Goal: Transaction & Acquisition: Download file/media

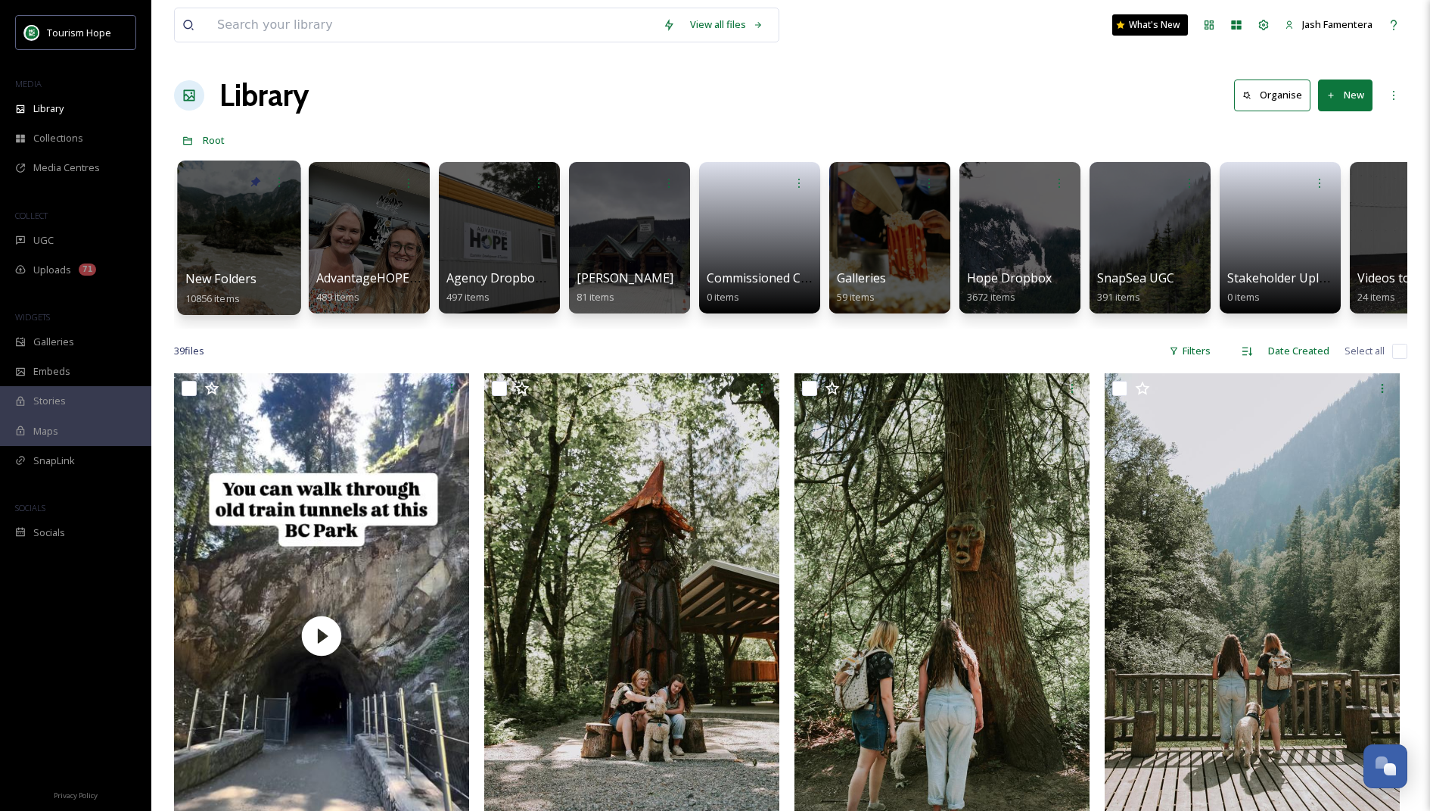
click at [234, 211] on div at bounding box center [238, 237] width 123 height 154
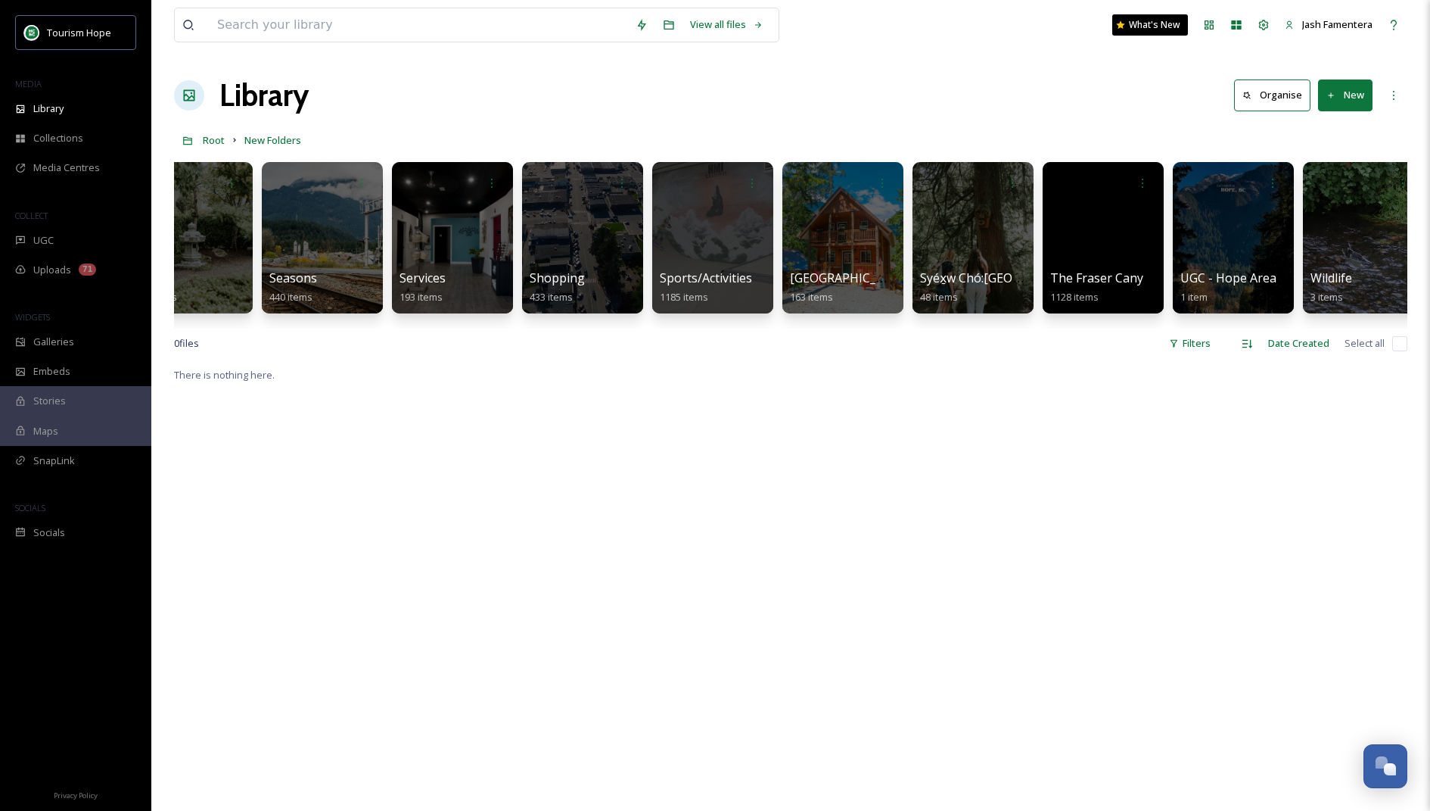
scroll to position [0, 1760]
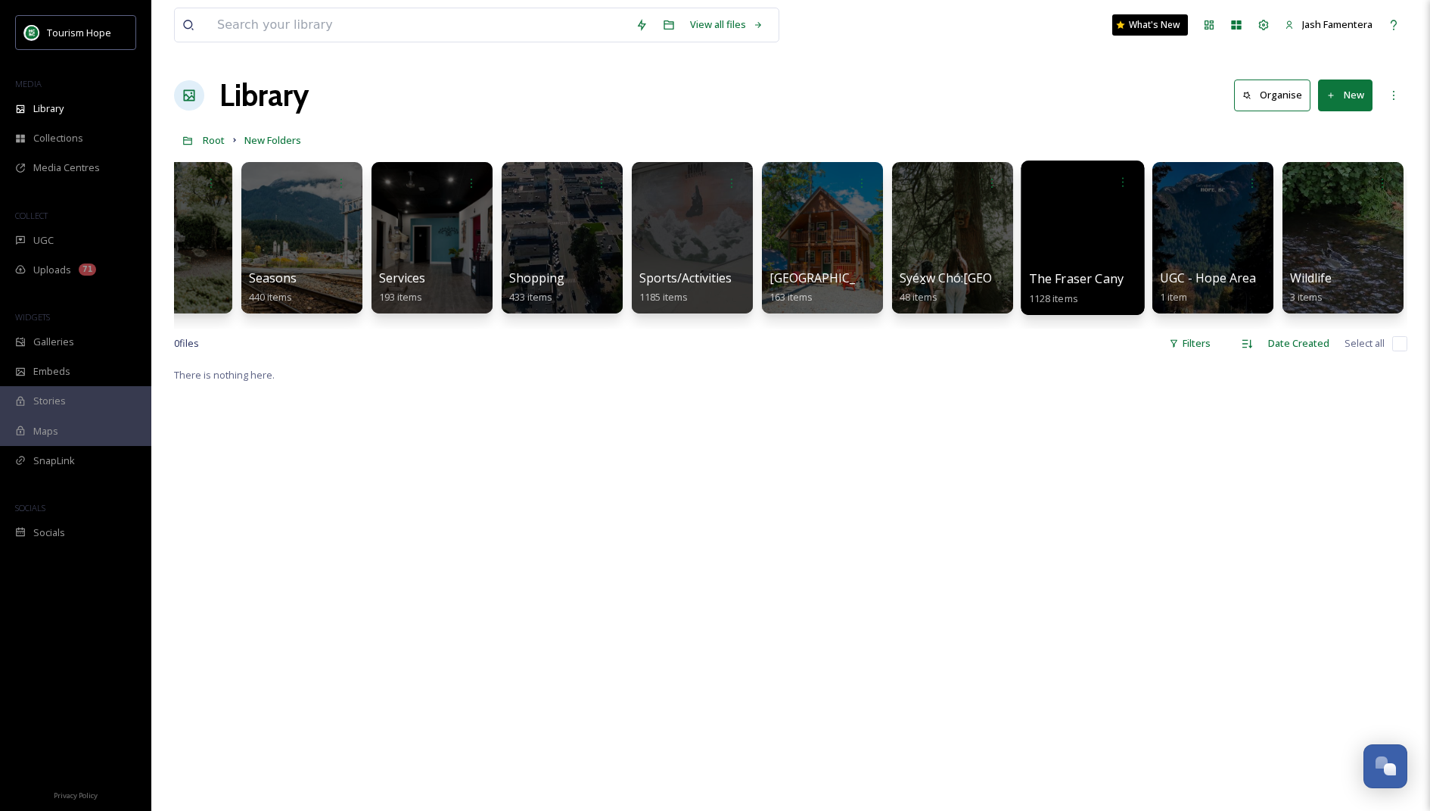
click at [820, 260] on div at bounding box center [1082, 237] width 123 height 154
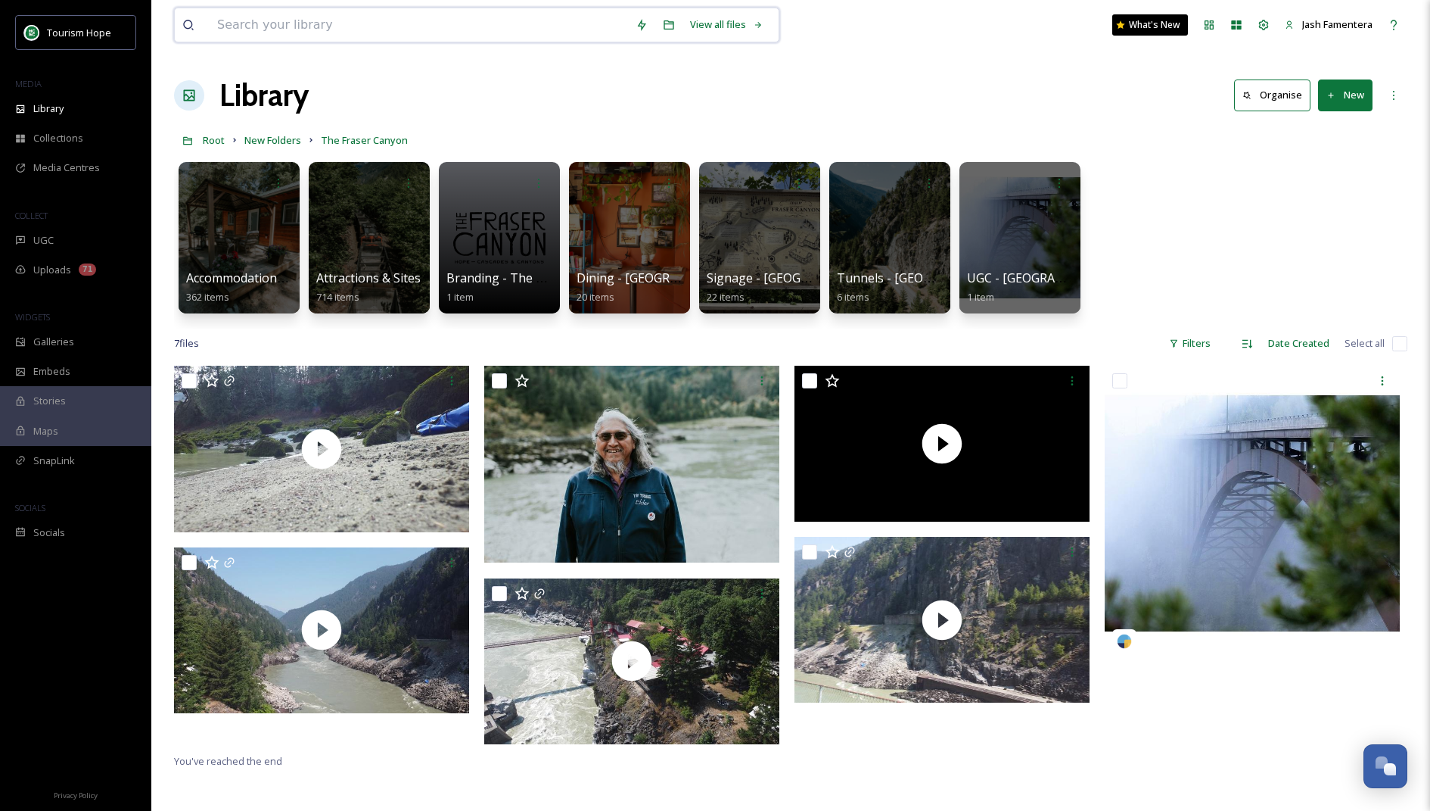
click at [239, 8] on input at bounding box center [419, 24] width 419 height 33
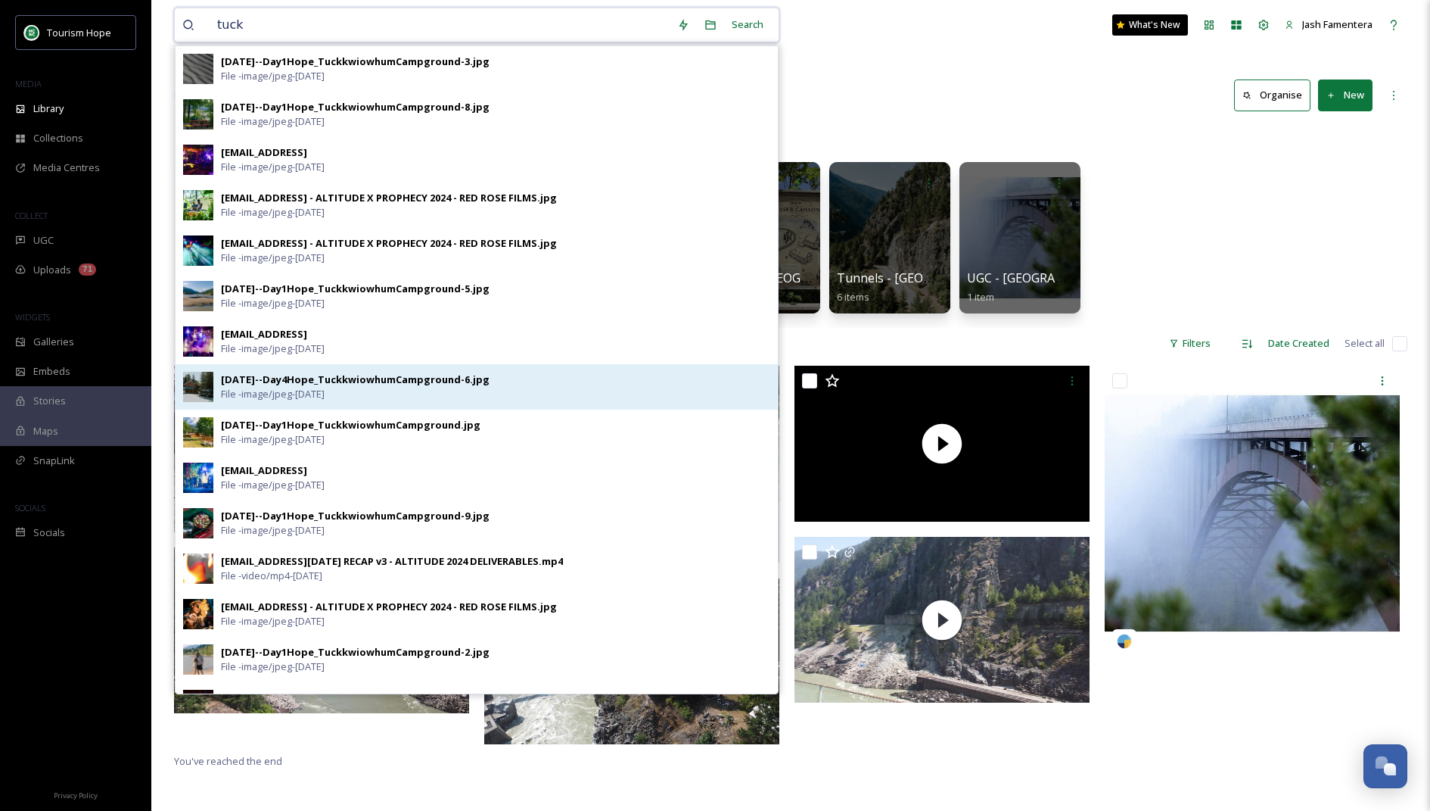
type input "tuck"
click at [270, 387] on span "File - image/jpeg - Jun 07 2024" at bounding box center [273, 394] width 104 height 14
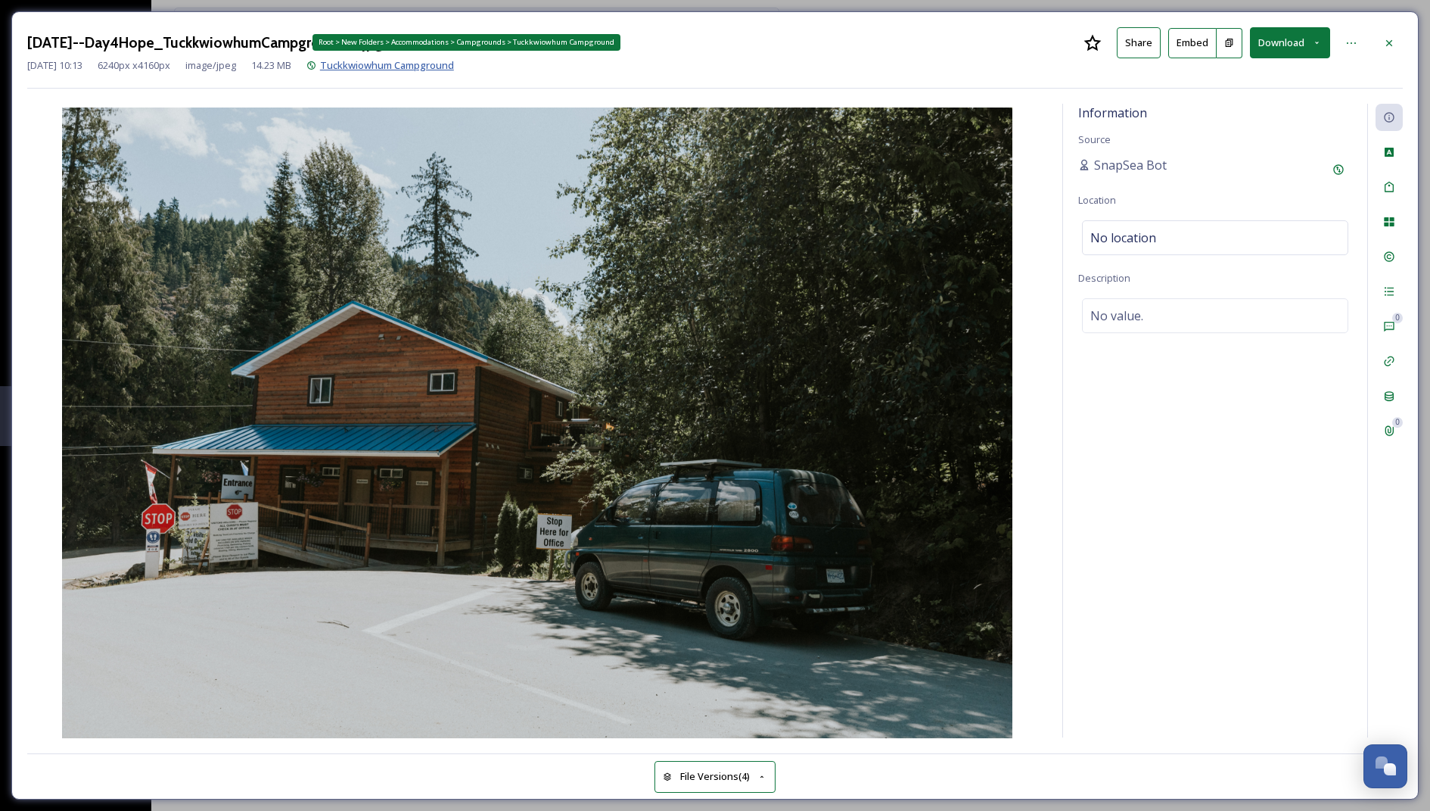
click at [444, 61] on span "Tuckkwiowhum Campground" at bounding box center [387, 65] width 134 height 14
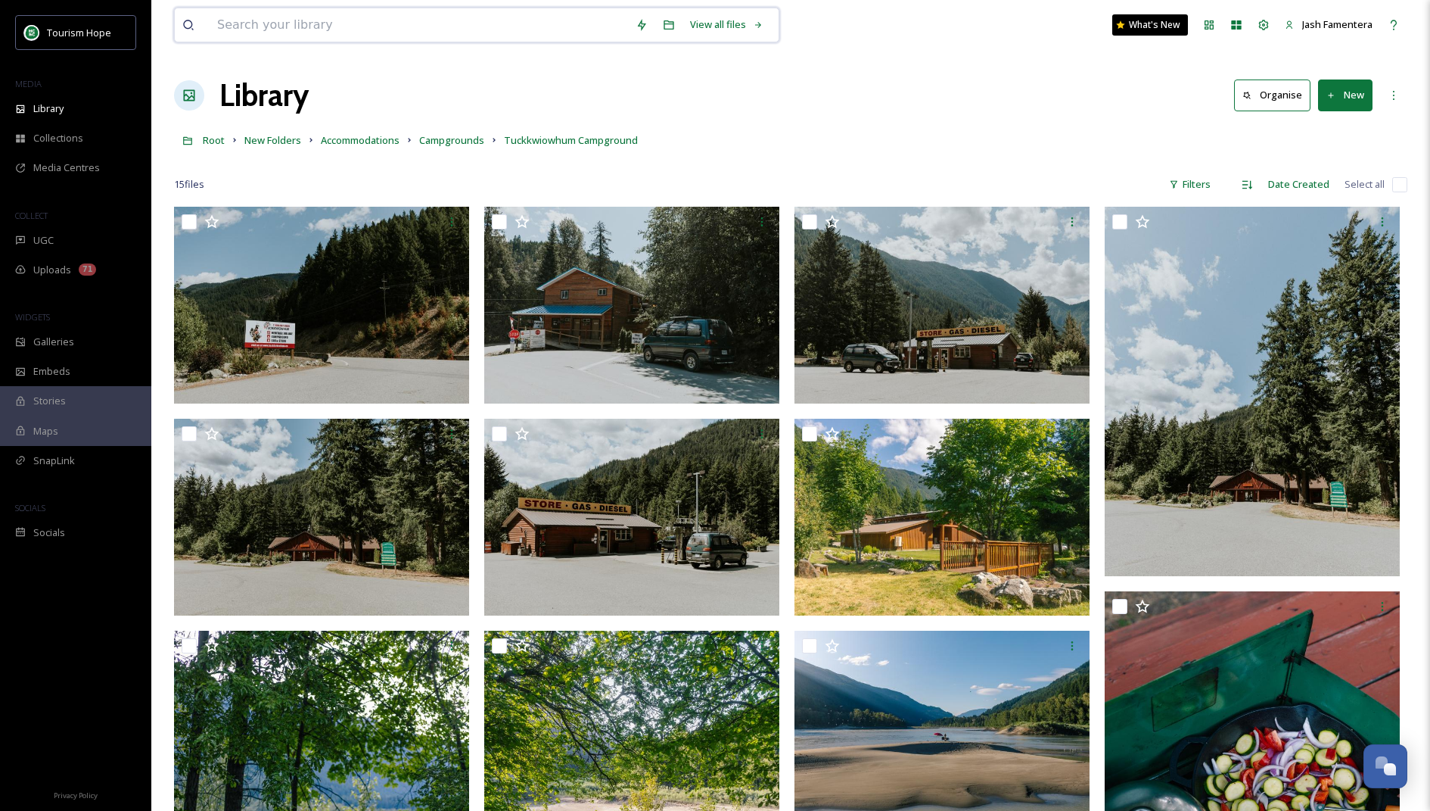
click at [453, 21] on input at bounding box center [419, 24] width 419 height 33
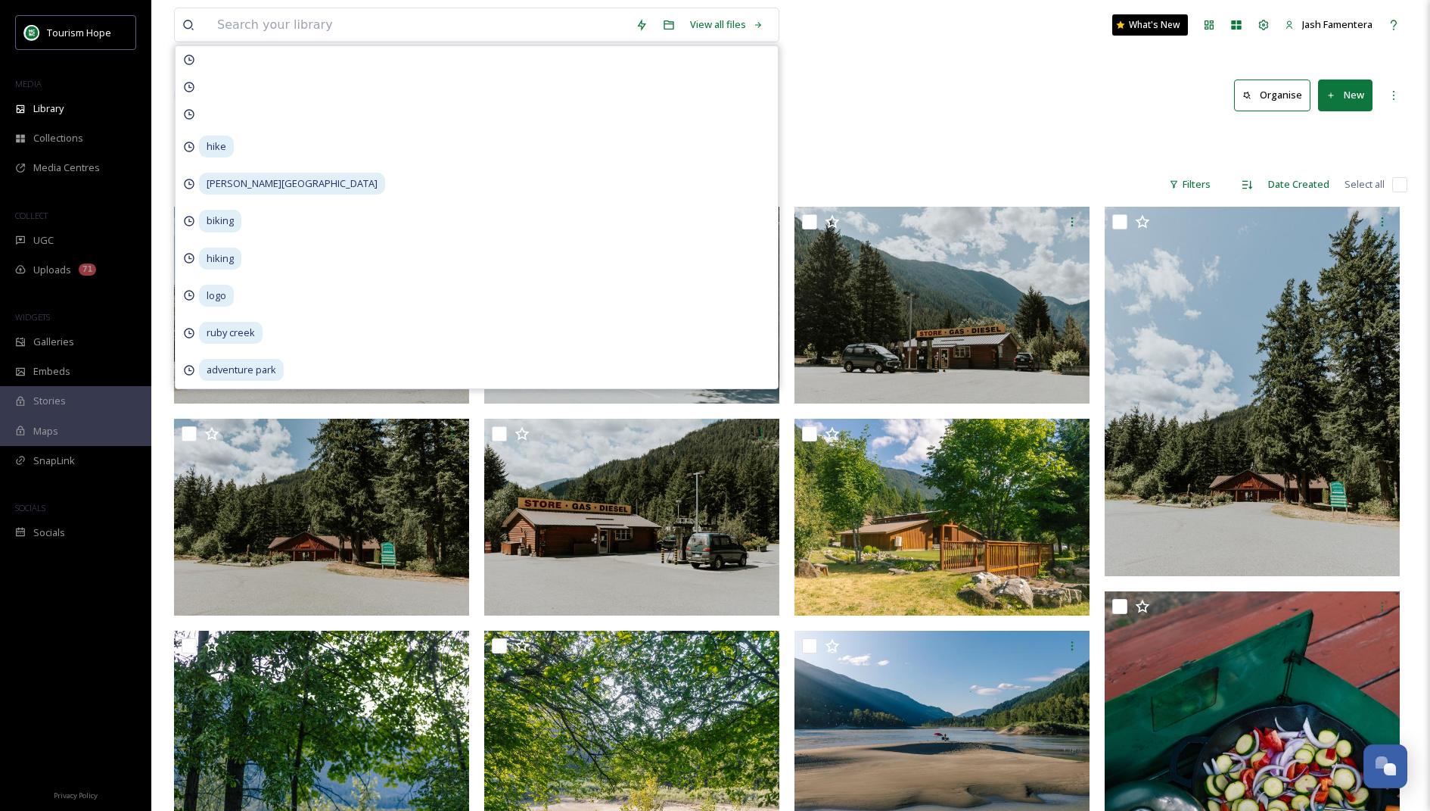
click at [820, 61] on div "View all files hike eaton lake biking hiking logo ruby creek adventure park Wha…" at bounding box center [790, 778] width 1279 height 1557
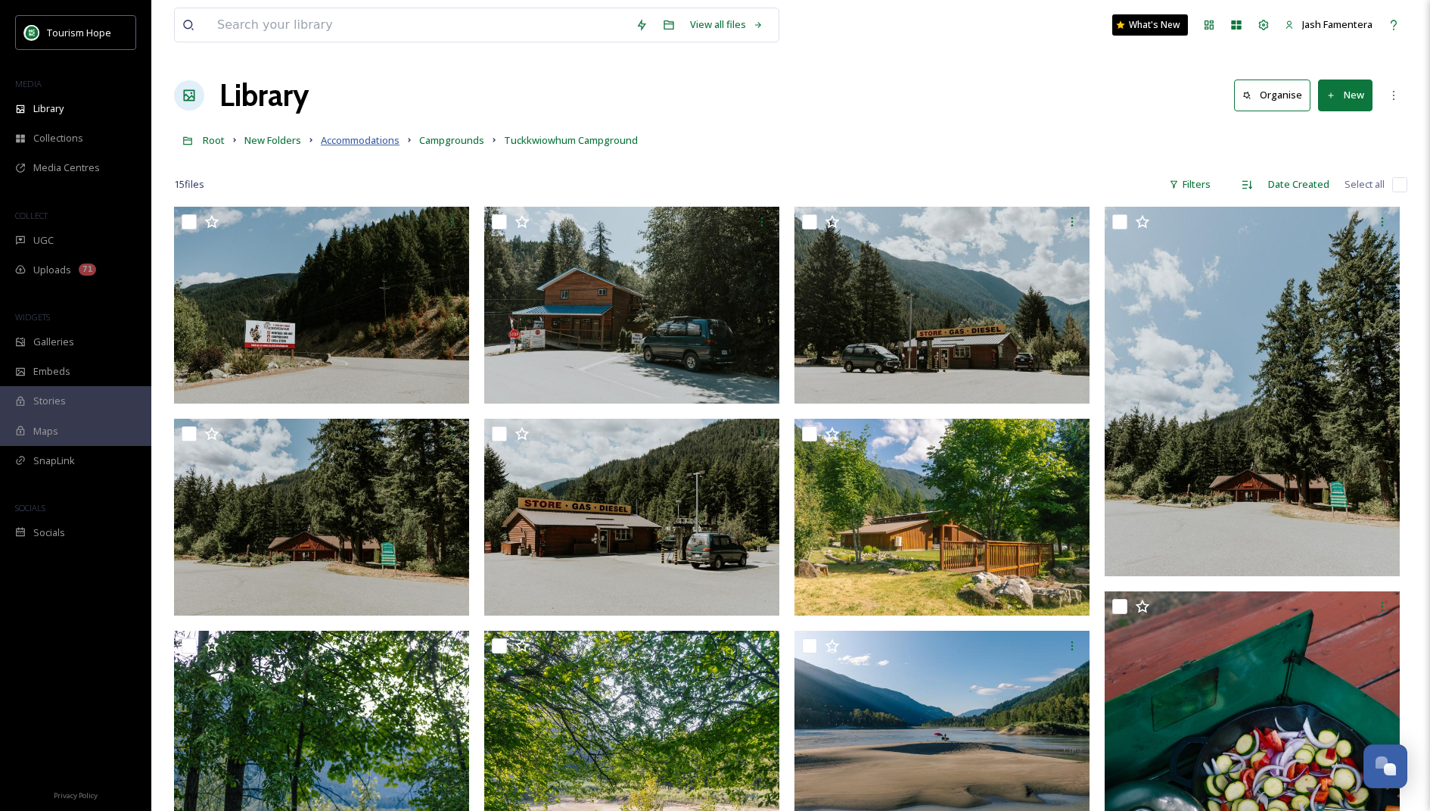
click at [372, 145] on span "Accommodations" at bounding box center [360, 140] width 79 height 14
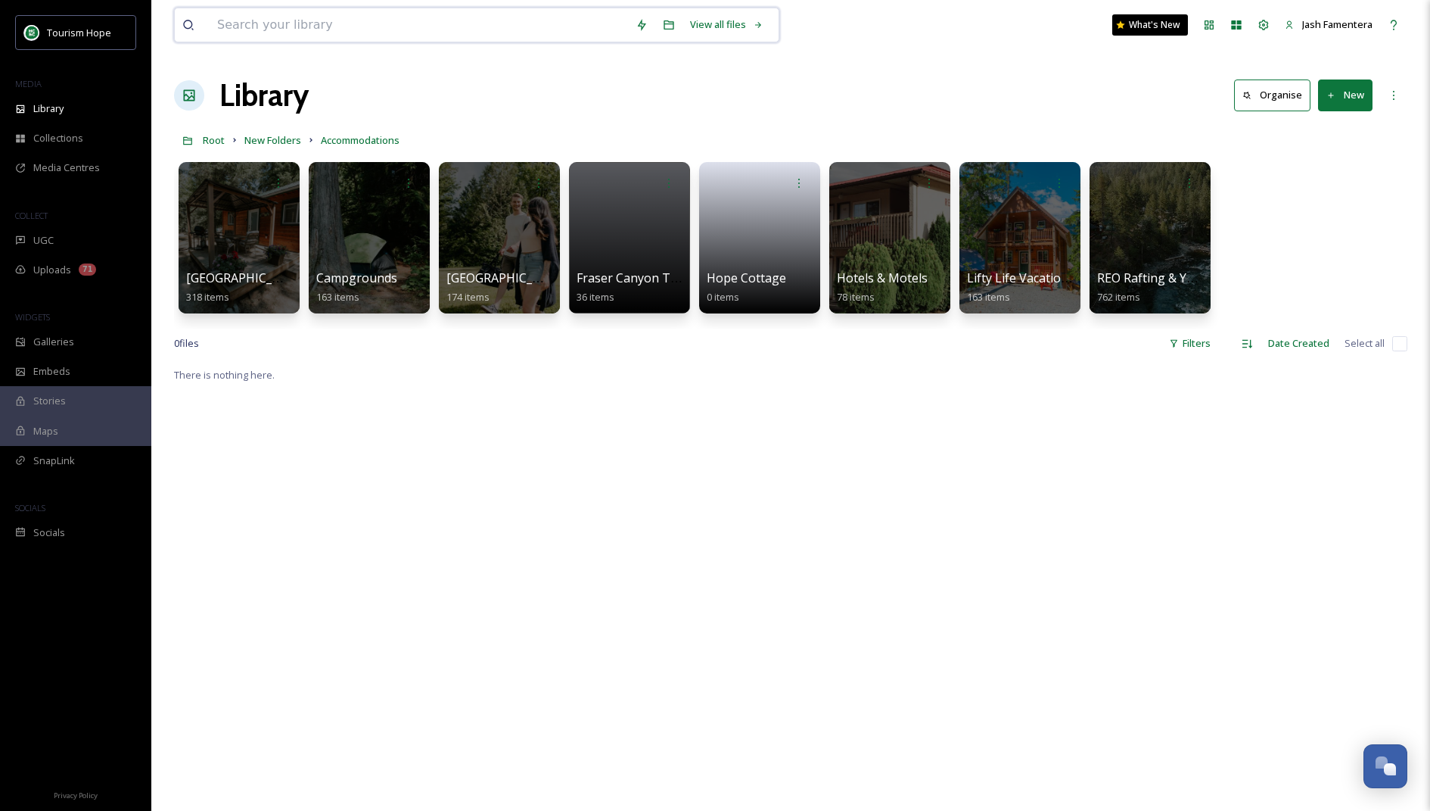
click at [335, 33] on input at bounding box center [419, 24] width 419 height 33
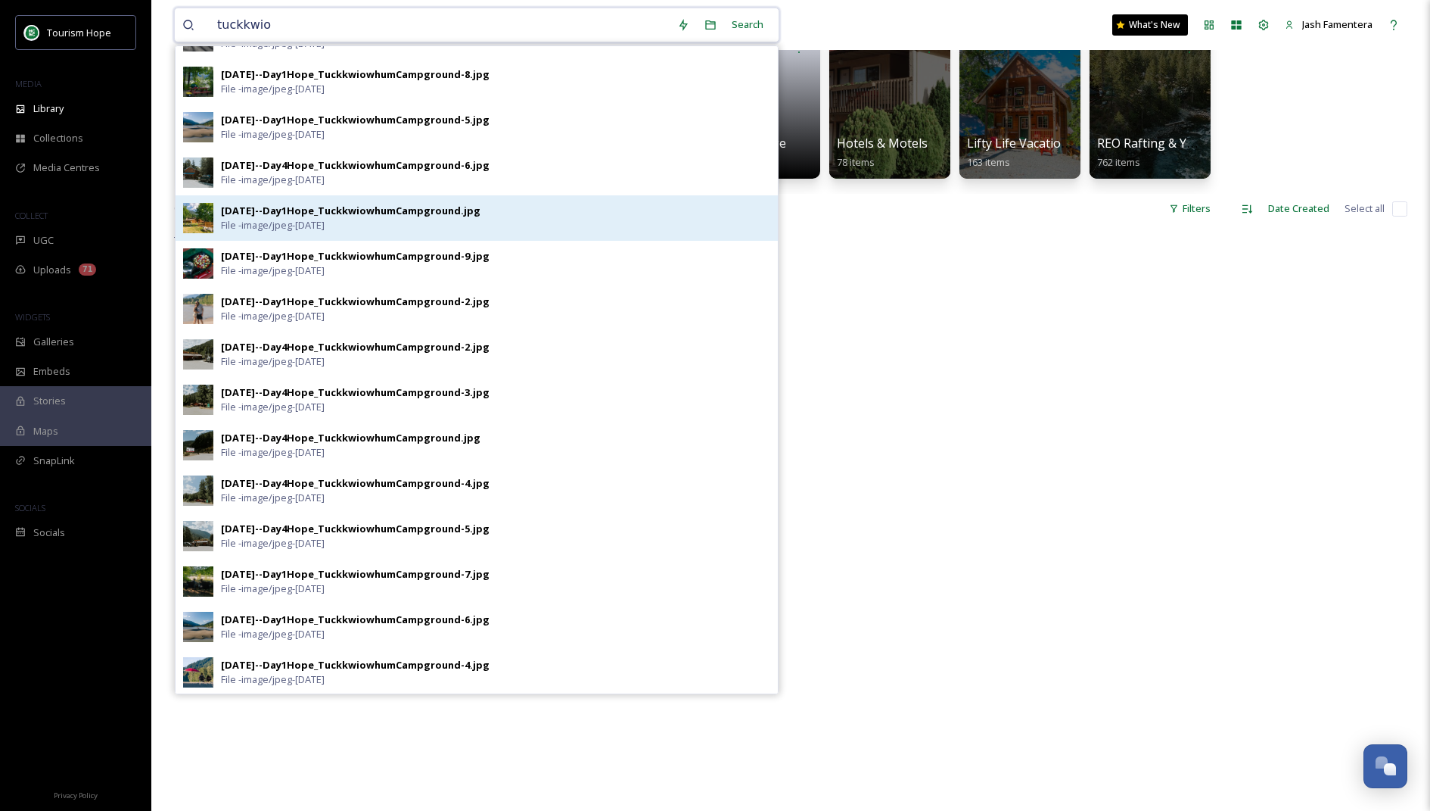
scroll to position [185, 0]
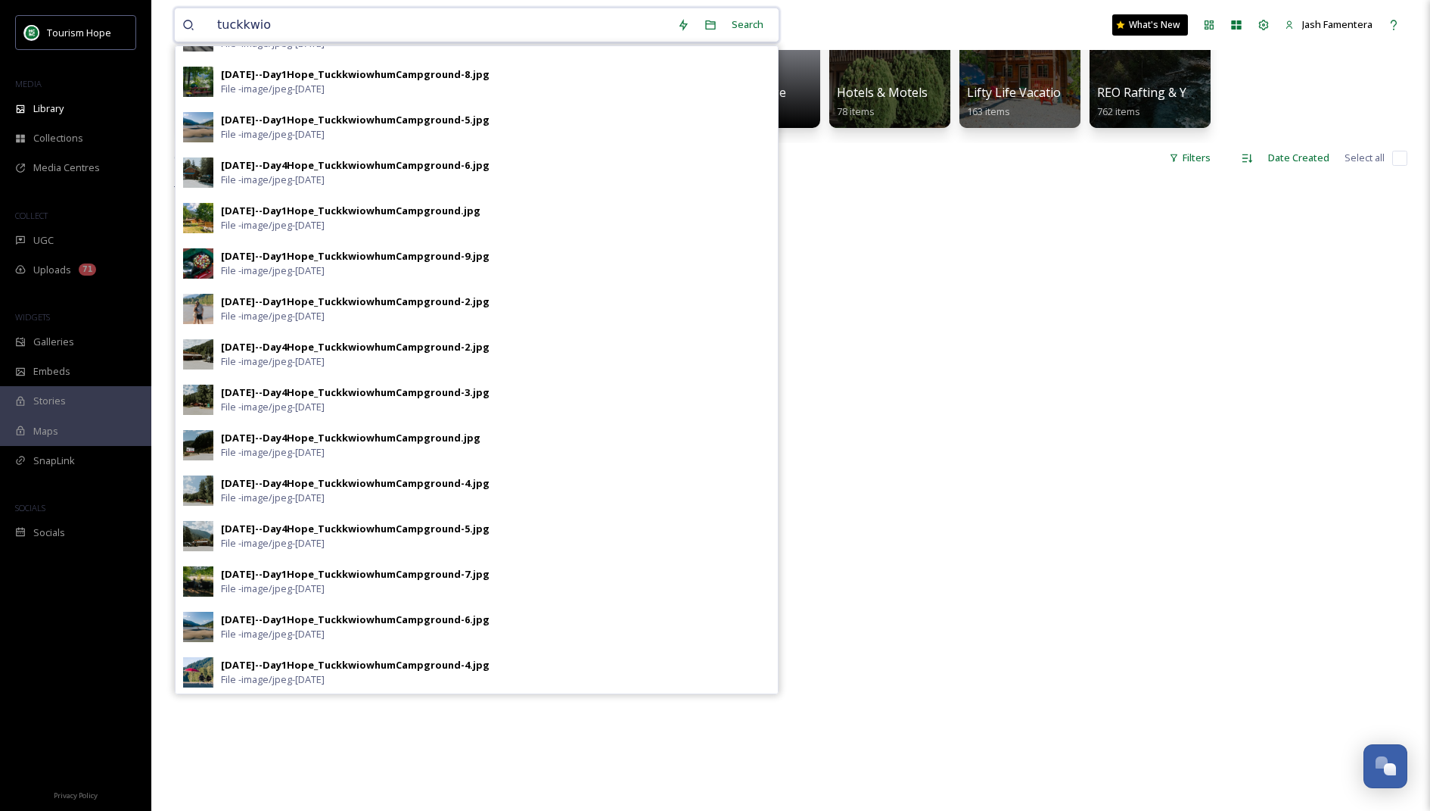
click at [319, 23] on input "tuckkwio" at bounding box center [440, 24] width 460 height 33
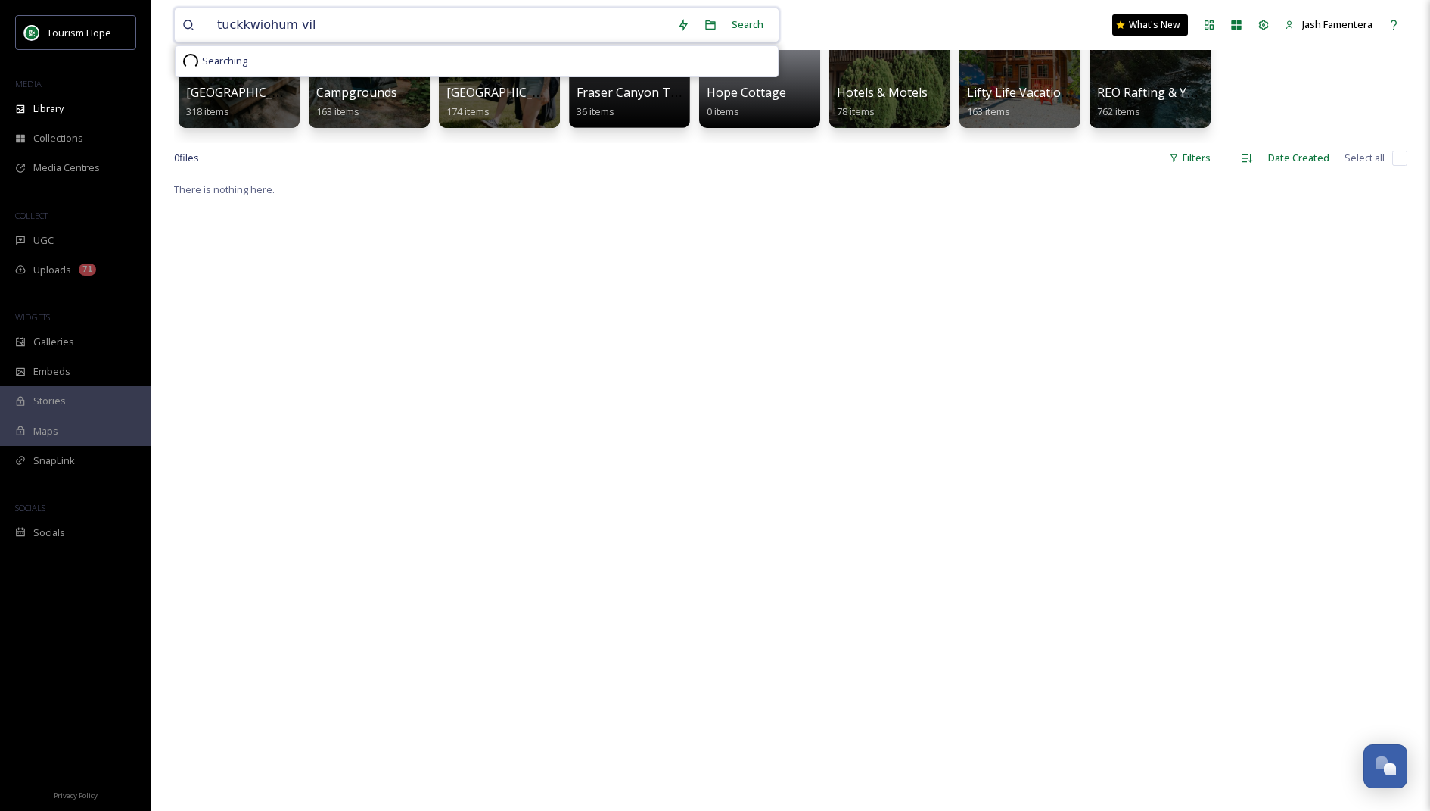
scroll to position [0, 0]
type input "tuckkwiohum village"
click at [734, 20] on div "Search Press Enter to search" at bounding box center [739, 25] width 64 height 30
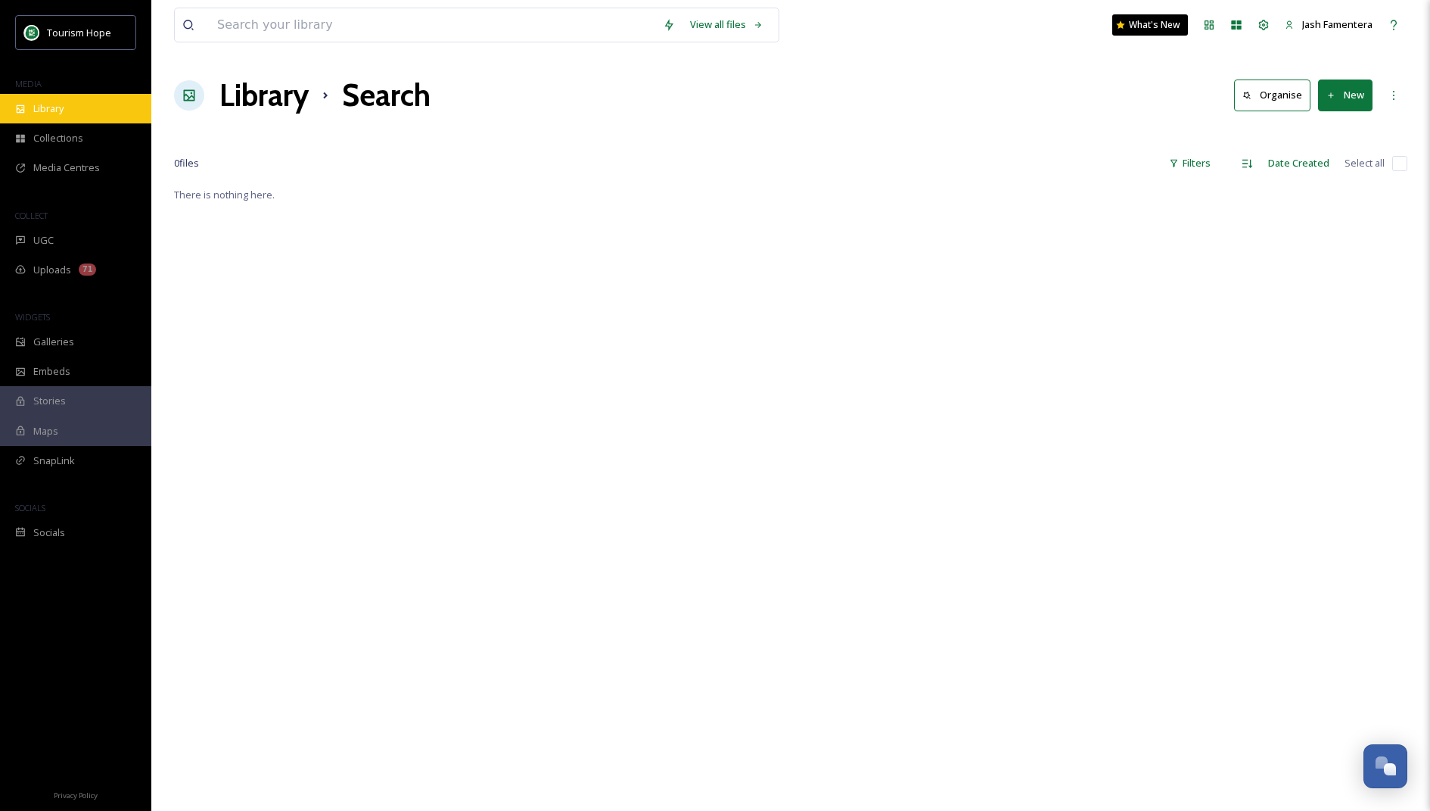
click at [90, 121] on div "Library" at bounding box center [75, 109] width 151 height 30
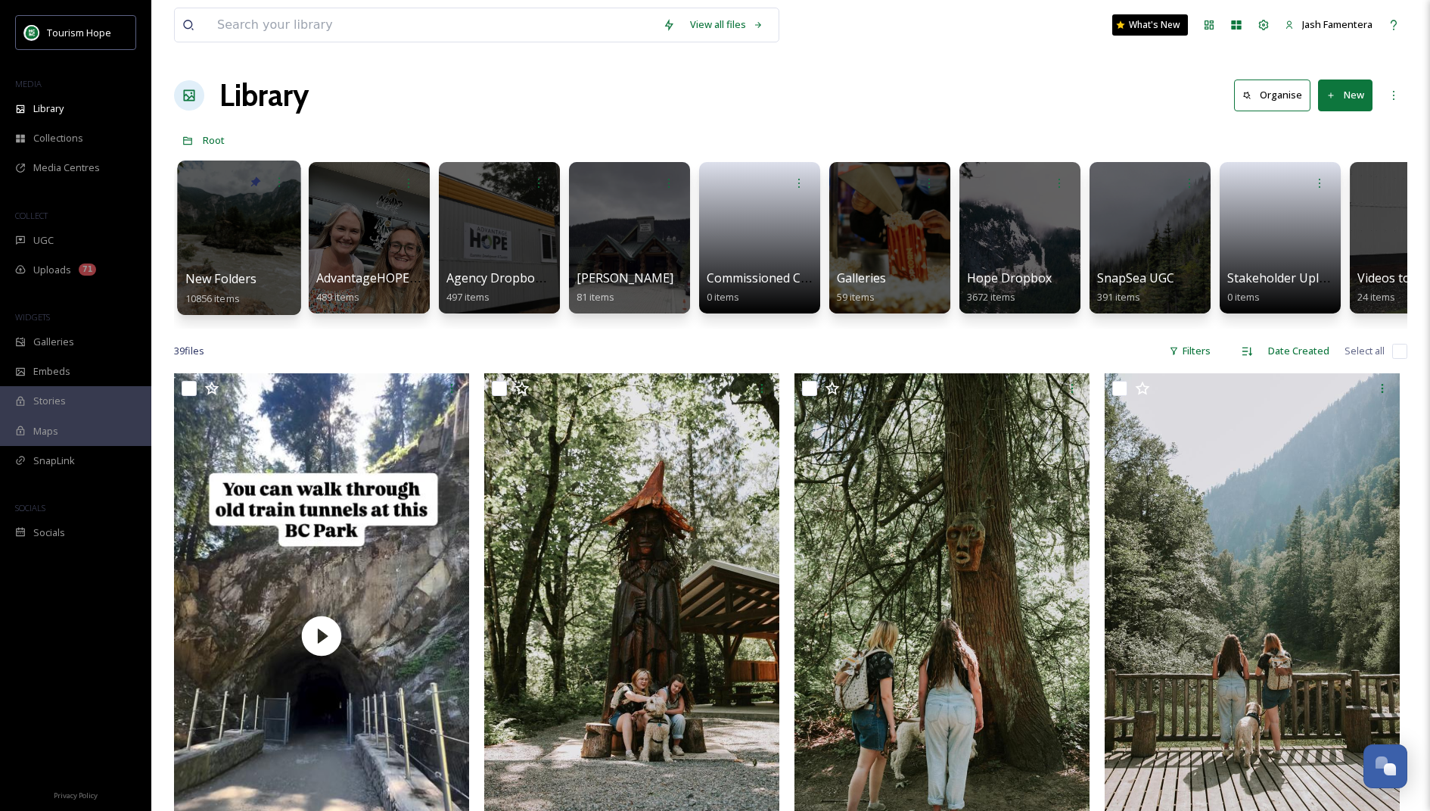
click at [235, 229] on div at bounding box center [238, 237] width 123 height 154
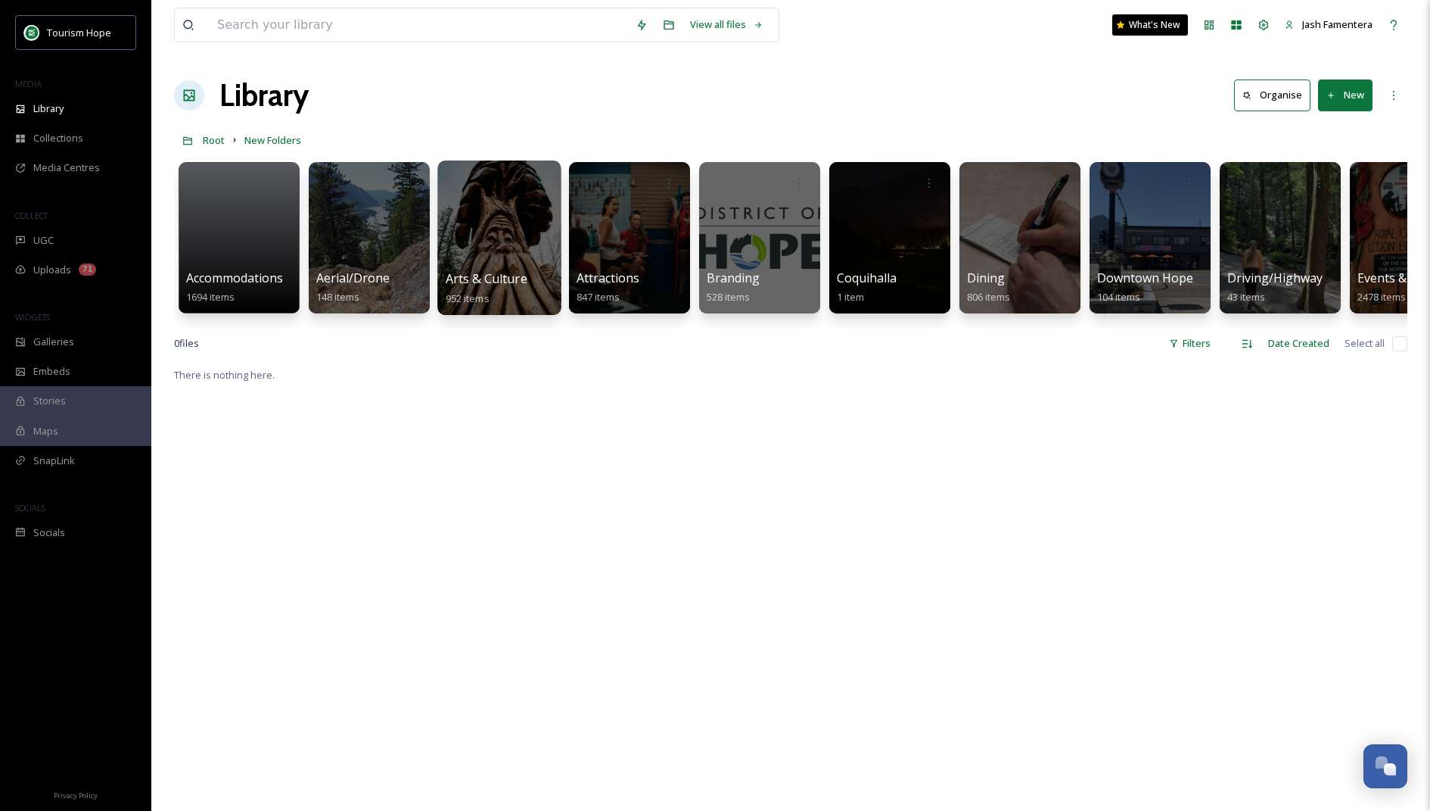
click at [540, 244] on div at bounding box center [498, 237] width 123 height 154
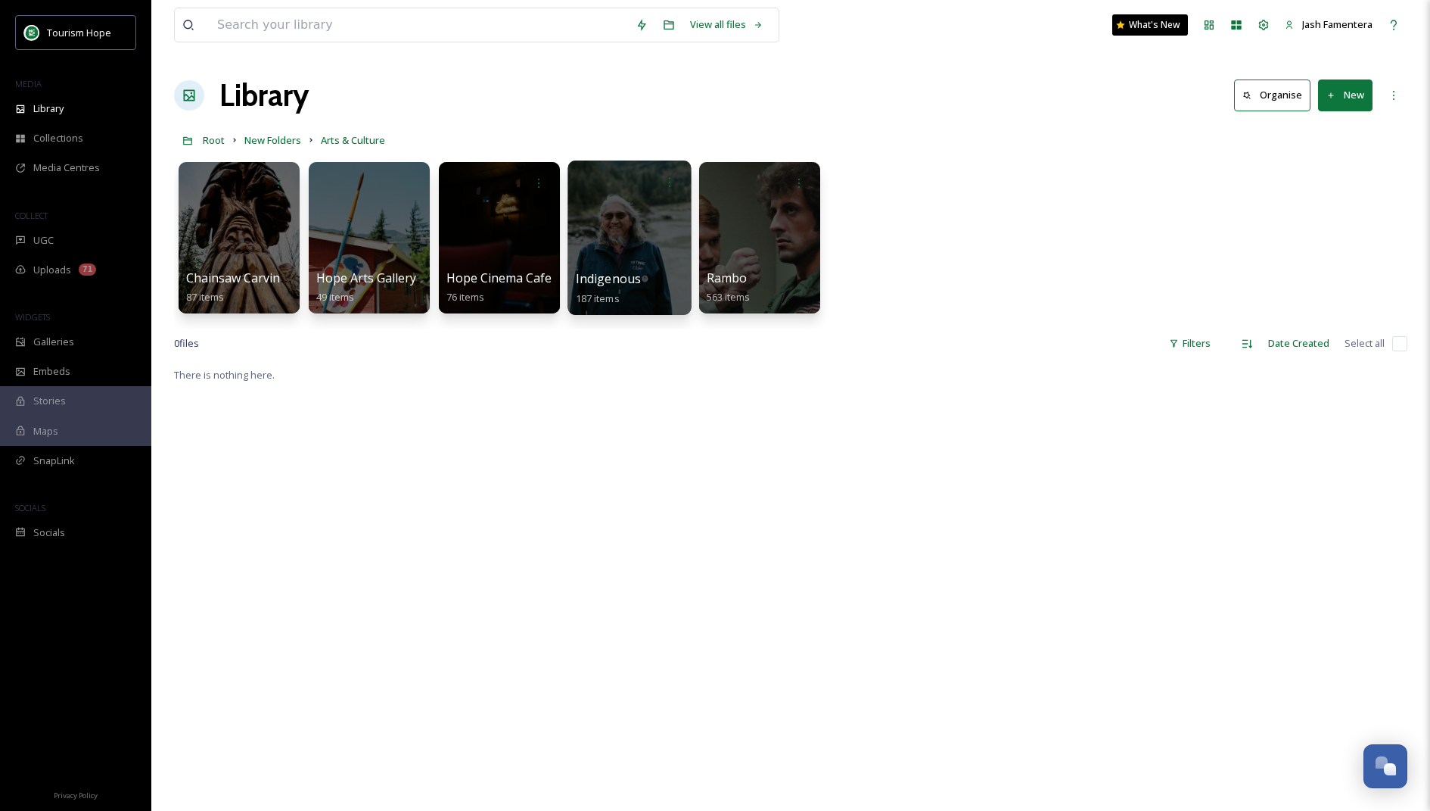
click at [644, 244] on div at bounding box center [629, 237] width 123 height 154
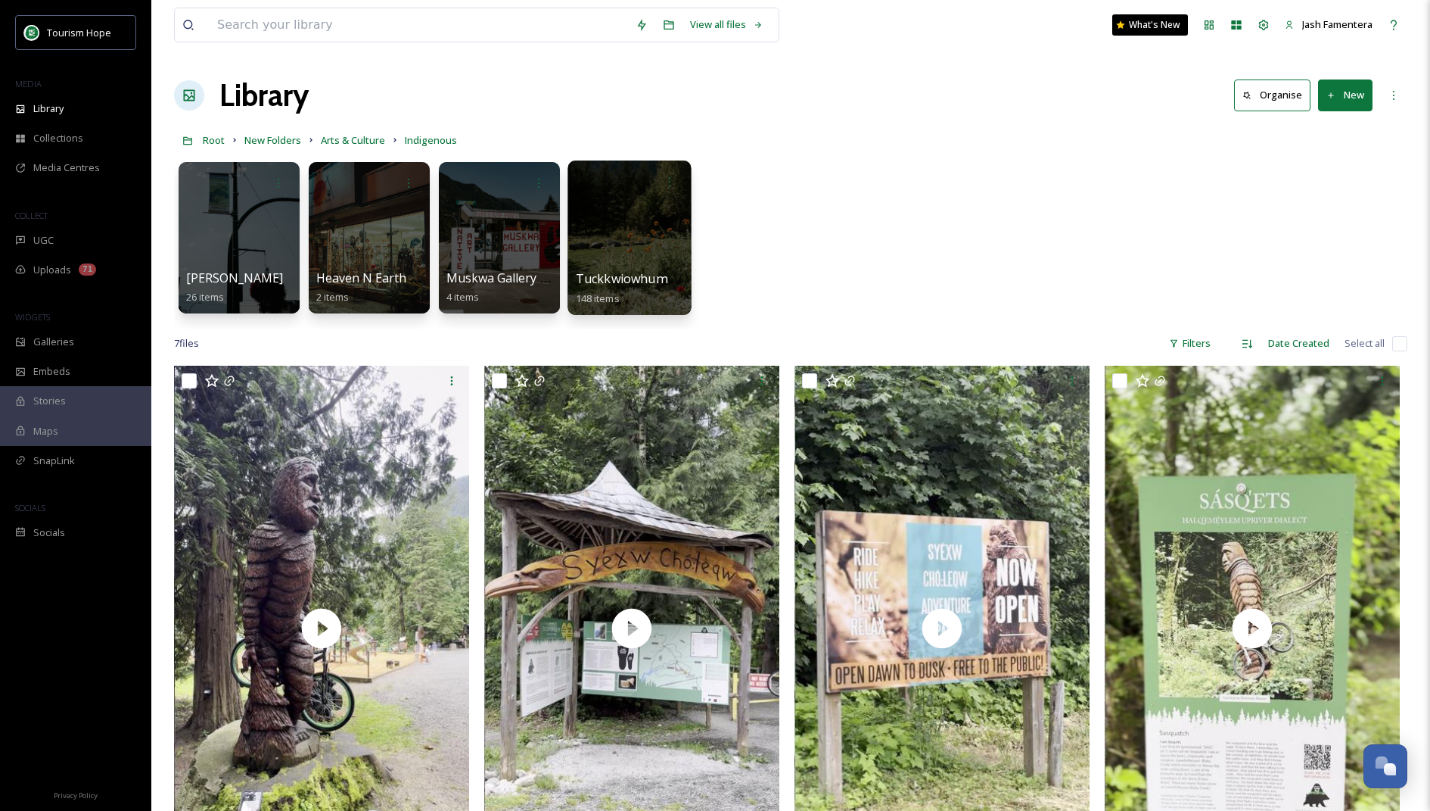
click at [668, 241] on div at bounding box center [629, 237] width 123 height 154
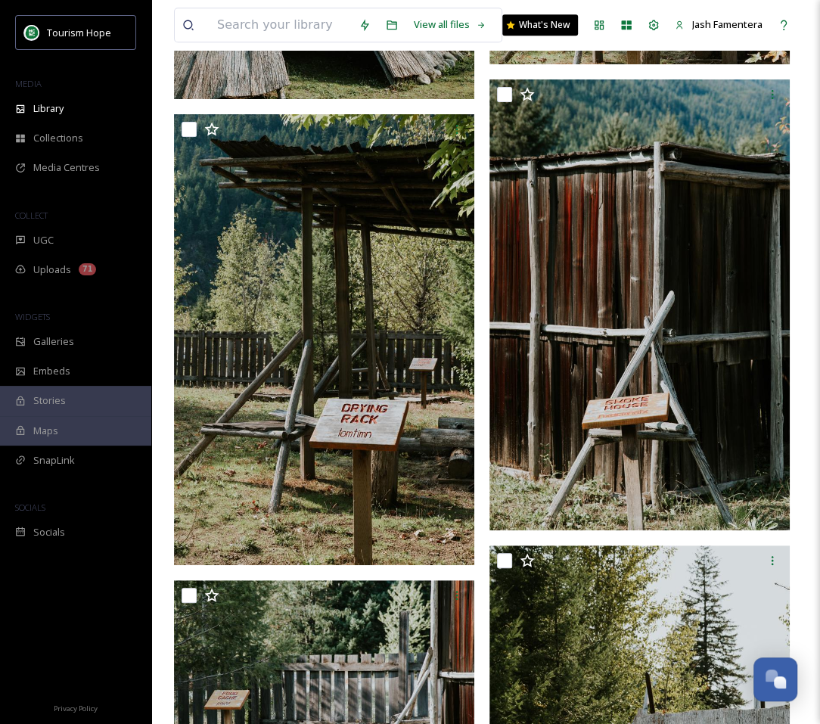
scroll to position [10649, 0]
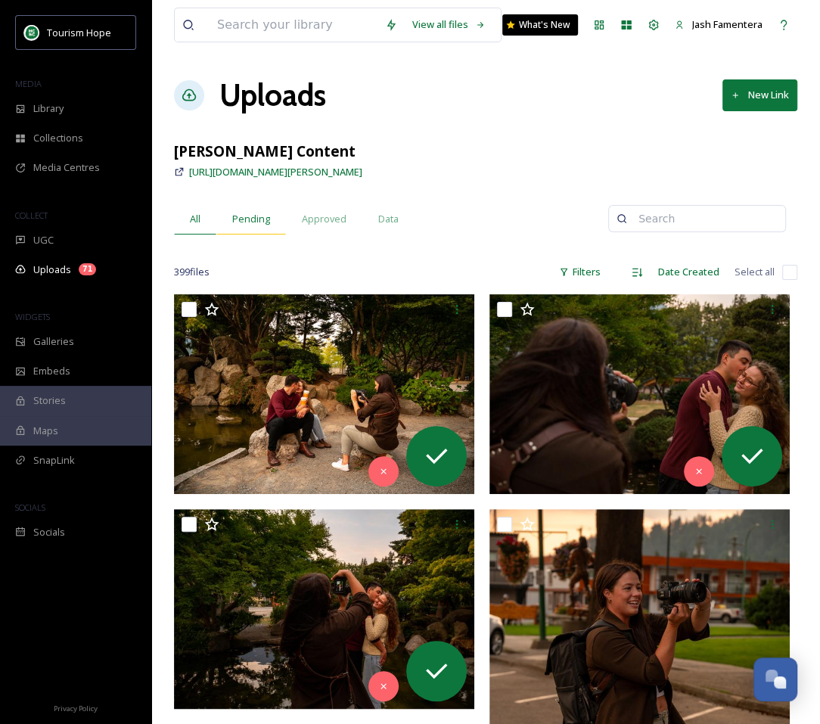
click at [256, 220] on span "Pending" at bounding box center [251, 219] width 38 height 14
click at [785, 273] on input "checkbox" at bounding box center [790, 272] width 15 height 15
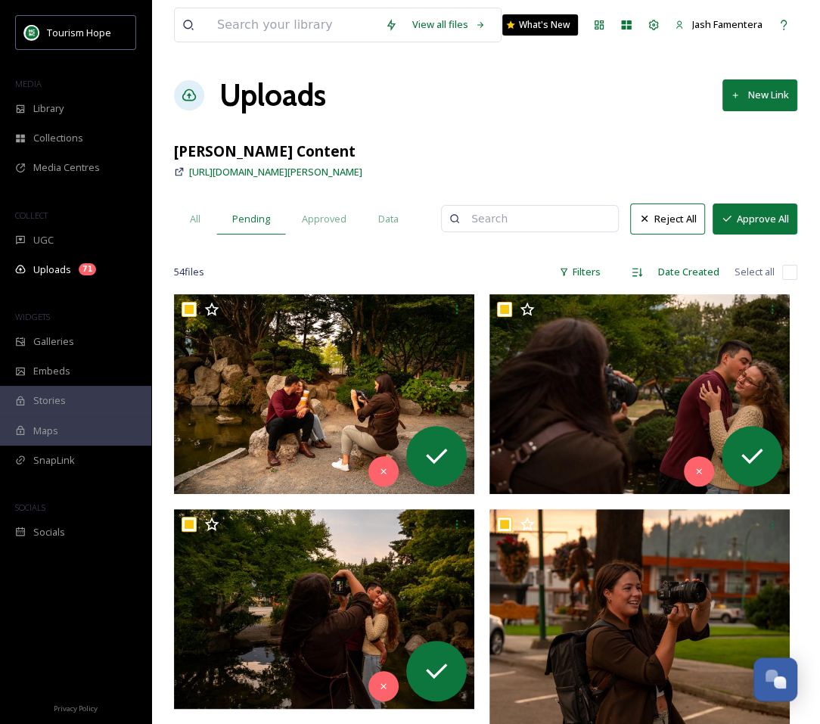
checkbox input "true"
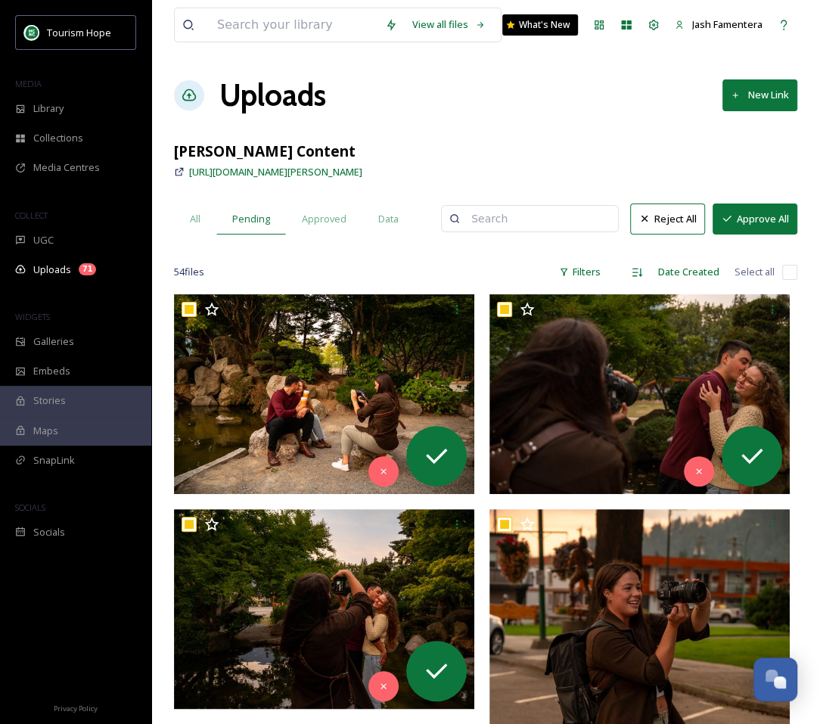
checkbox input "true"
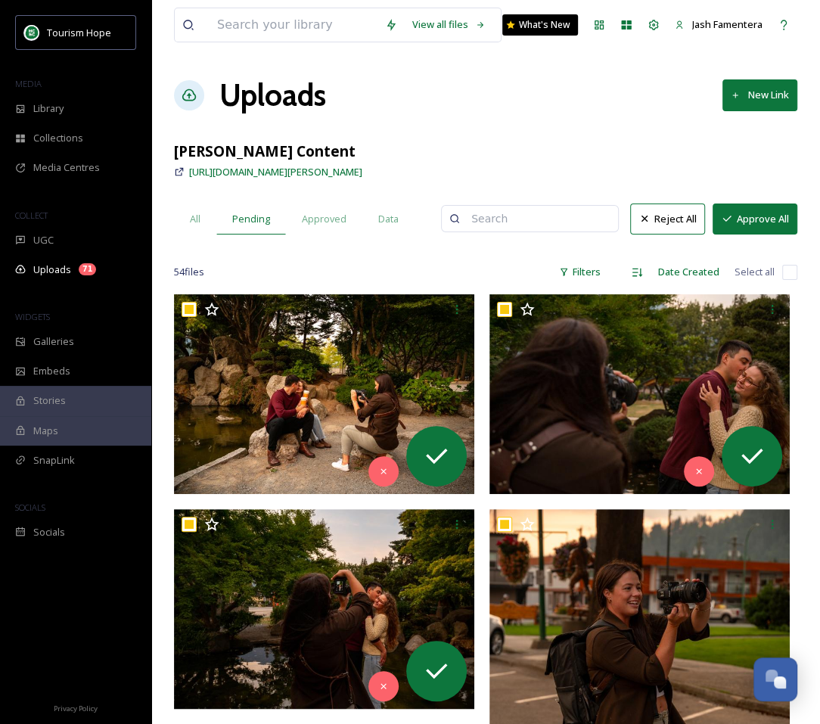
checkbox input "true"
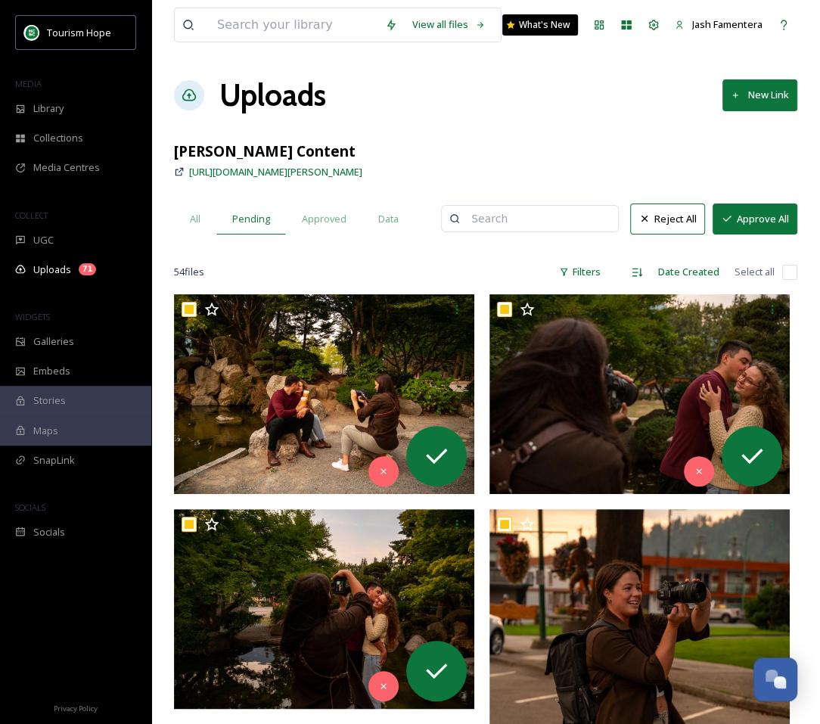
checkbox input "true"
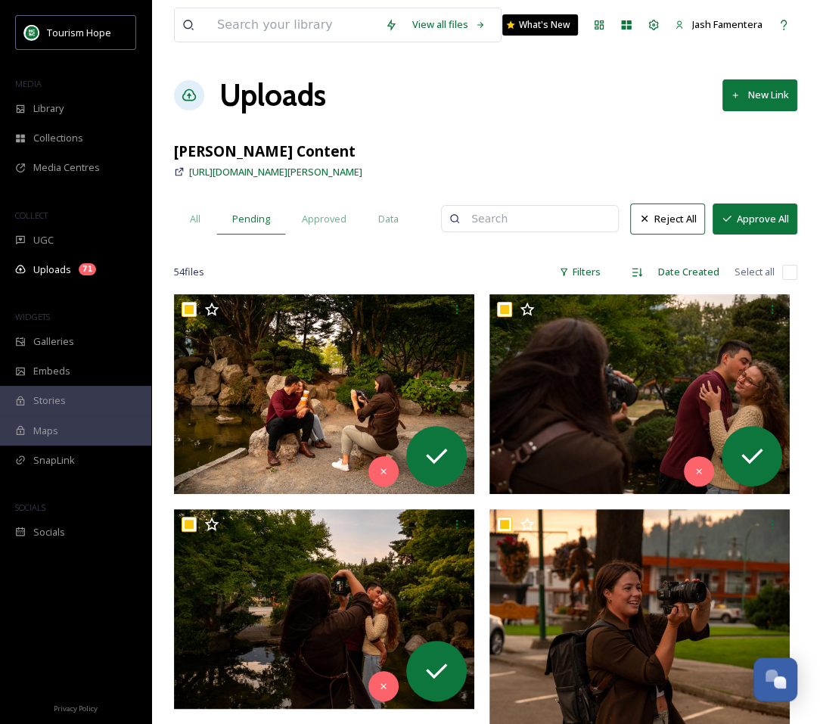
checkbox input "true"
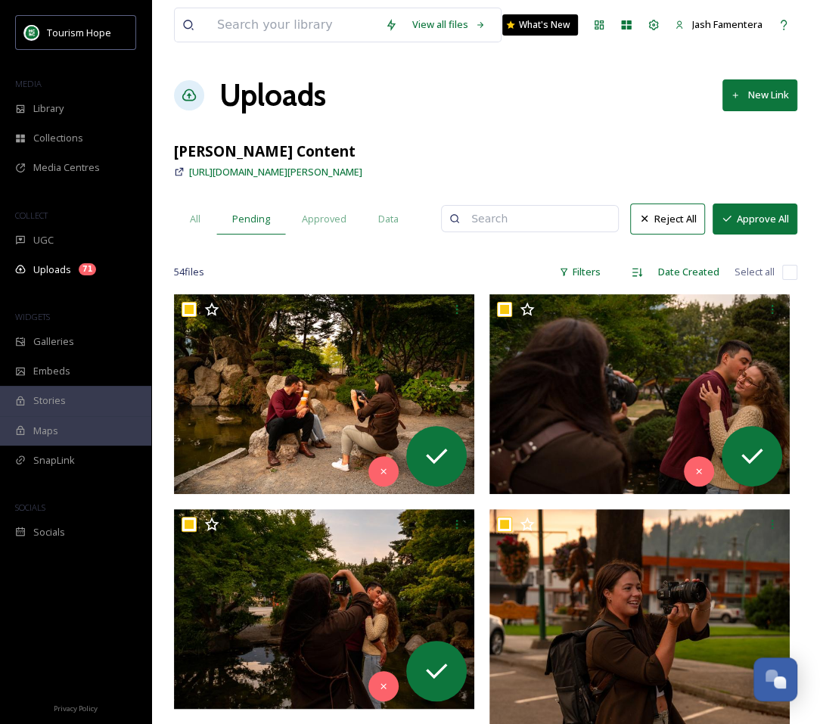
checkbox input "true"
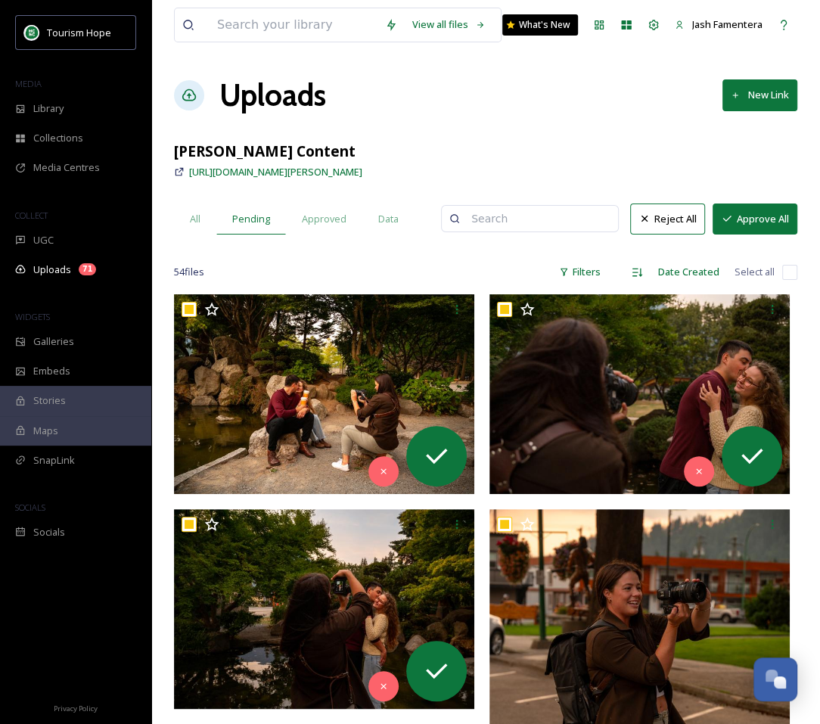
checkbox input "true"
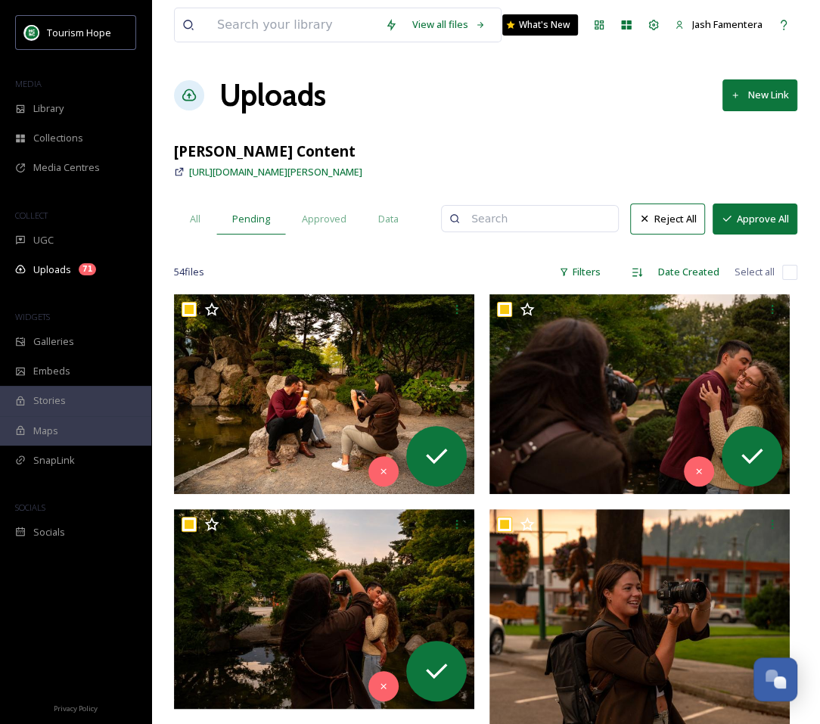
checkbox input "true"
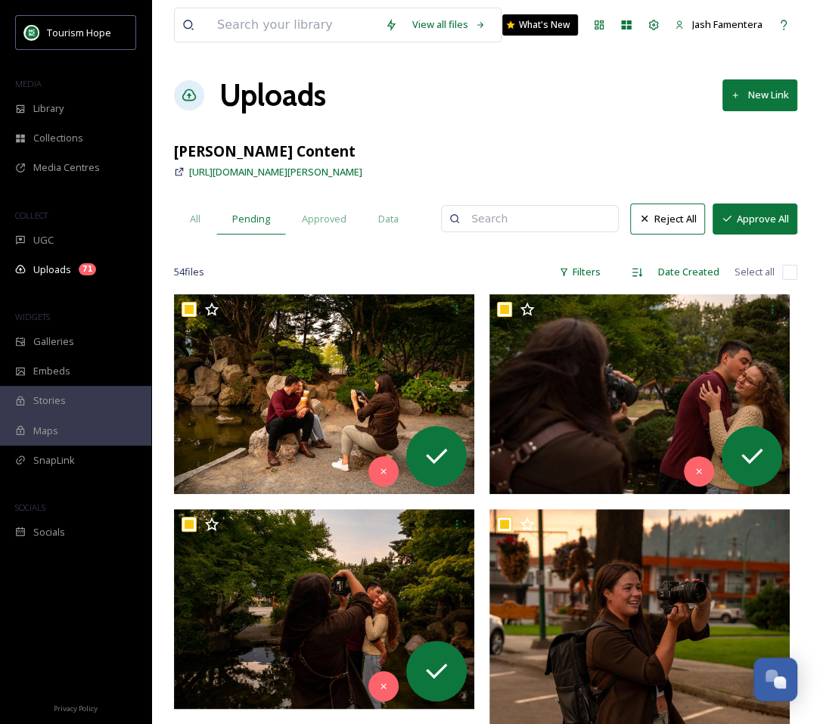
checkbox input "true"
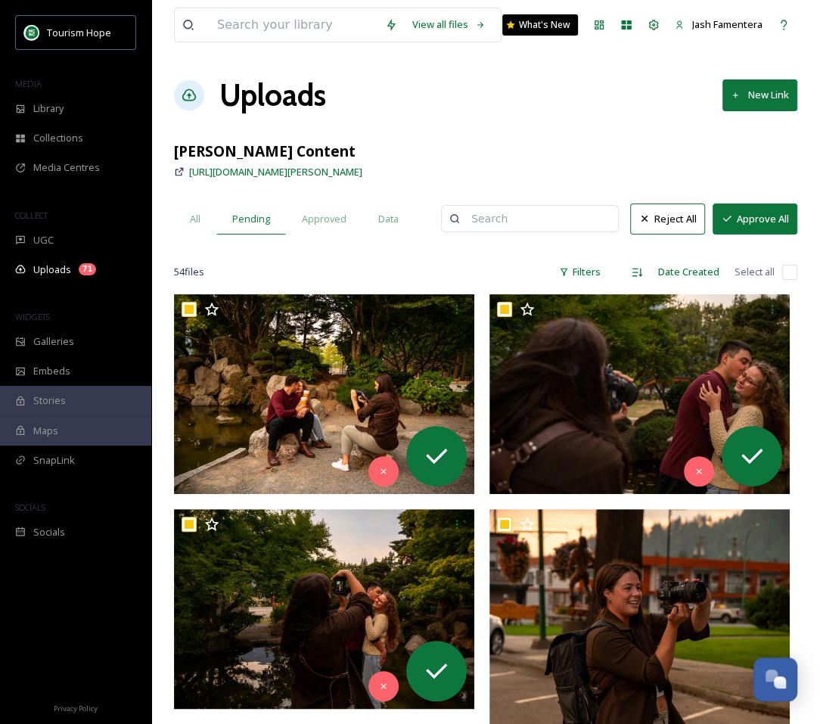
checkbox input "true"
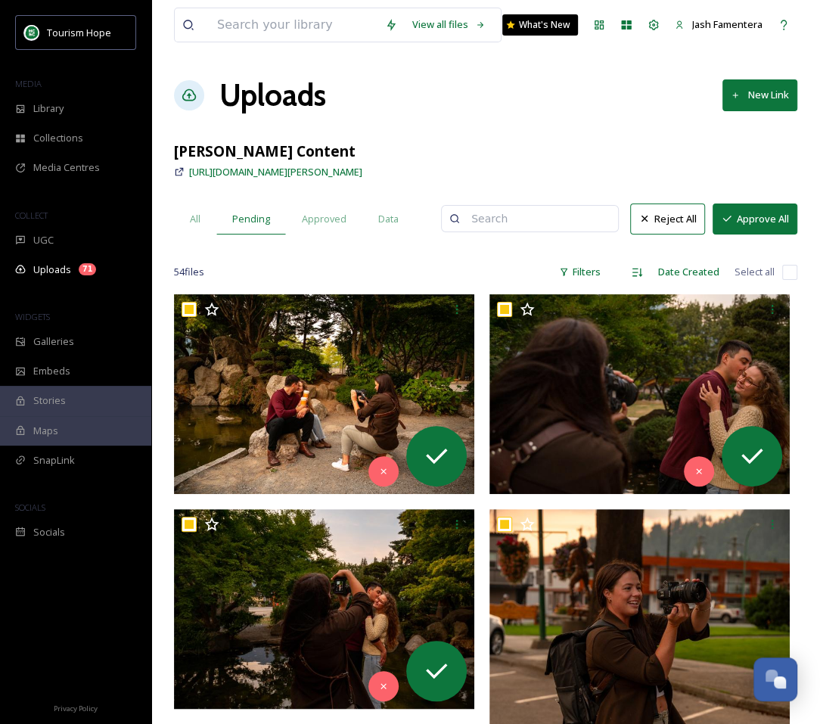
checkbox input "true"
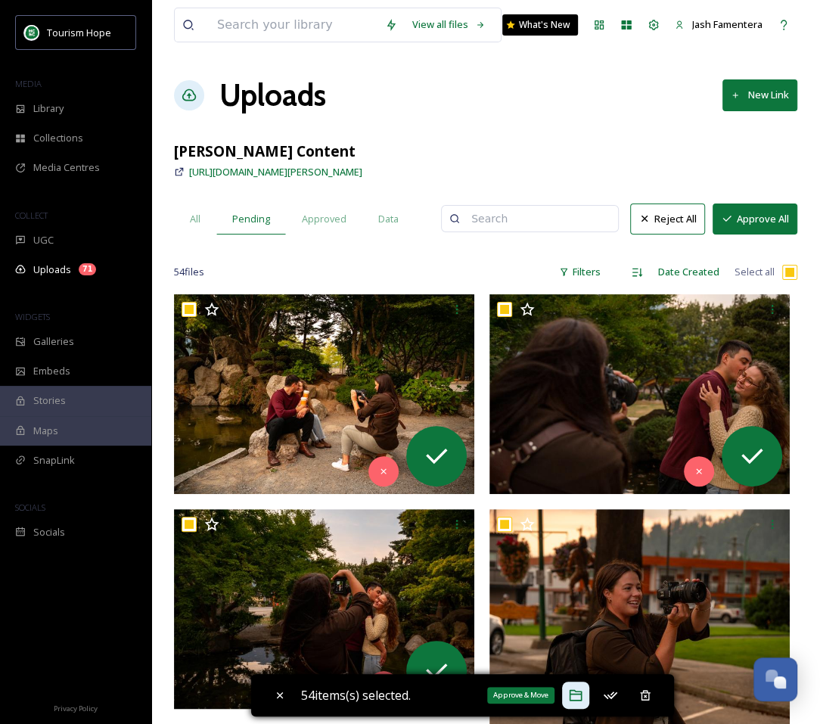
click at [569, 701] on div "Approve & Move" at bounding box center [575, 695] width 27 height 27
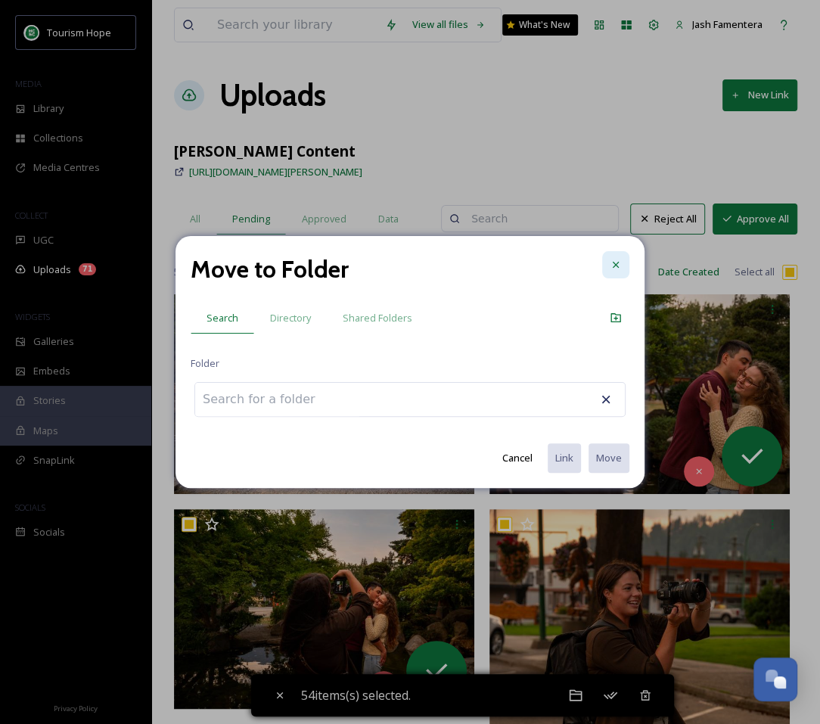
click at [623, 257] on div at bounding box center [615, 264] width 27 height 27
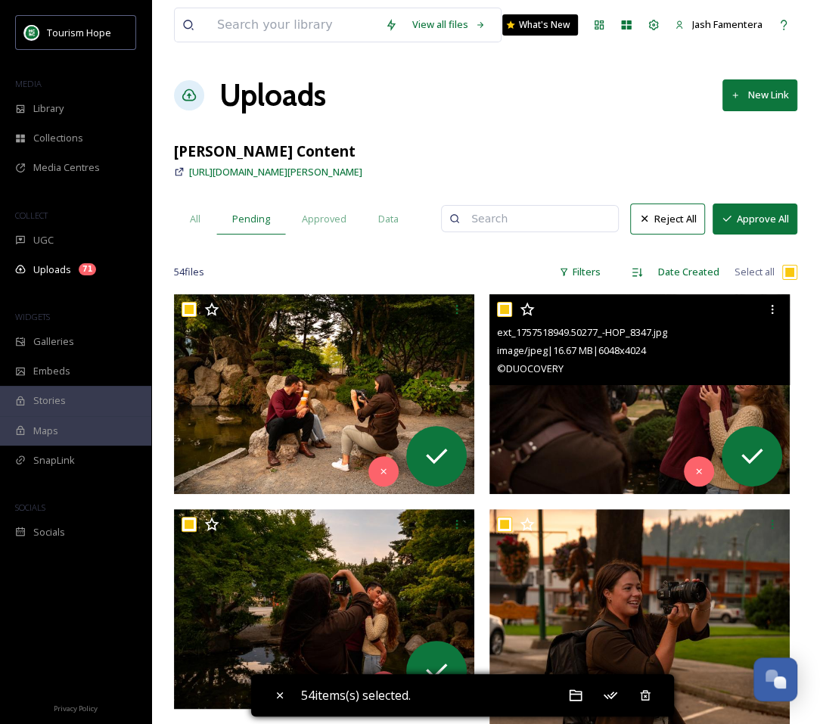
click at [531, 392] on img at bounding box center [640, 394] width 300 height 200
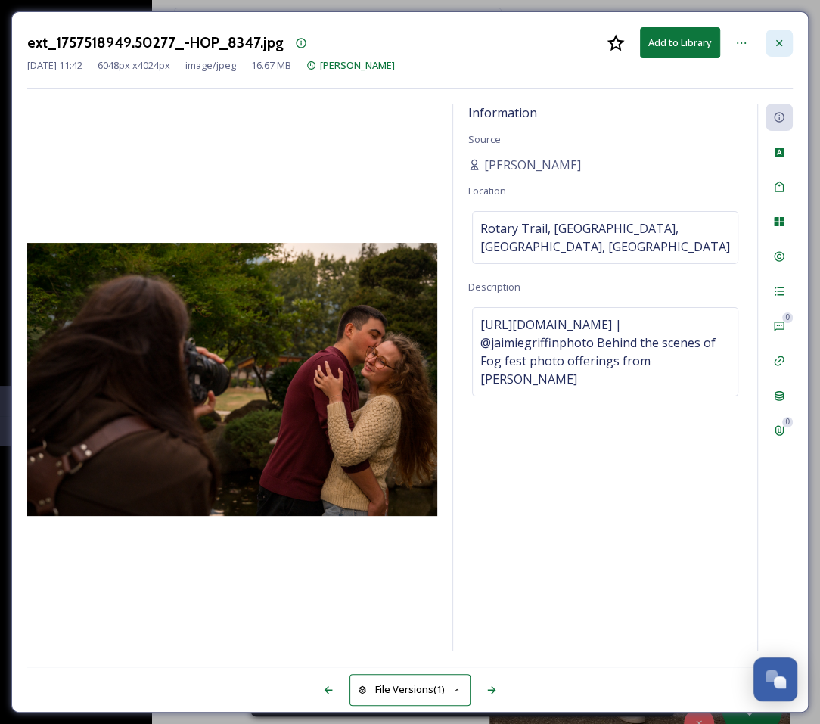
click at [770, 46] on div at bounding box center [779, 43] width 27 height 27
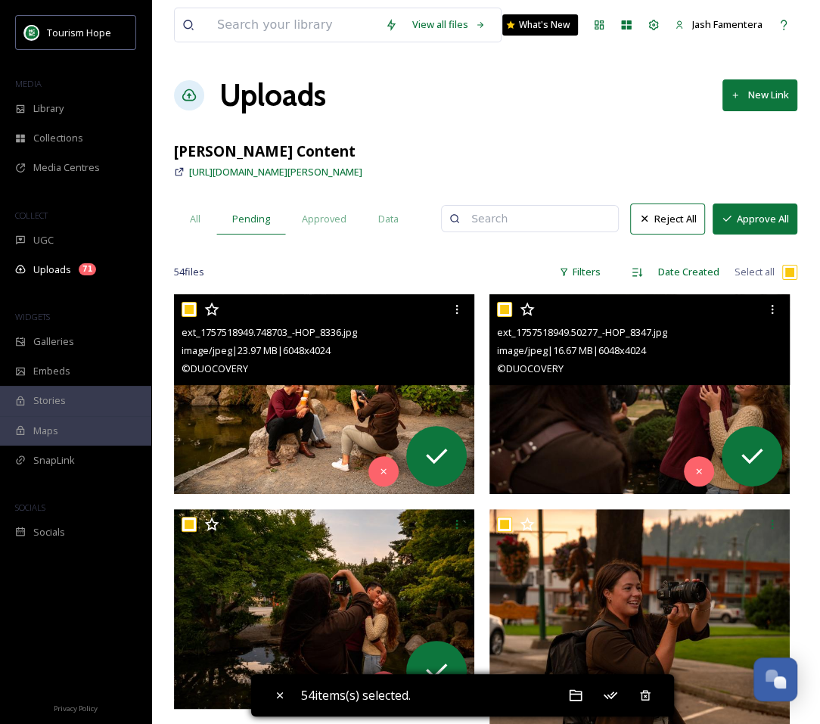
click at [302, 406] on img at bounding box center [324, 394] width 300 height 200
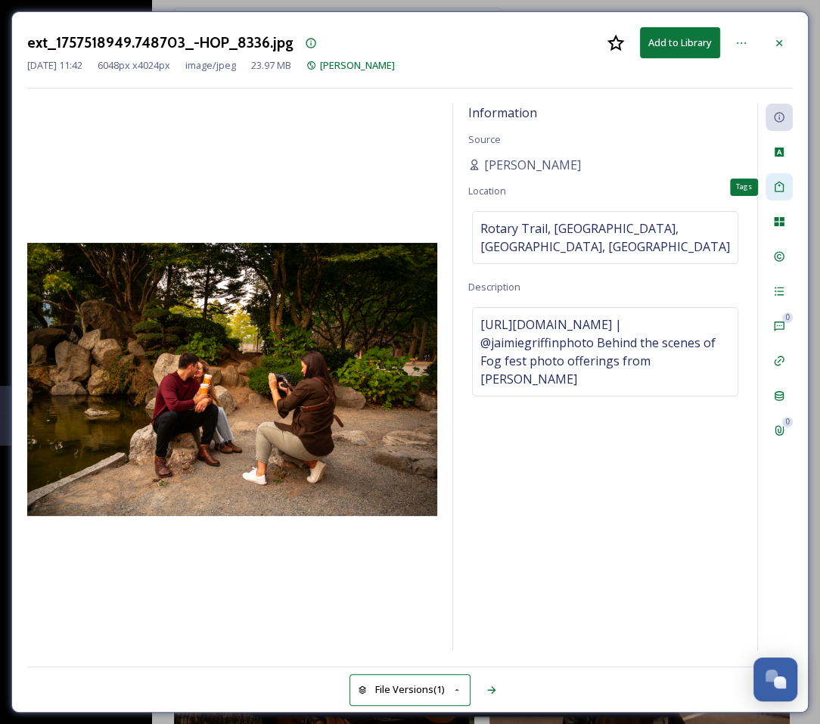
click at [769, 196] on div "Tags" at bounding box center [779, 186] width 27 height 27
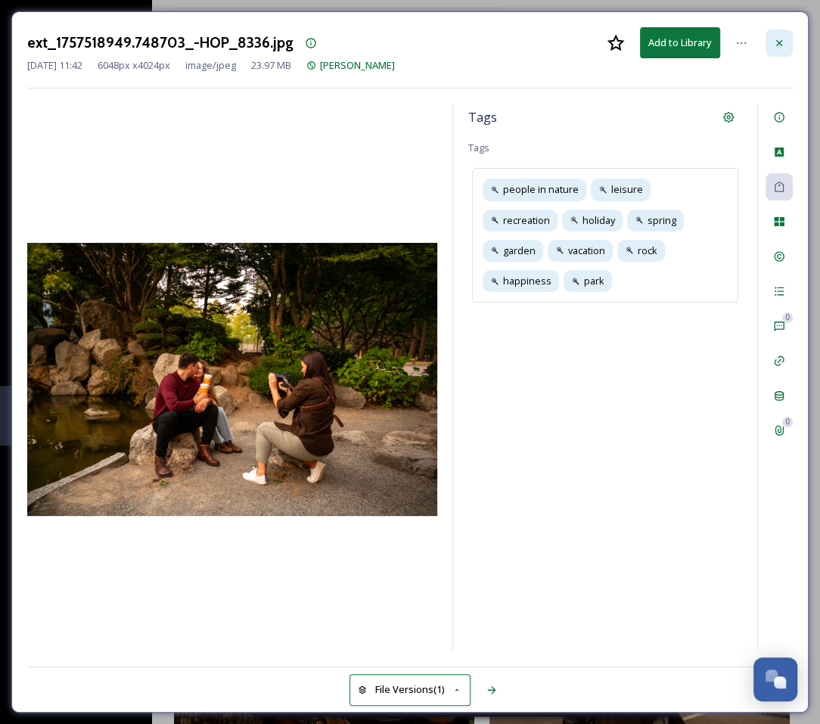
click at [784, 39] on icon at bounding box center [779, 43] width 12 height 12
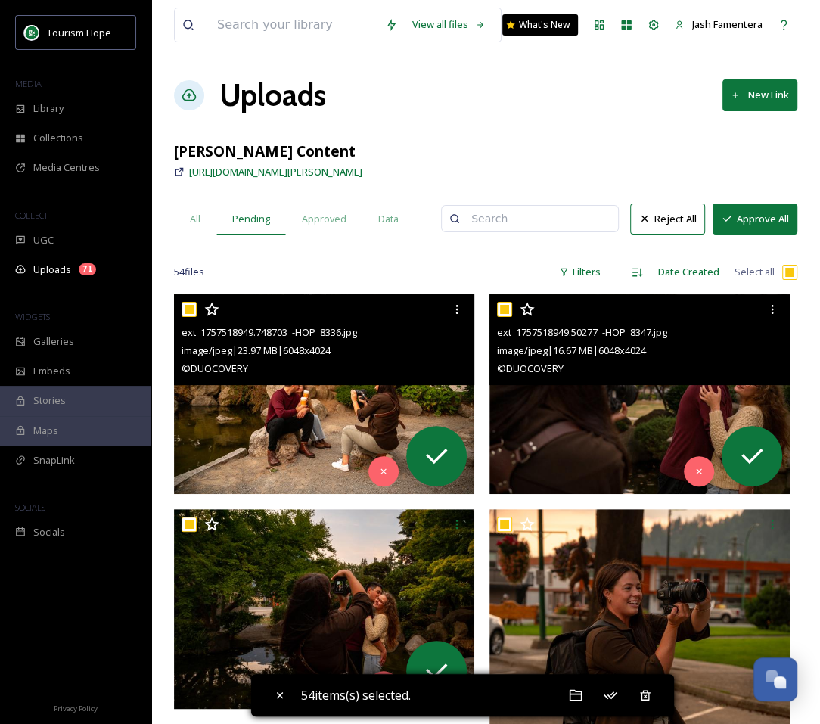
click at [231, 436] on img at bounding box center [324, 394] width 300 height 200
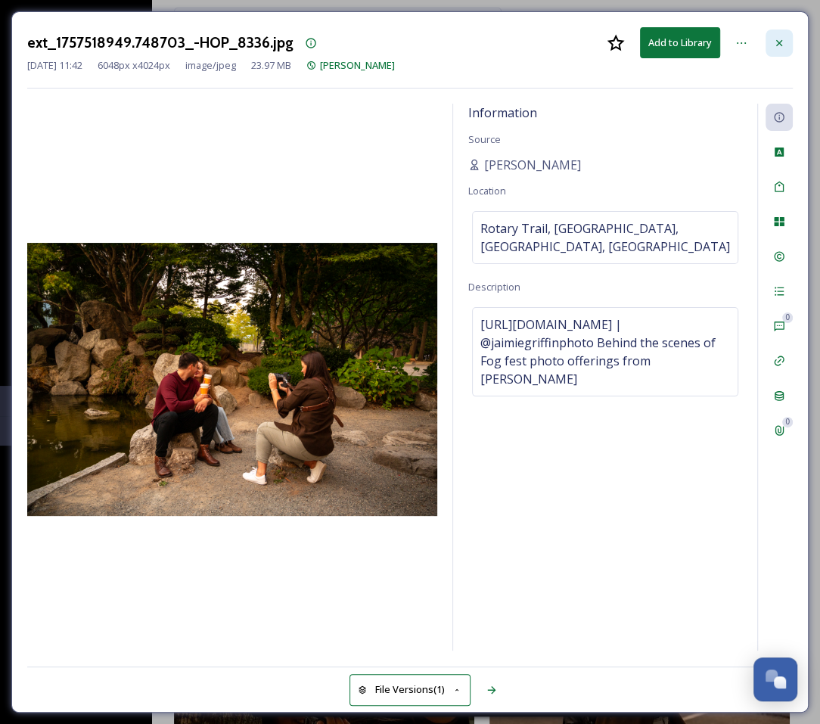
click at [770, 42] on div at bounding box center [779, 43] width 27 height 27
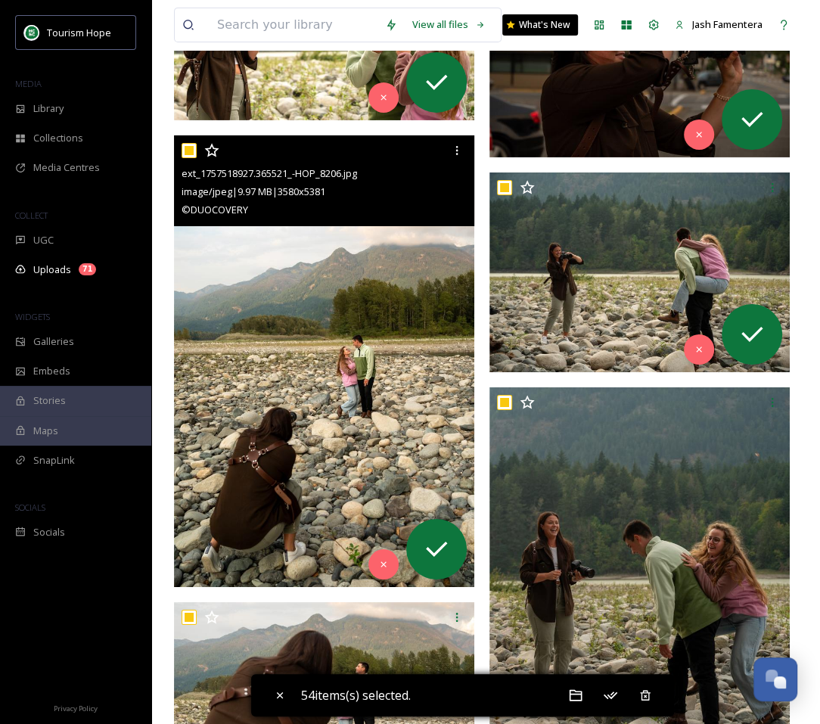
scroll to position [2890, 0]
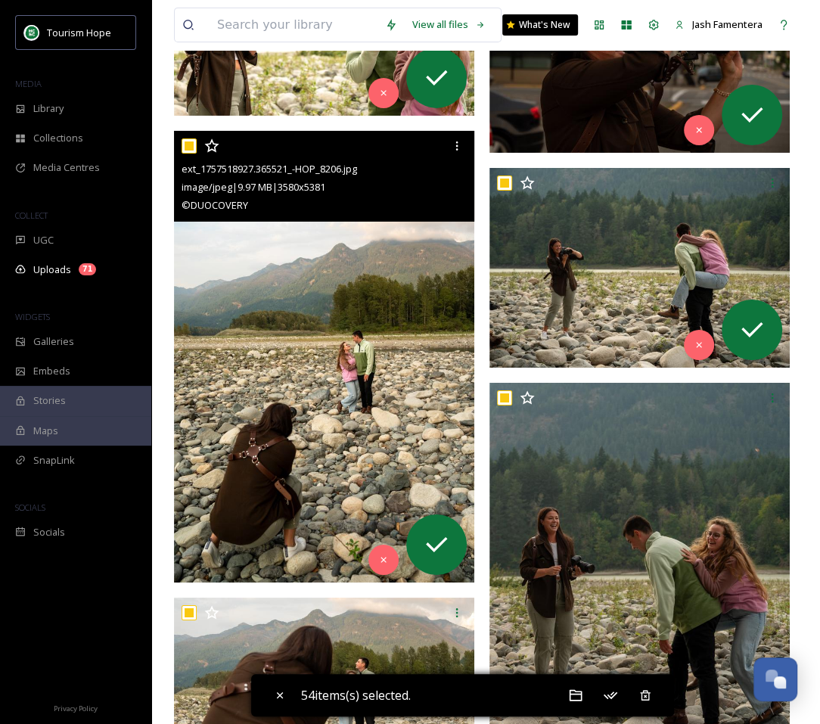
click at [369, 443] on img at bounding box center [324, 357] width 300 height 452
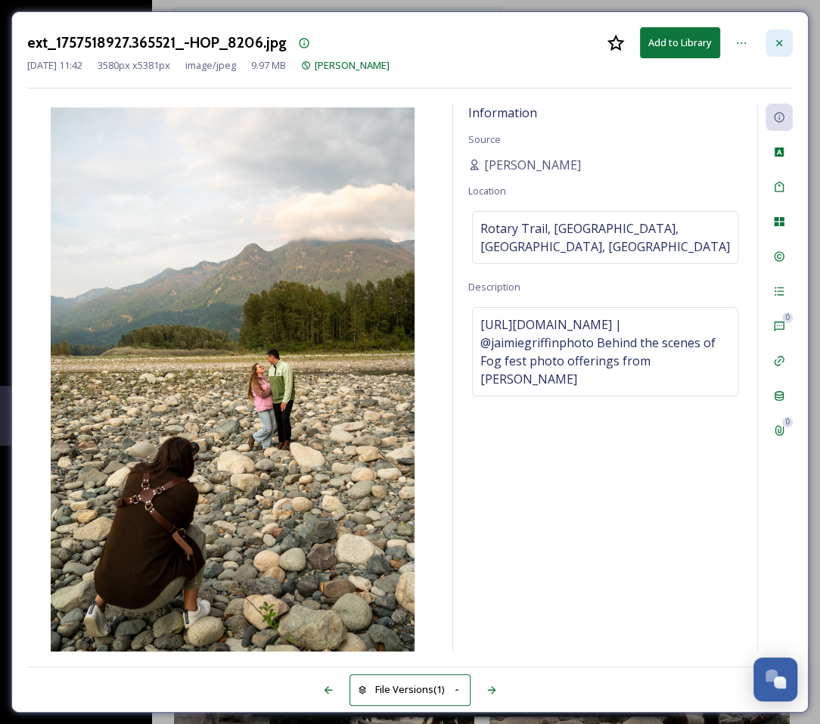
click at [782, 41] on icon at bounding box center [779, 43] width 12 height 12
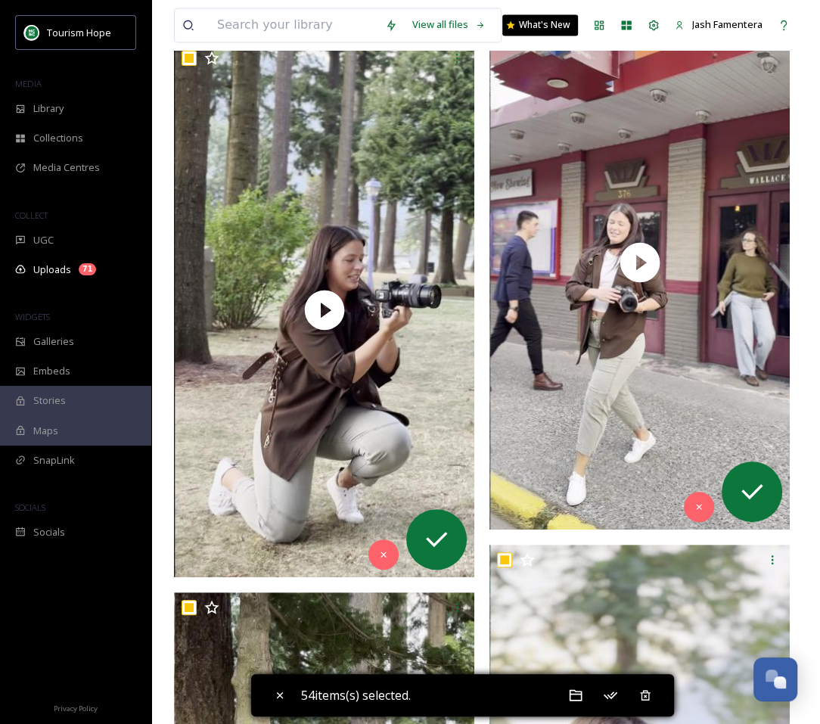
scroll to position [8057, 0]
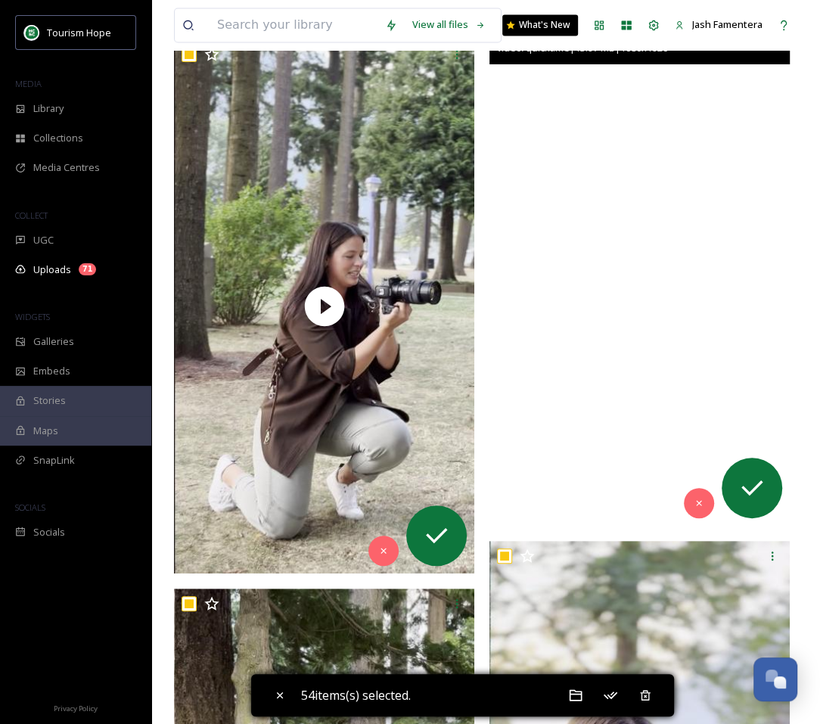
click at [573, 292] on video "ext_1757517282.398991_-IMG_3203.mov" at bounding box center [640, 259] width 300 height 534
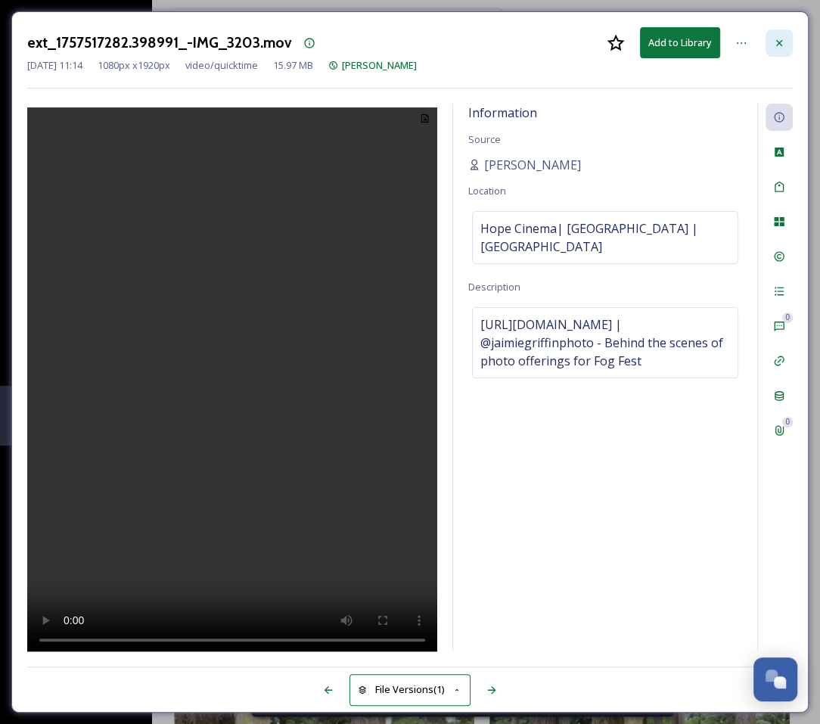
click at [773, 33] on div at bounding box center [779, 43] width 27 height 27
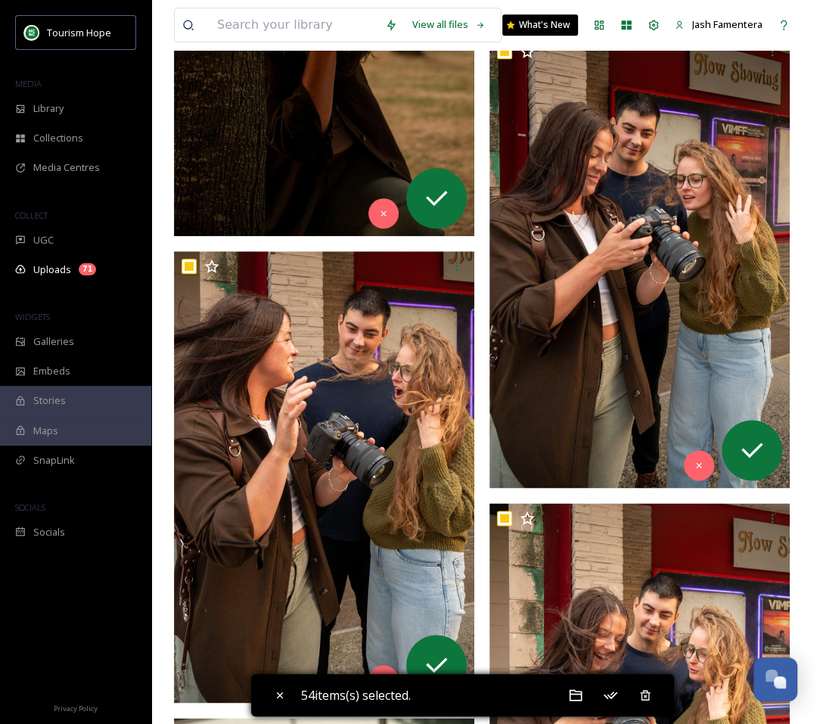
scroll to position [936, 0]
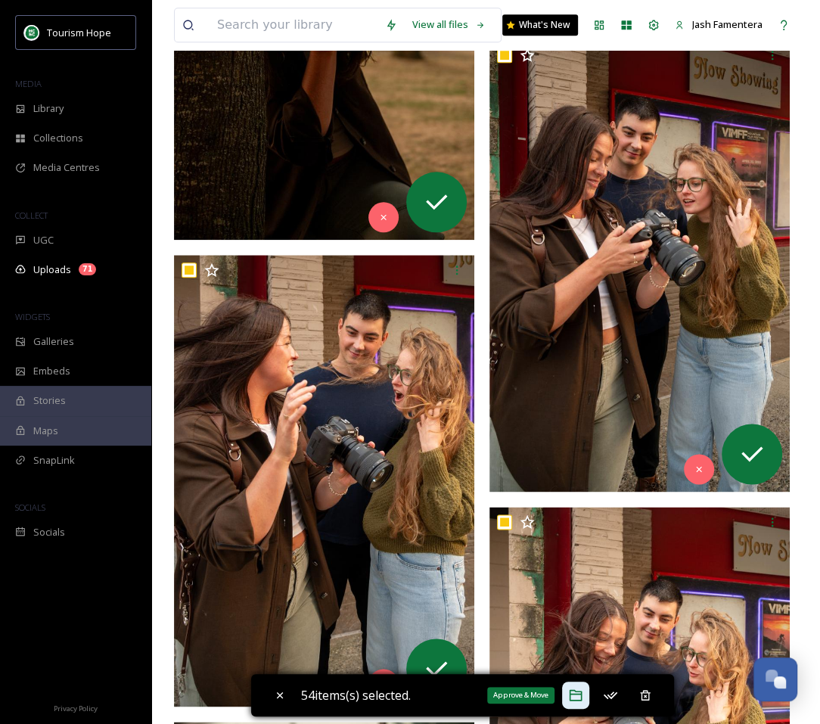
click at [573, 687] on div "Approve & Move" at bounding box center [575, 695] width 27 height 27
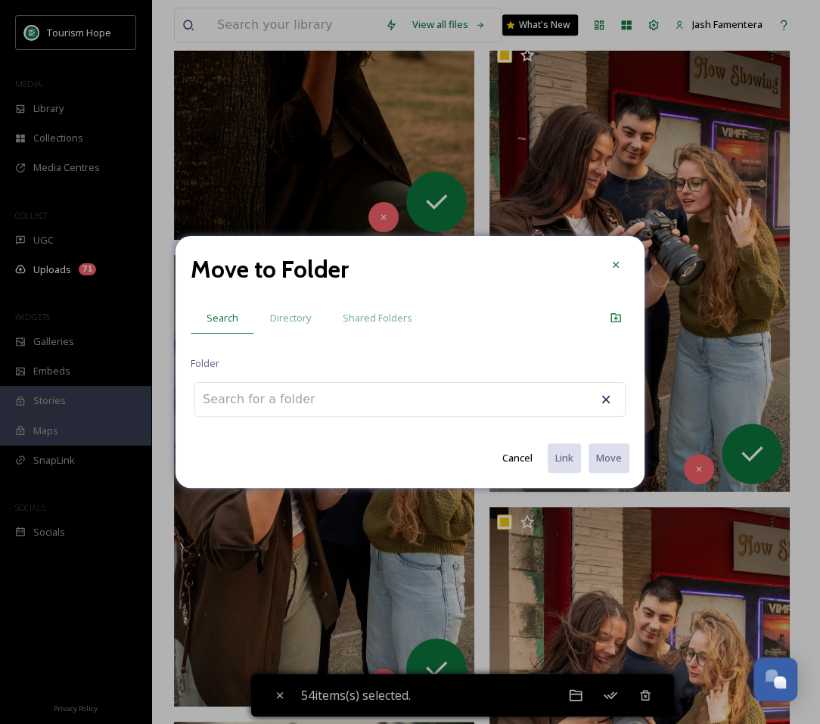
click at [286, 403] on input at bounding box center [278, 399] width 167 height 33
type input "g"
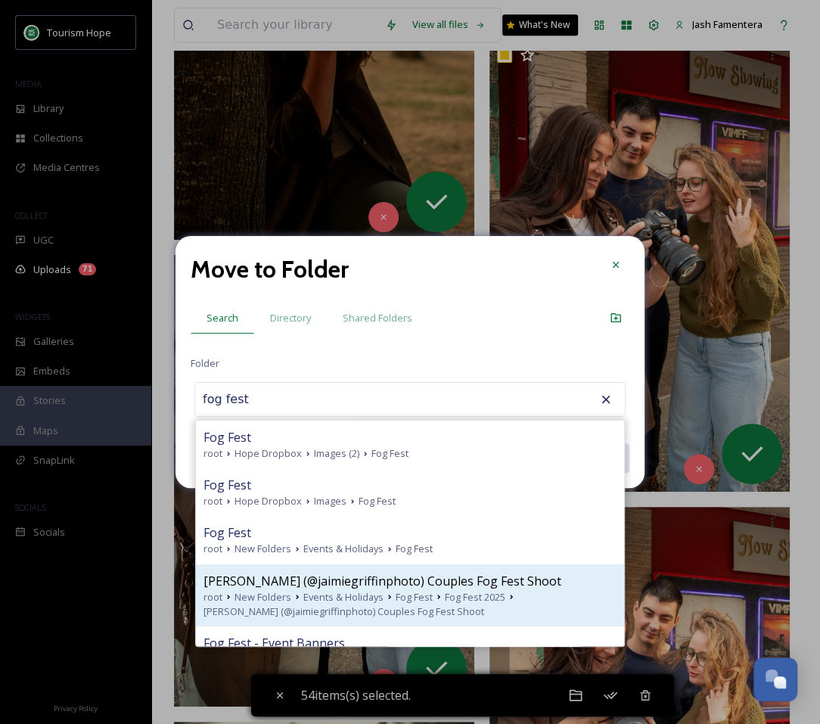
click at [281, 590] on span "New Folders" at bounding box center [263, 597] width 57 height 14
type input "[PERSON_NAME] (@jaimiegriffinphoto) Couples Fog Fest Shoot"
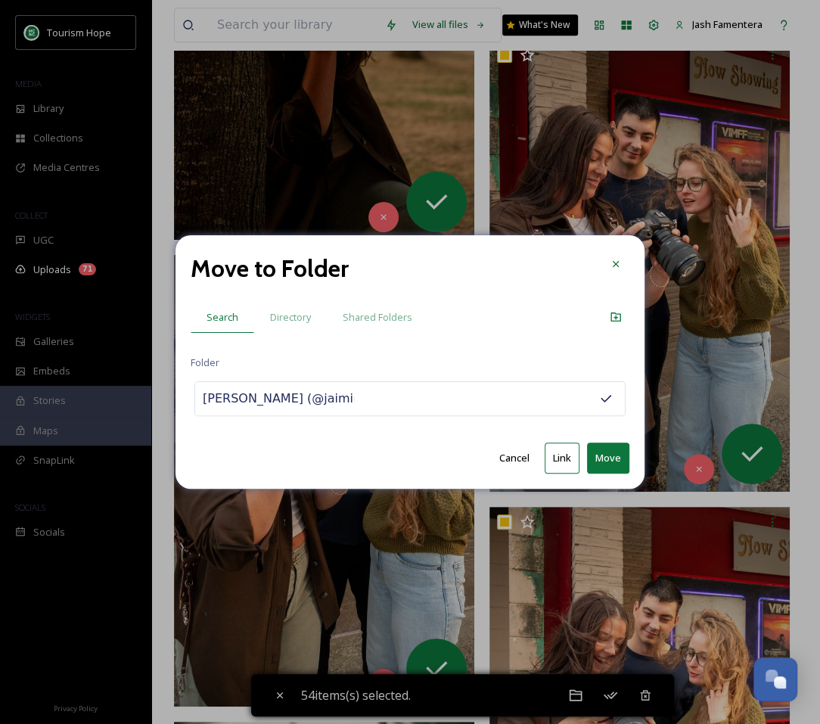
click at [609, 456] on button "Move" at bounding box center [608, 458] width 42 height 31
checkbox input "false"
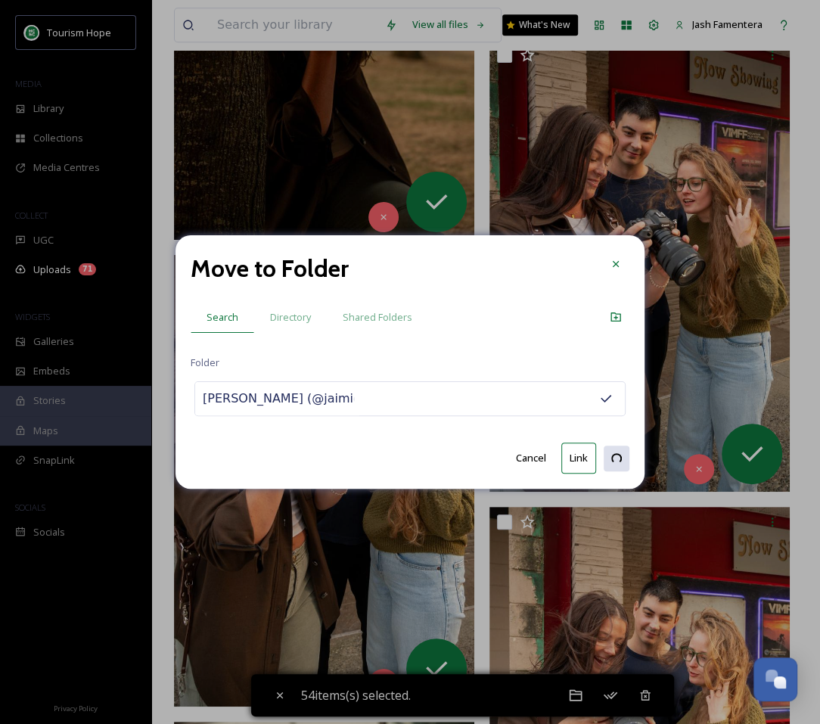
checkbox input "false"
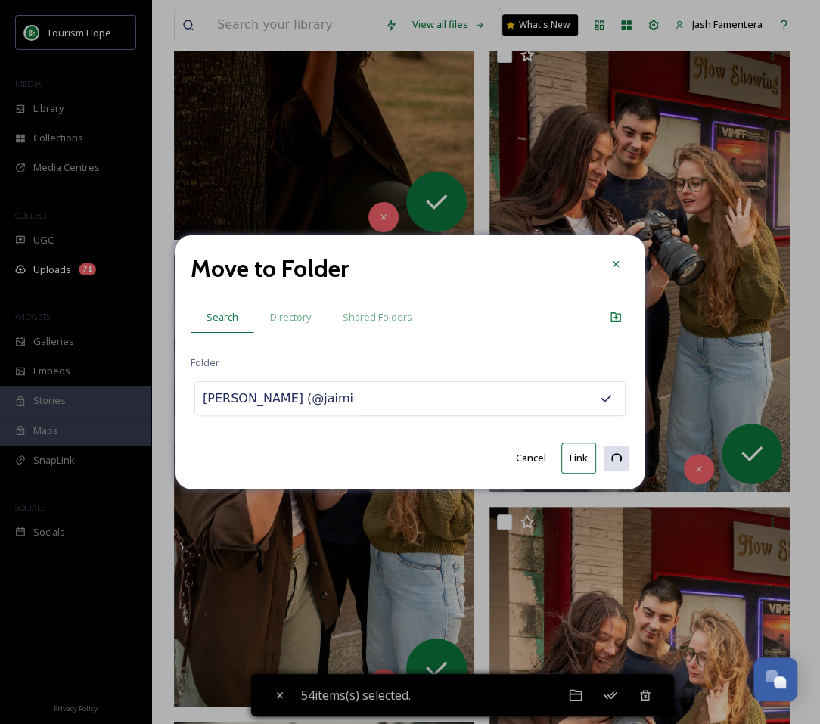
checkbox input "false"
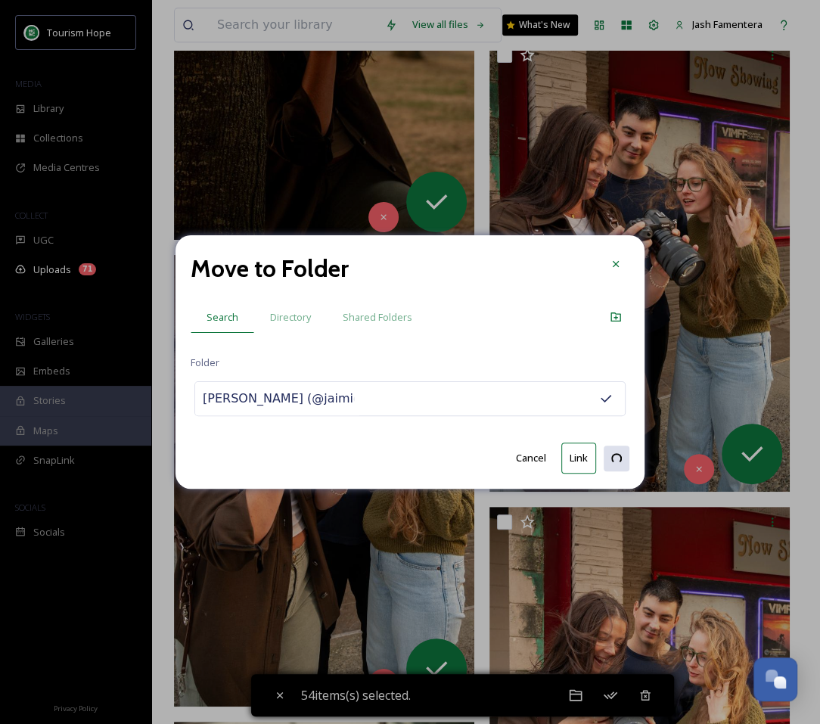
checkbox input "false"
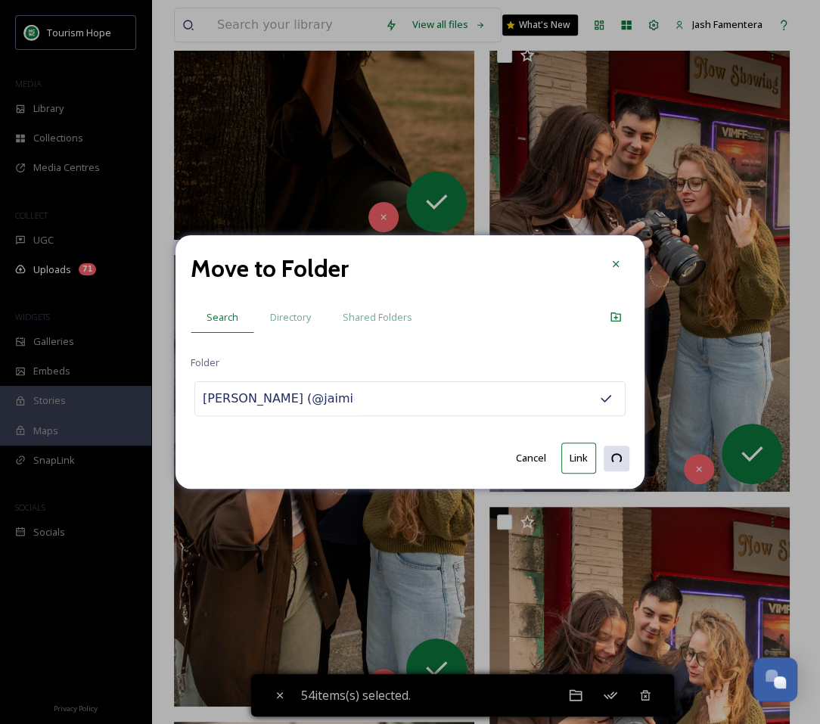
checkbox input "false"
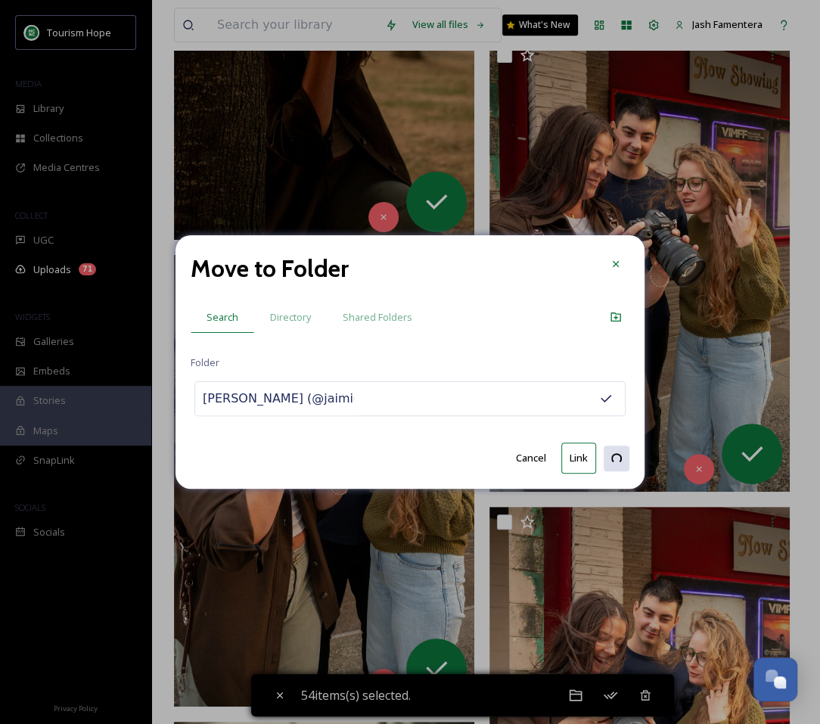
checkbox input "false"
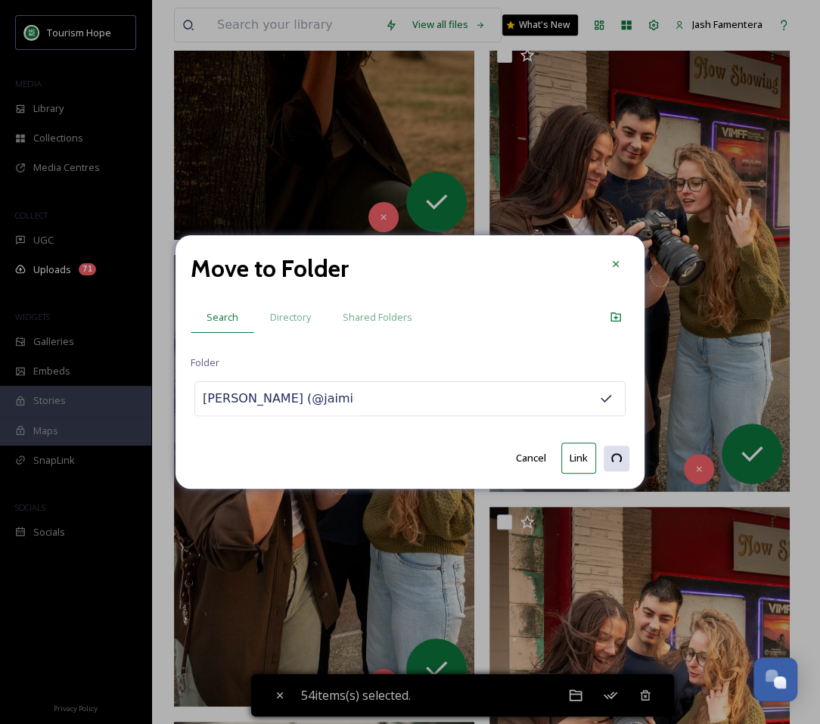
checkbox input "false"
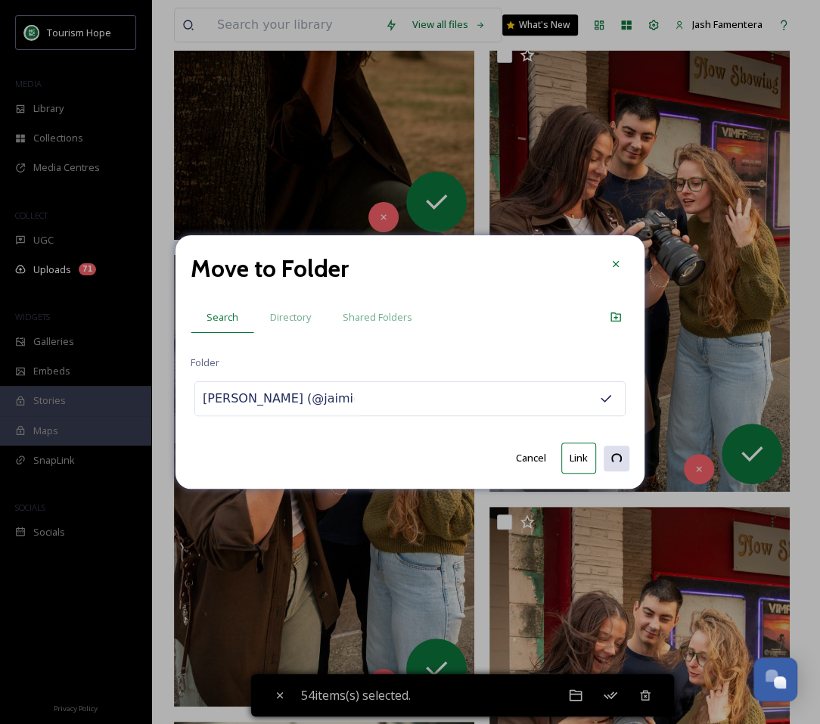
checkbox input "false"
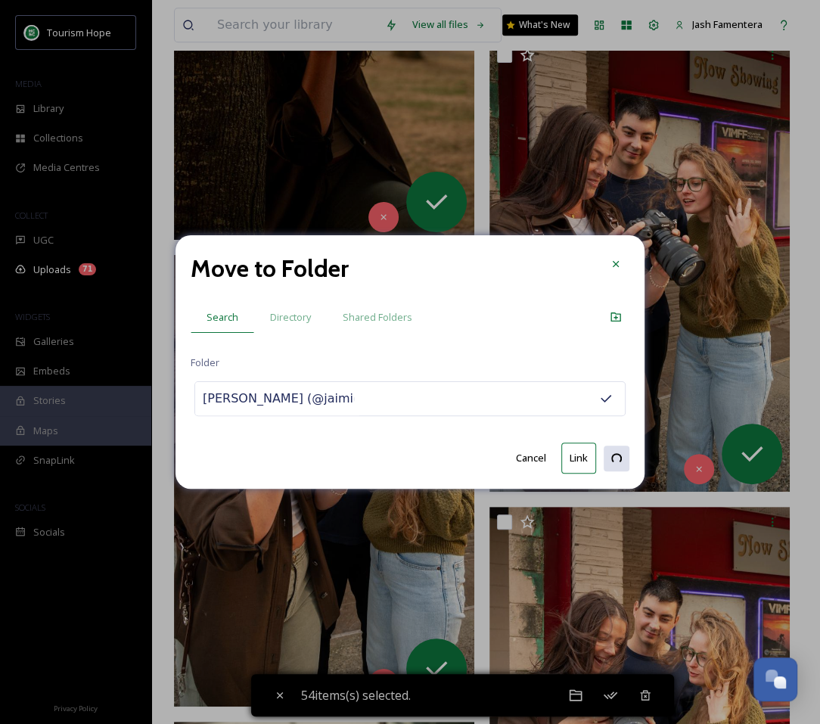
checkbox input "false"
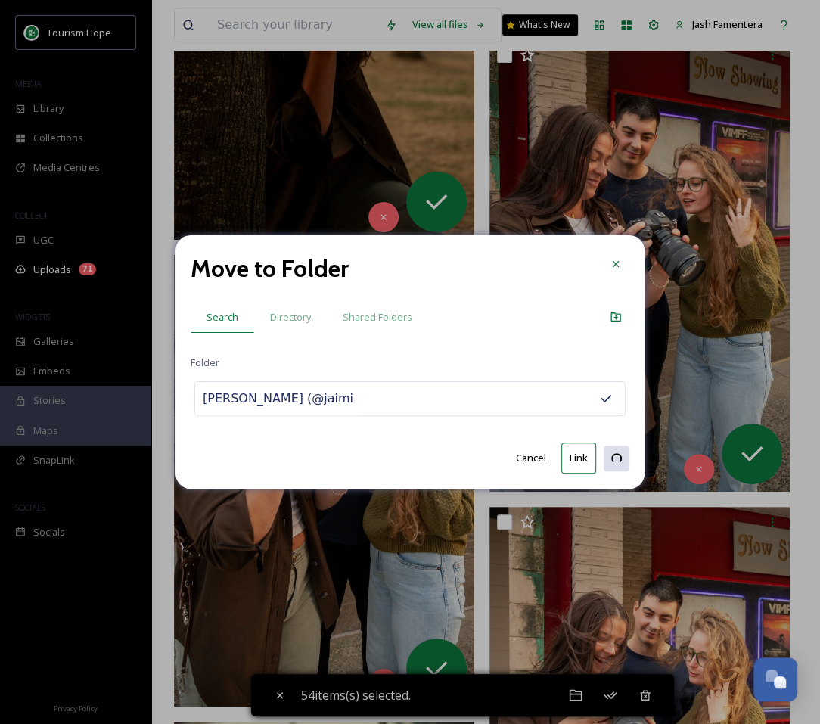
checkbox input "false"
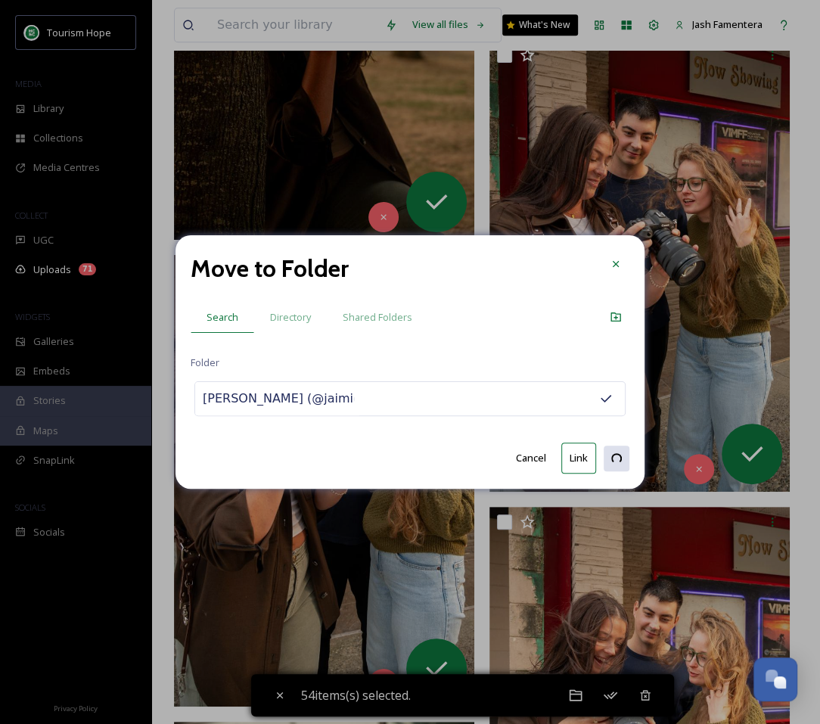
checkbox input "false"
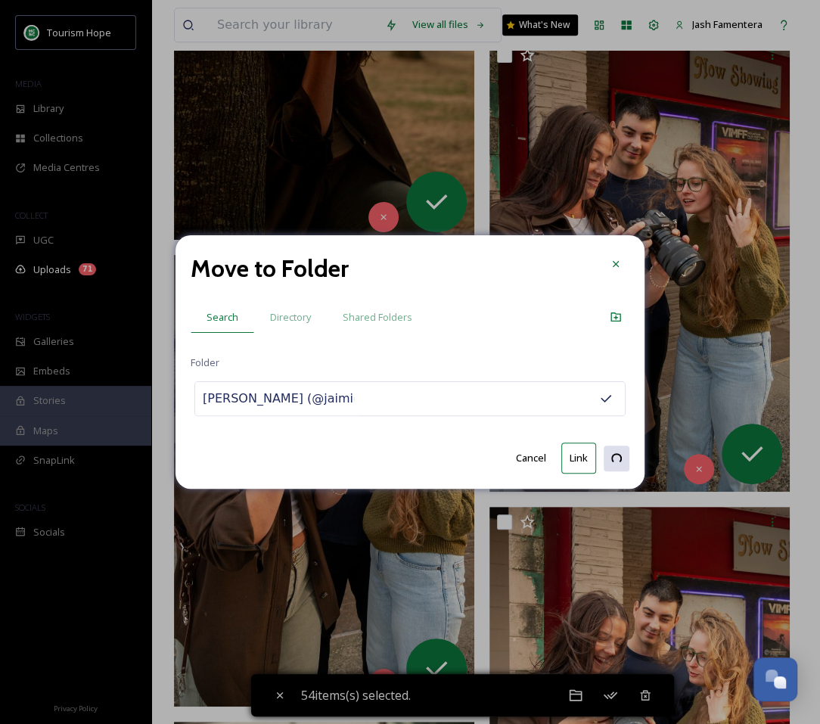
checkbox input "false"
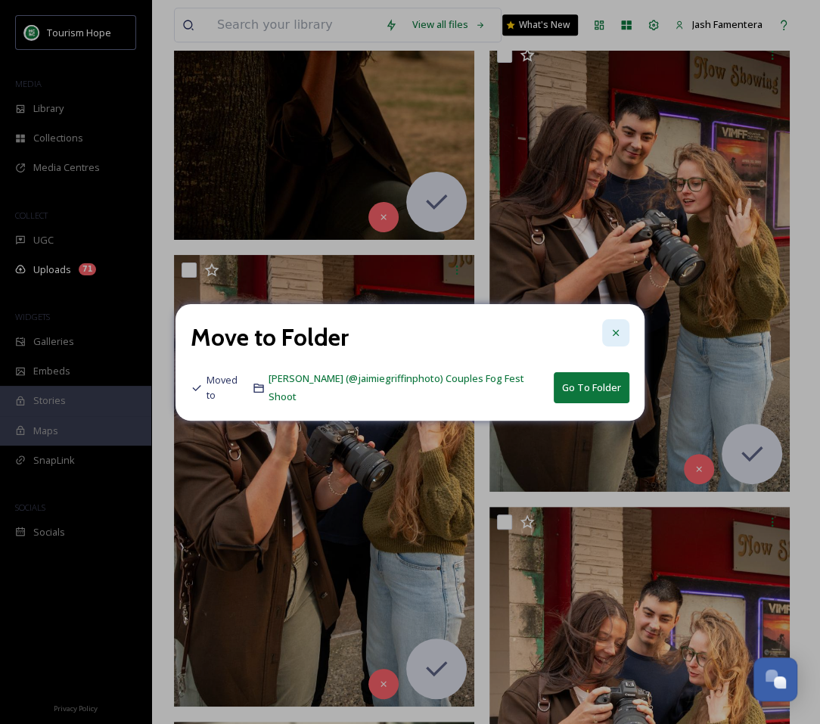
click at [617, 328] on icon at bounding box center [616, 333] width 12 height 12
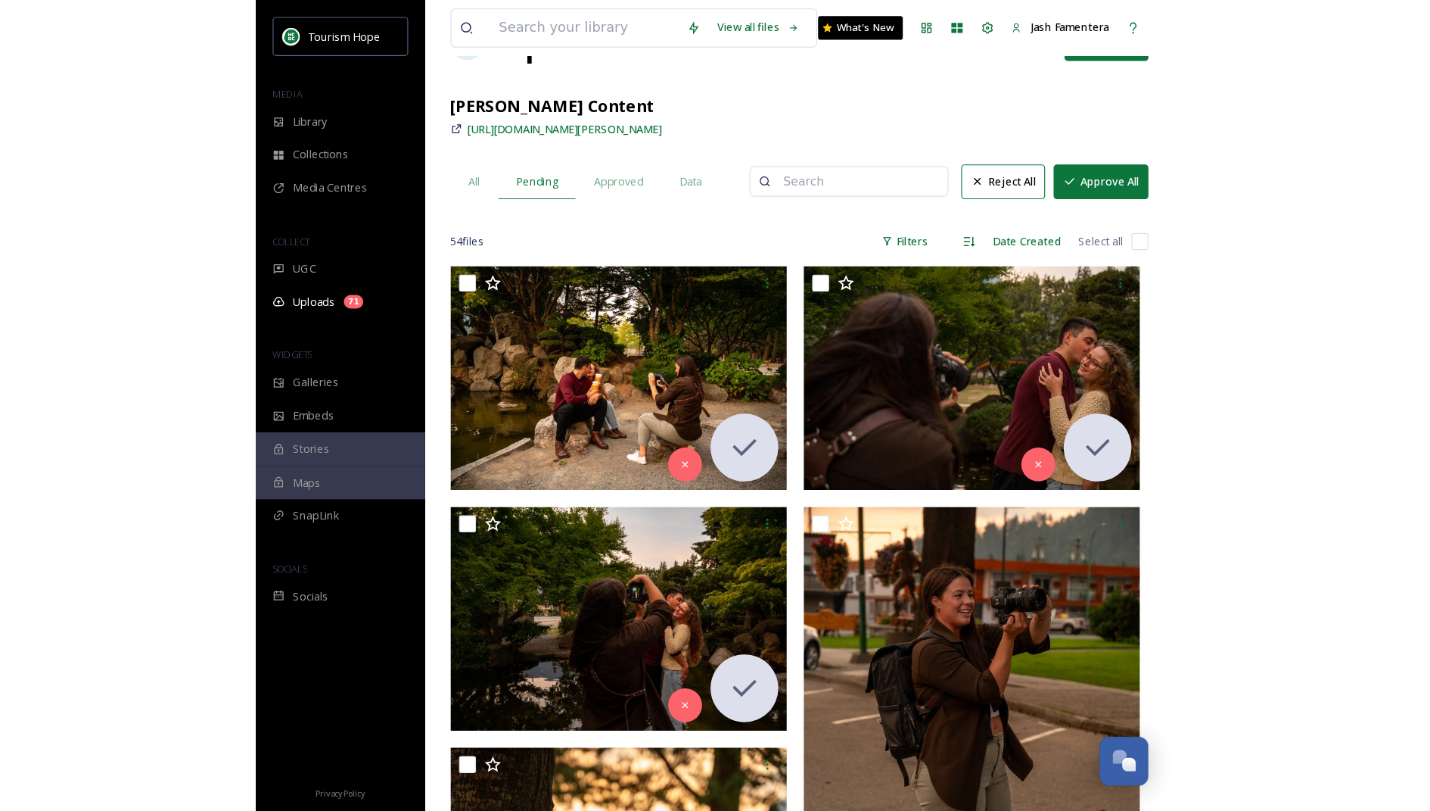
scroll to position [0, 0]
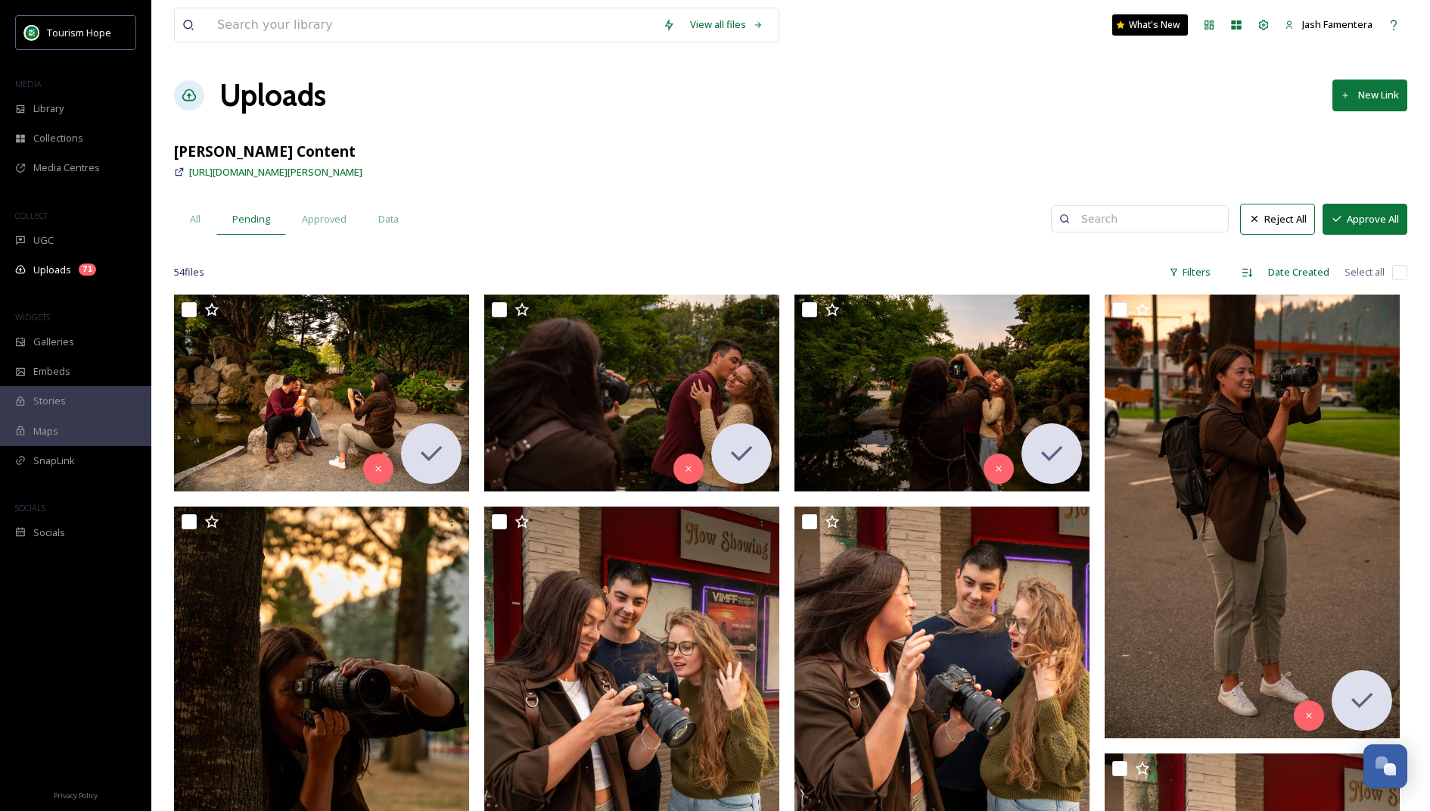
click at [820, 214] on button "Approve All" at bounding box center [1365, 219] width 85 height 31
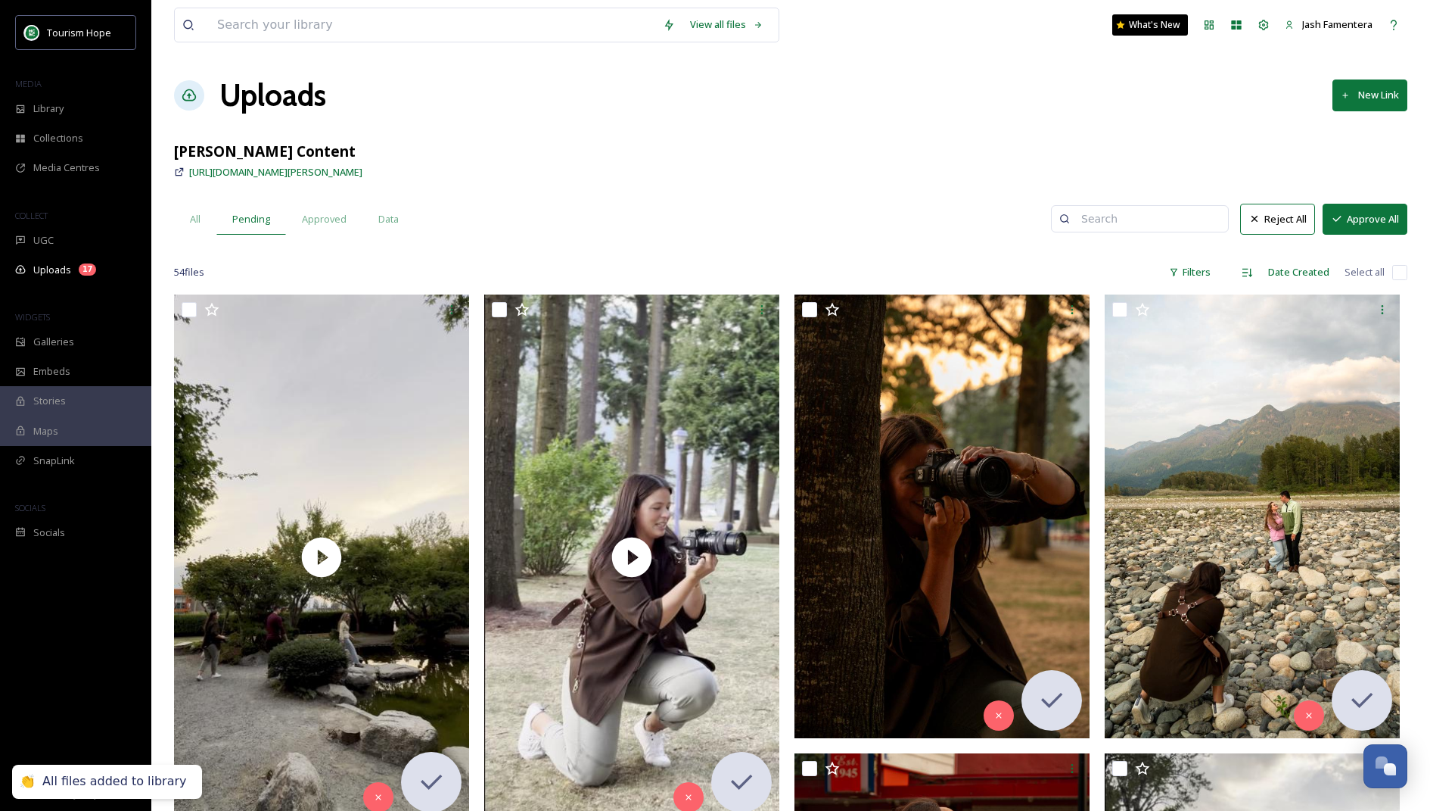
click at [192, 217] on span "All" at bounding box center [195, 219] width 11 height 14
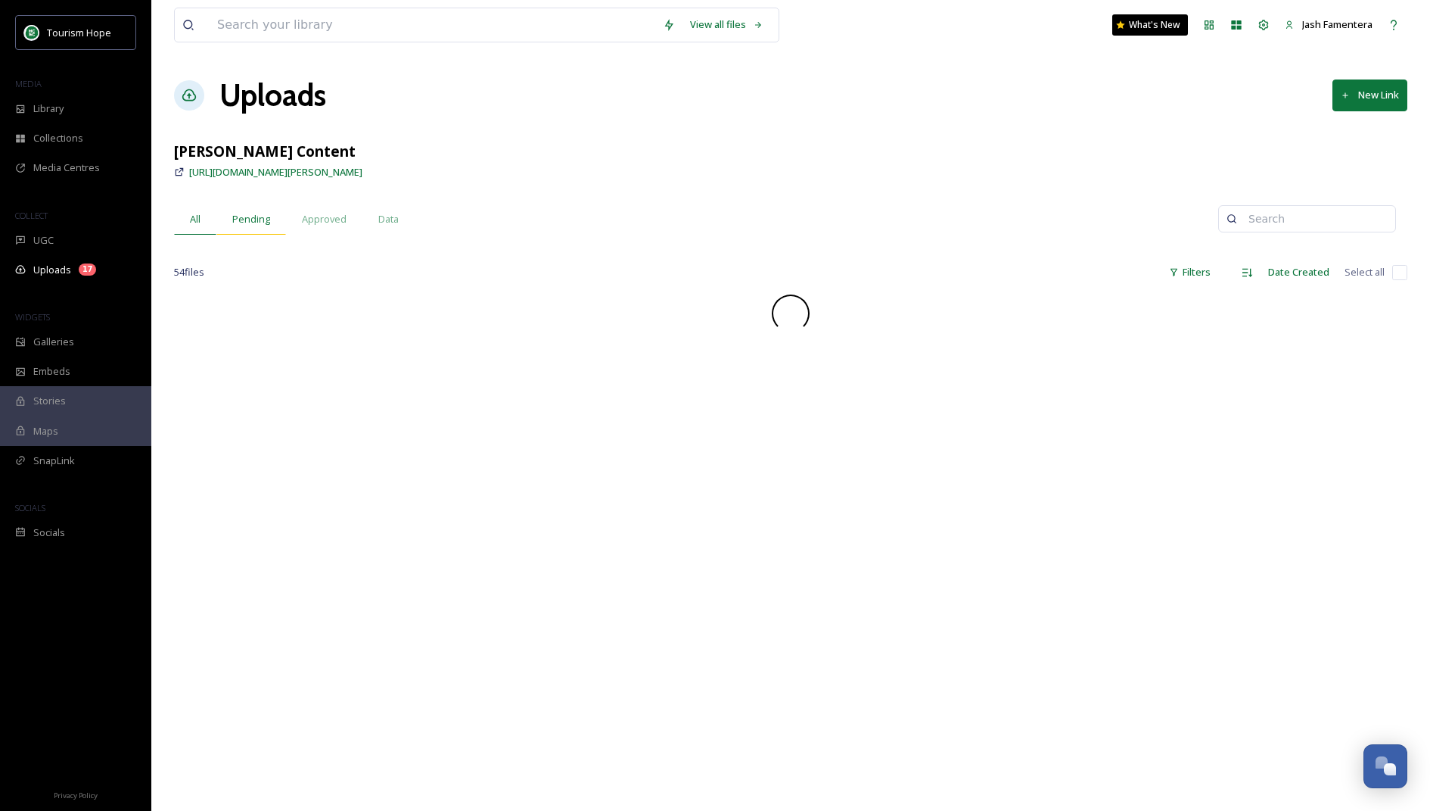
click at [232, 212] on span "Pending" at bounding box center [251, 219] width 38 height 14
click at [187, 219] on div "All" at bounding box center [195, 219] width 42 height 31
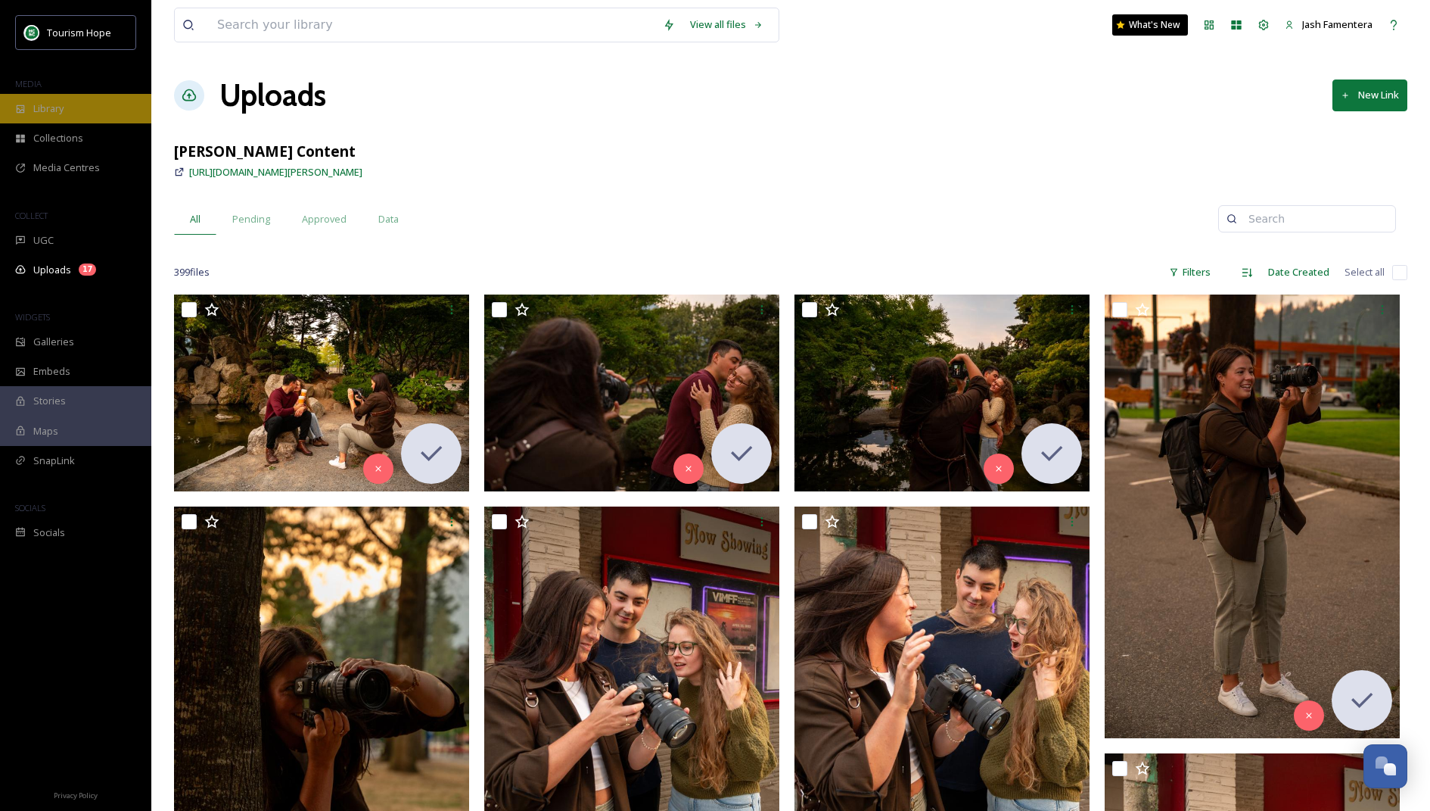
click at [66, 113] on div "Library" at bounding box center [75, 109] width 151 height 30
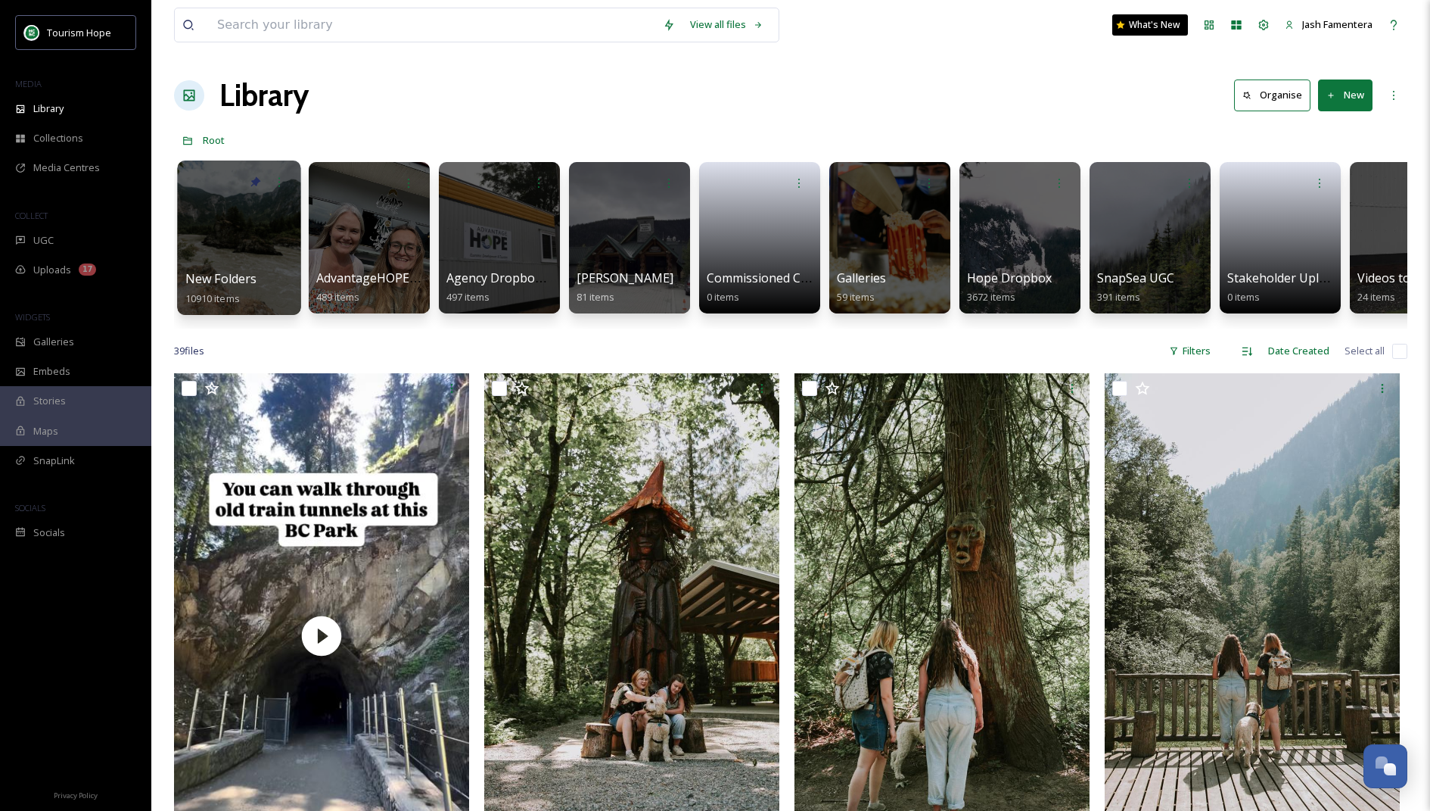
click at [251, 243] on div at bounding box center [238, 237] width 123 height 154
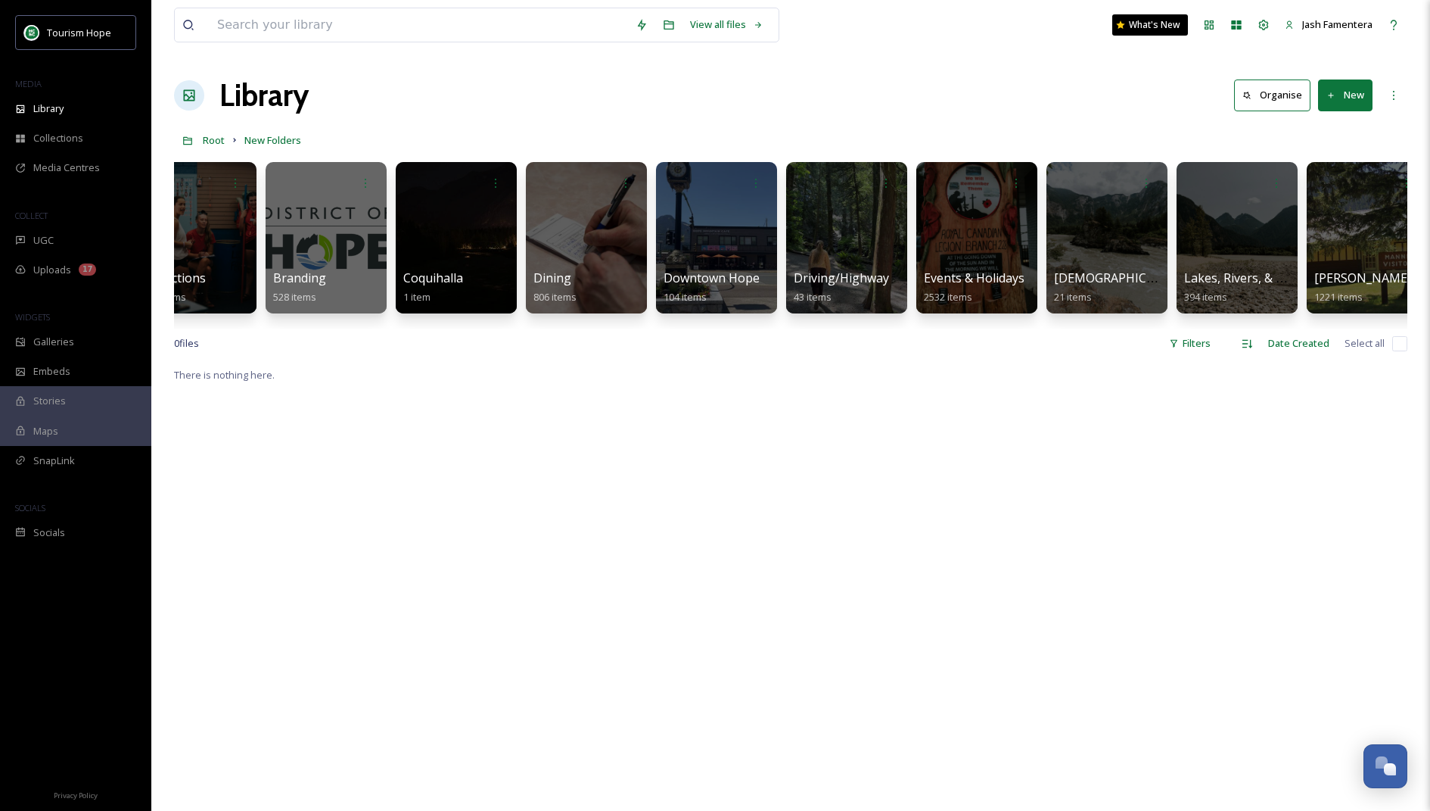
scroll to position [0, 435]
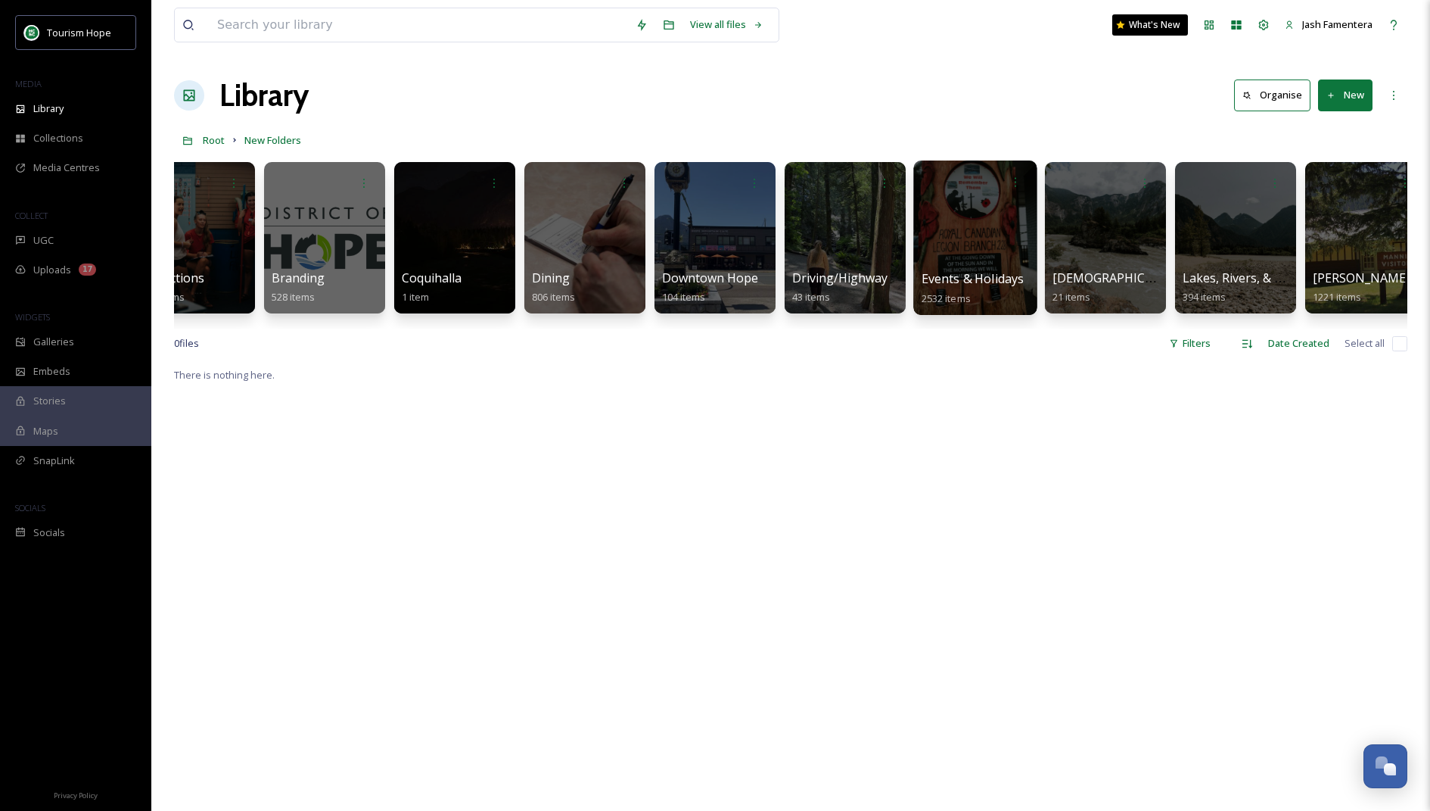
click at [820, 246] on div at bounding box center [974, 237] width 123 height 154
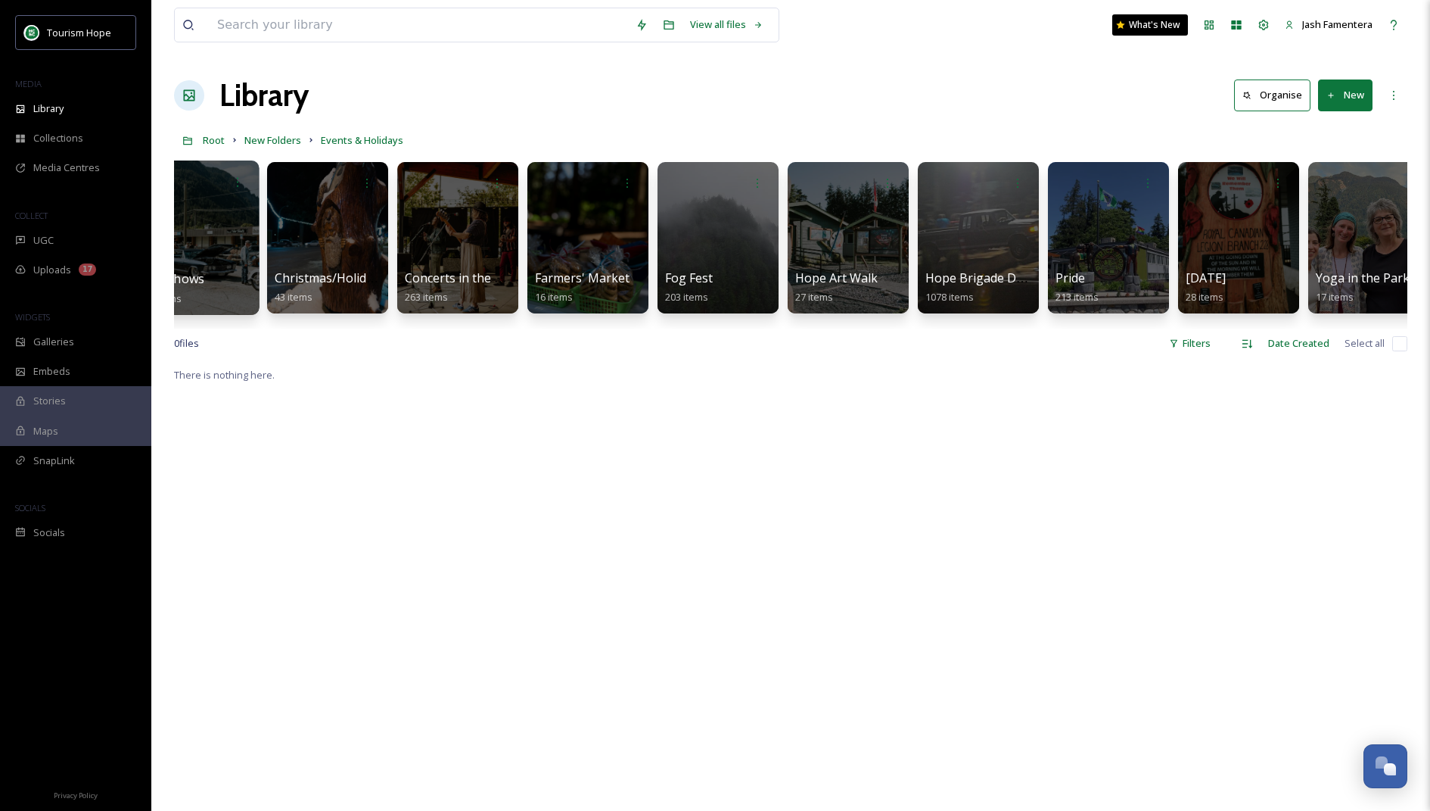
scroll to position [0, 458]
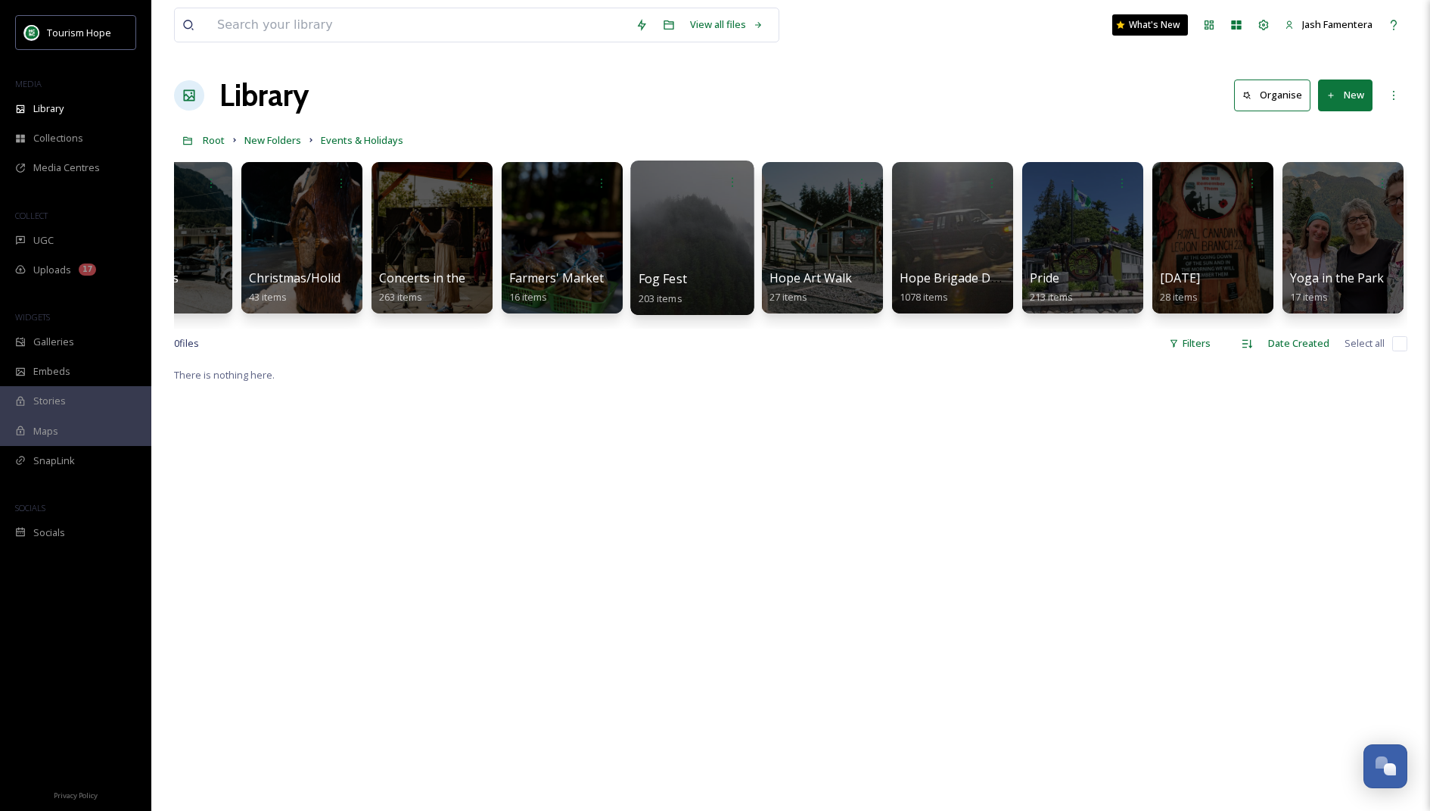
click at [730, 240] on div at bounding box center [691, 237] width 123 height 154
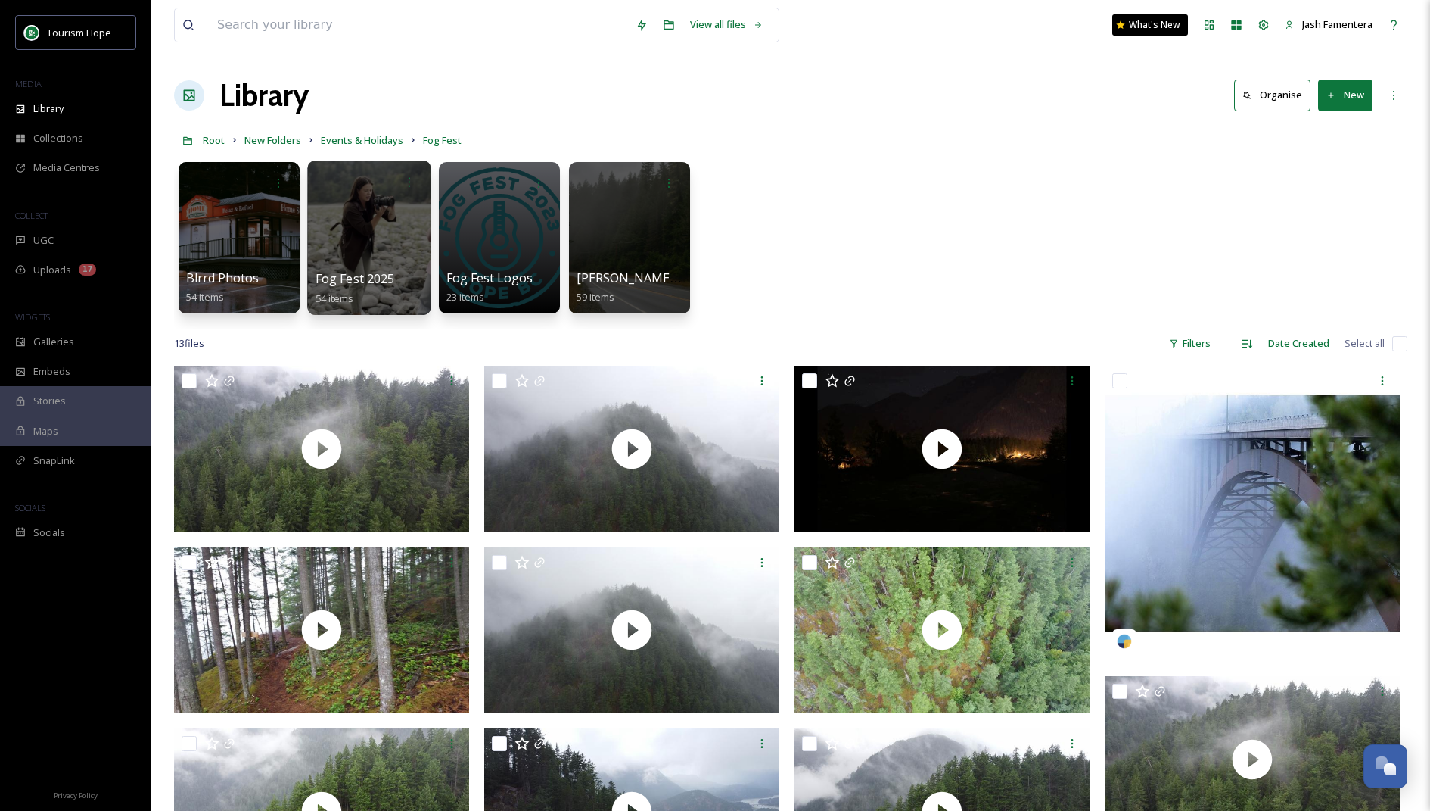
click at [381, 226] on div at bounding box center [368, 237] width 123 height 154
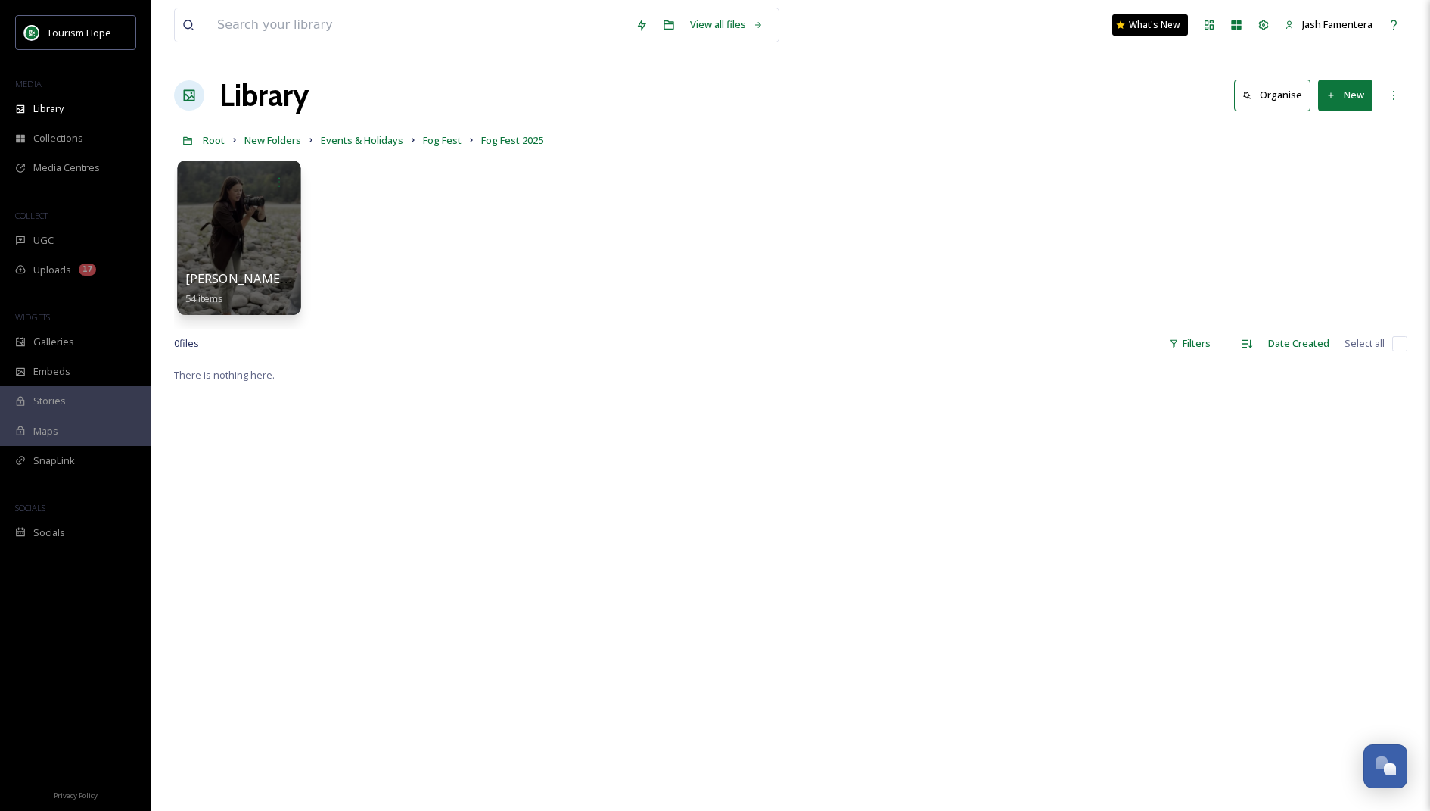
click at [242, 238] on div at bounding box center [238, 237] width 123 height 154
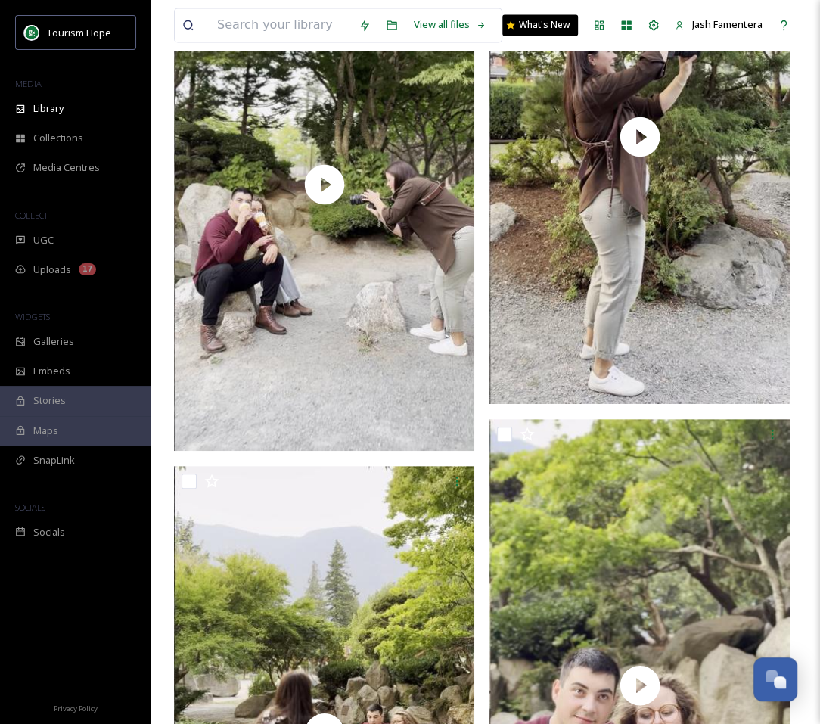
scroll to position [4488, 0]
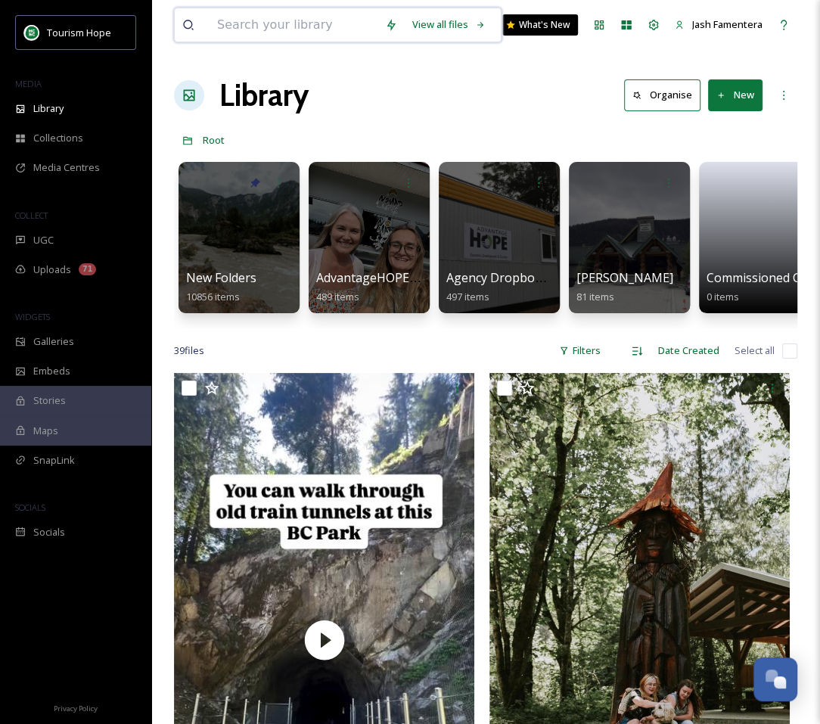
click at [310, 23] on input at bounding box center [294, 24] width 168 height 33
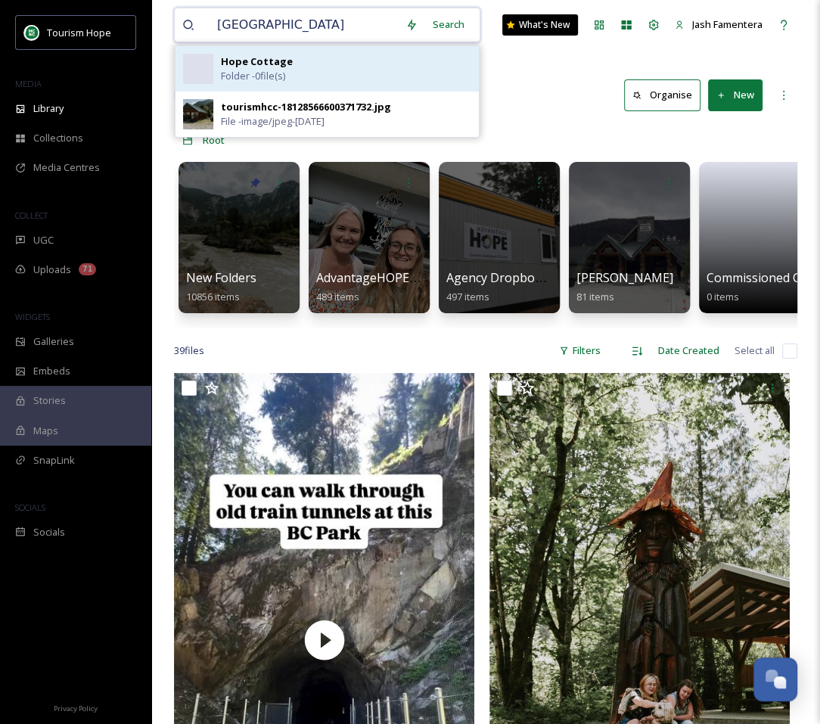
type input "[GEOGRAPHIC_DATA]"
click at [282, 70] on span "Folder - 0 file(s)" at bounding box center [253, 76] width 64 height 14
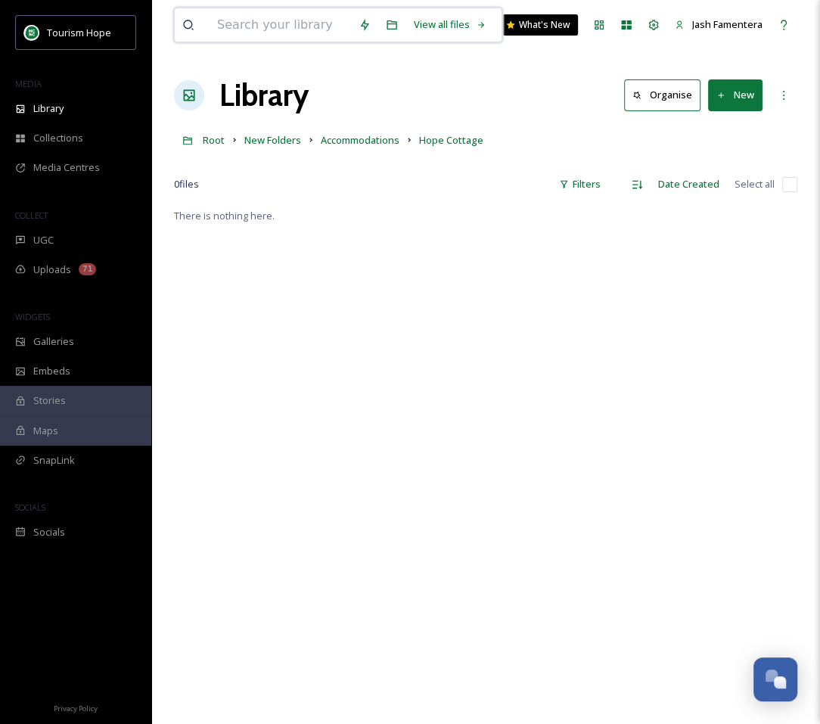
click at [240, 25] on input at bounding box center [281, 24] width 142 height 33
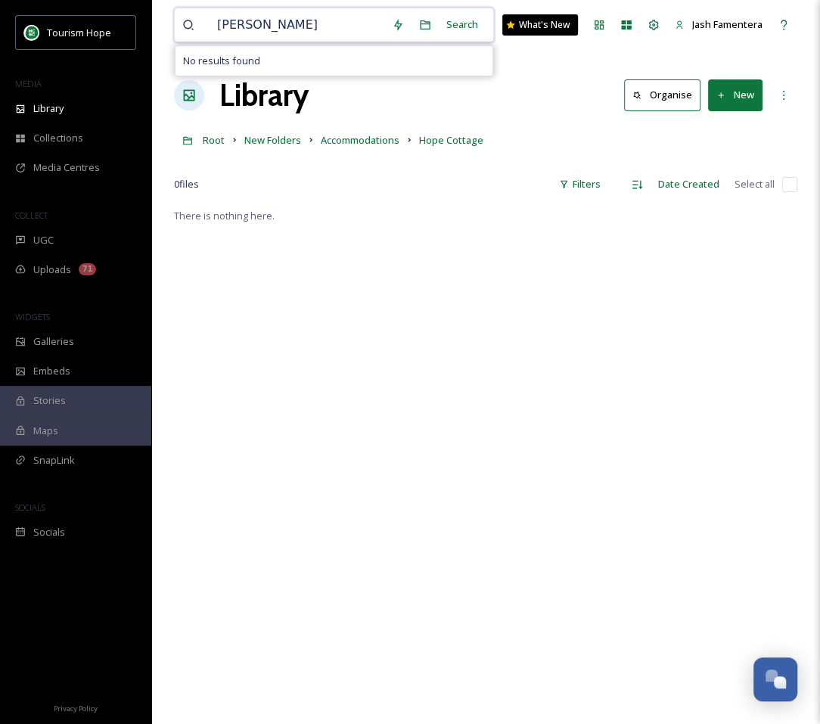
click at [334, 35] on input "[PERSON_NAME]" at bounding box center [297, 24] width 175 height 33
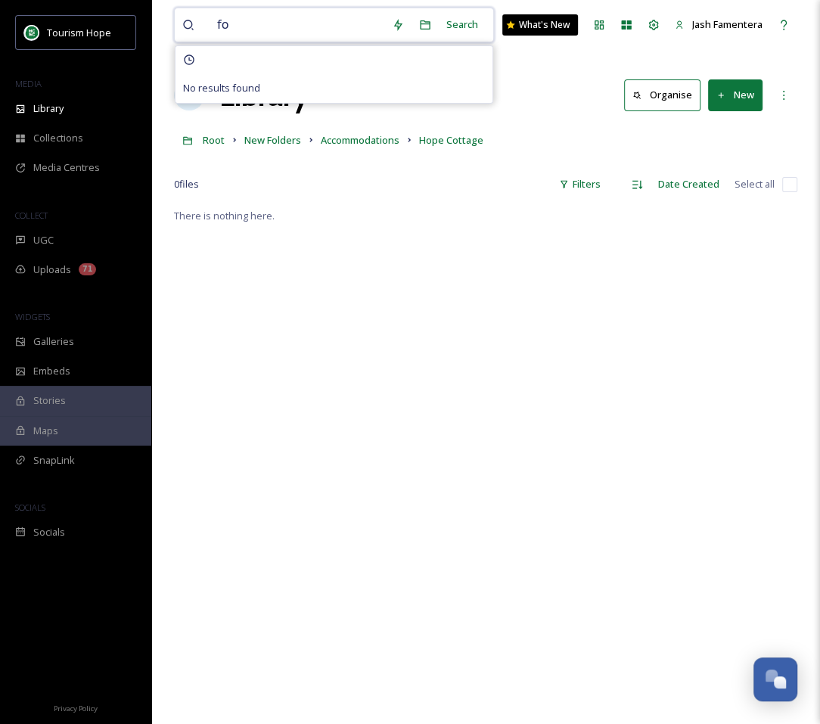
type input "fog"
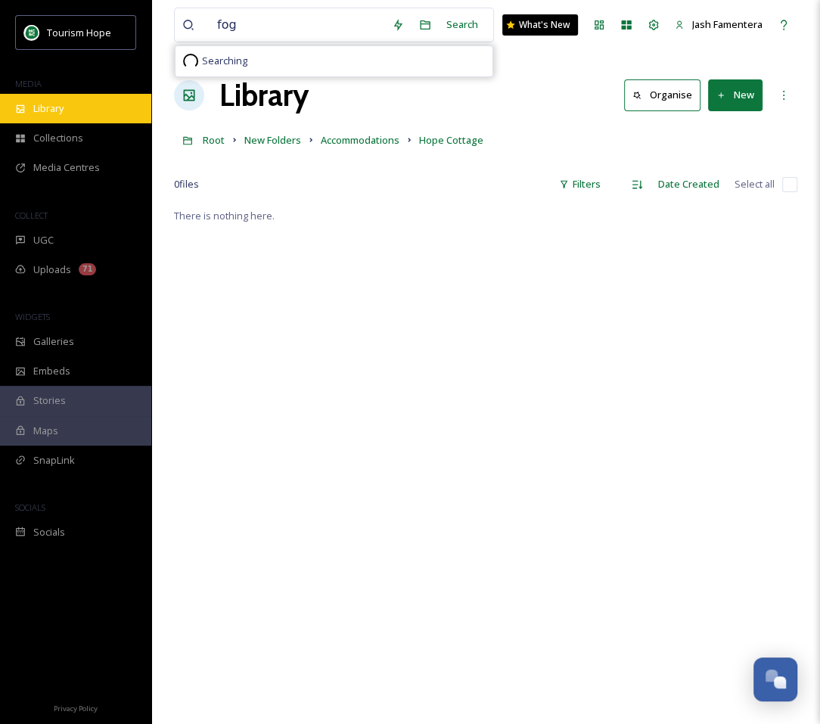
click at [85, 117] on div "Library" at bounding box center [75, 109] width 151 height 30
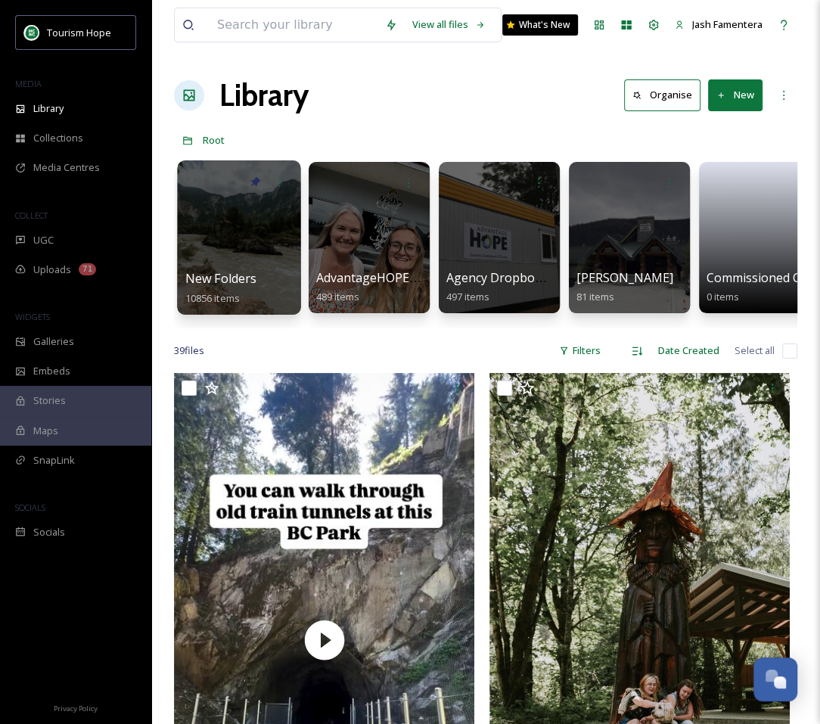
click at [244, 239] on div at bounding box center [238, 237] width 123 height 154
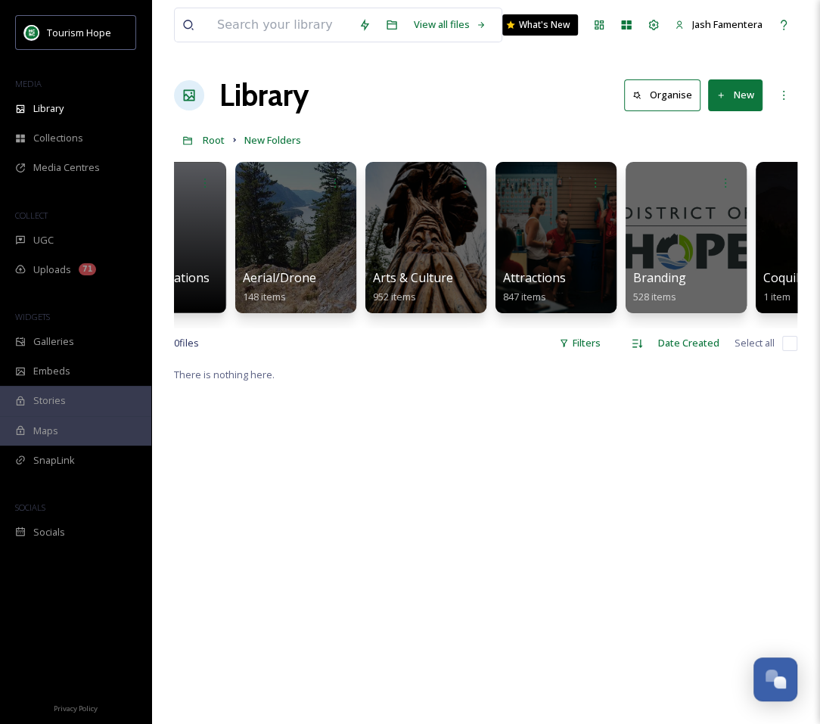
scroll to position [0, 85]
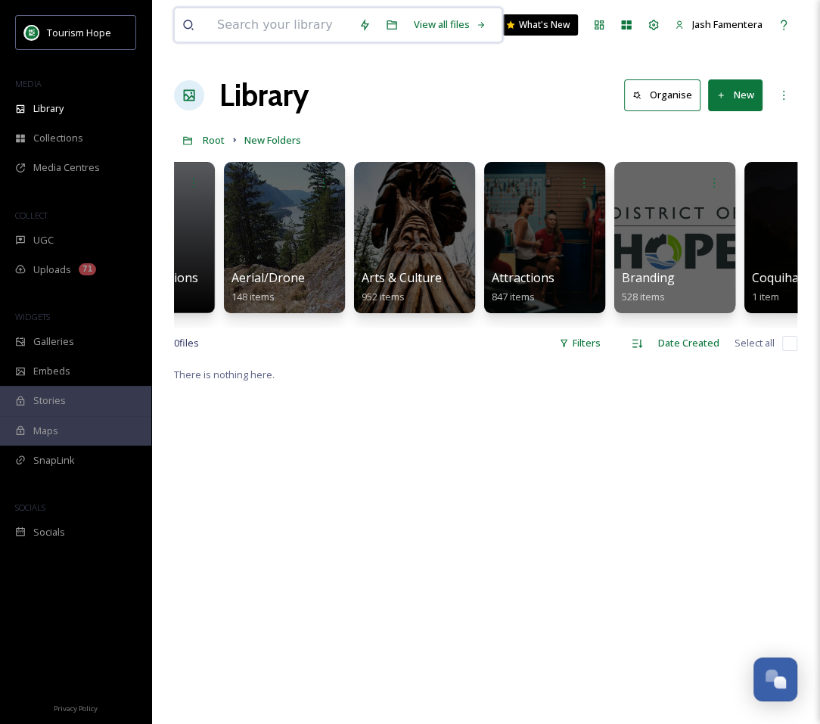
click at [312, 28] on input at bounding box center [281, 24] width 142 height 33
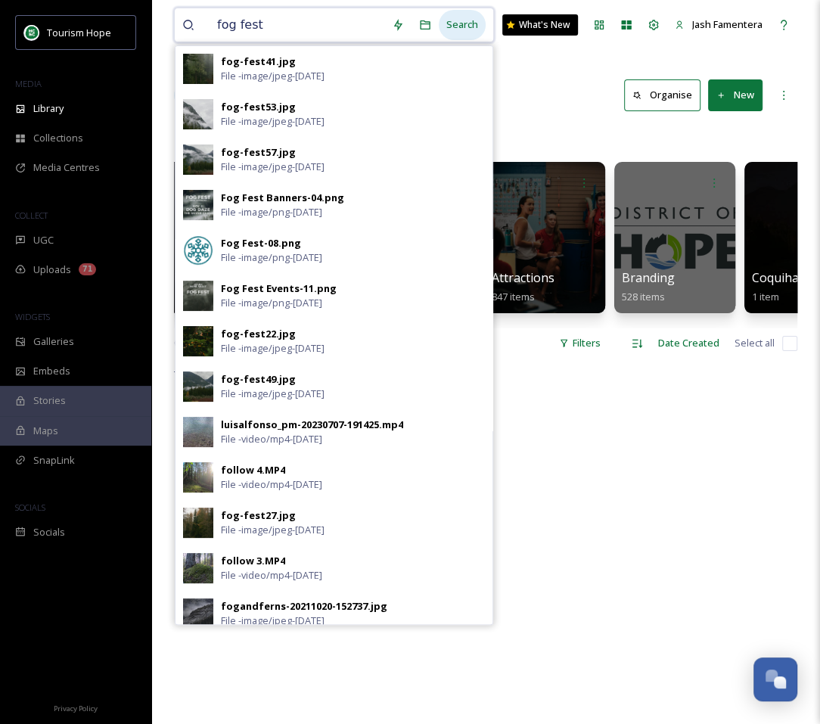
type input "fog fest"
click at [450, 24] on div "Search" at bounding box center [462, 25] width 47 height 30
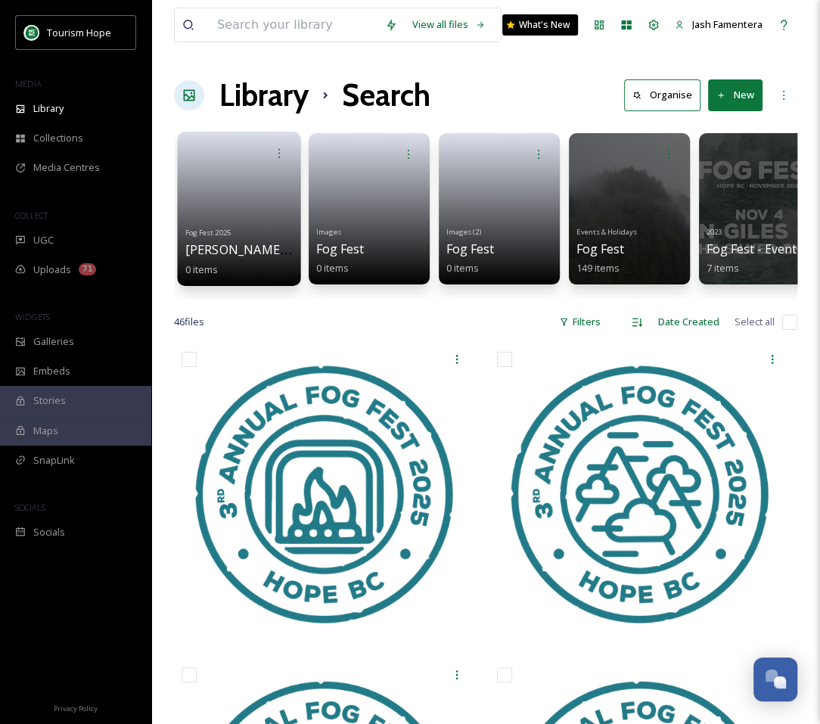
click at [248, 205] on link at bounding box center [239, 194] width 108 height 54
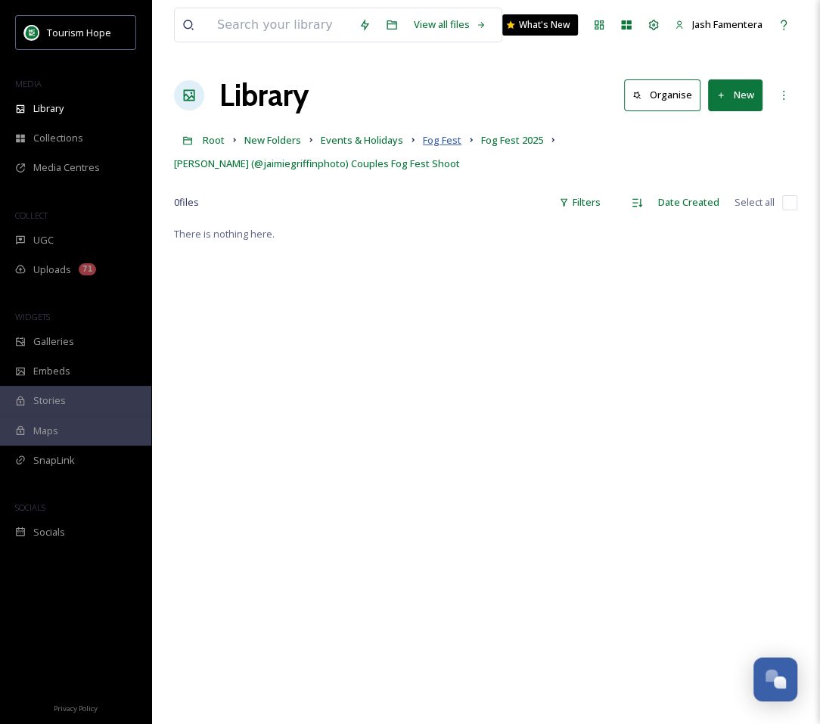
click at [434, 139] on span "Fog Fest" at bounding box center [442, 140] width 39 height 14
click at [457, 139] on span "Fog Fest" at bounding box center [442, 140] width 39 height 14
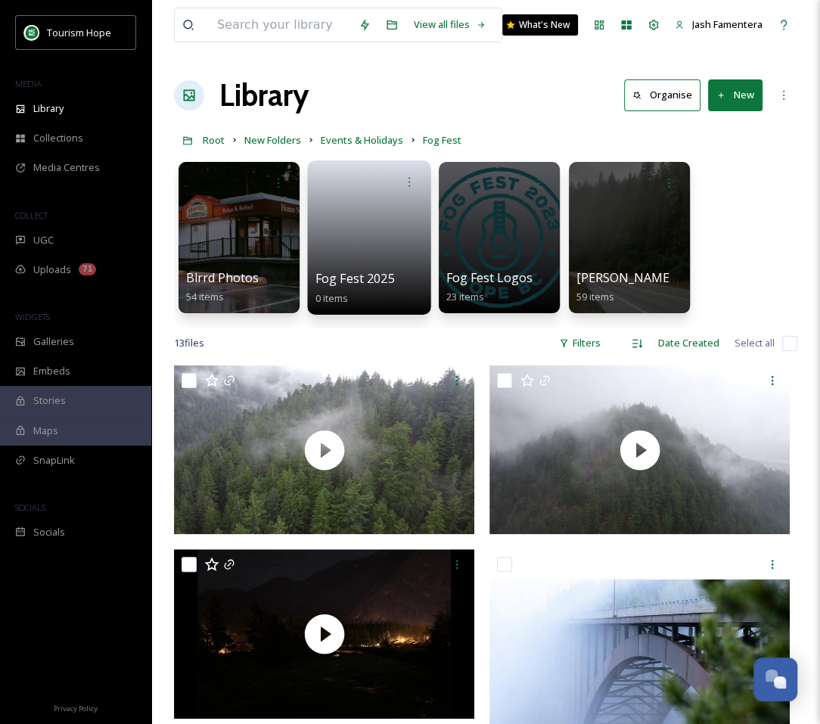
click at [337, 266] on link at bounding box center [370, 232] width 108 height 73
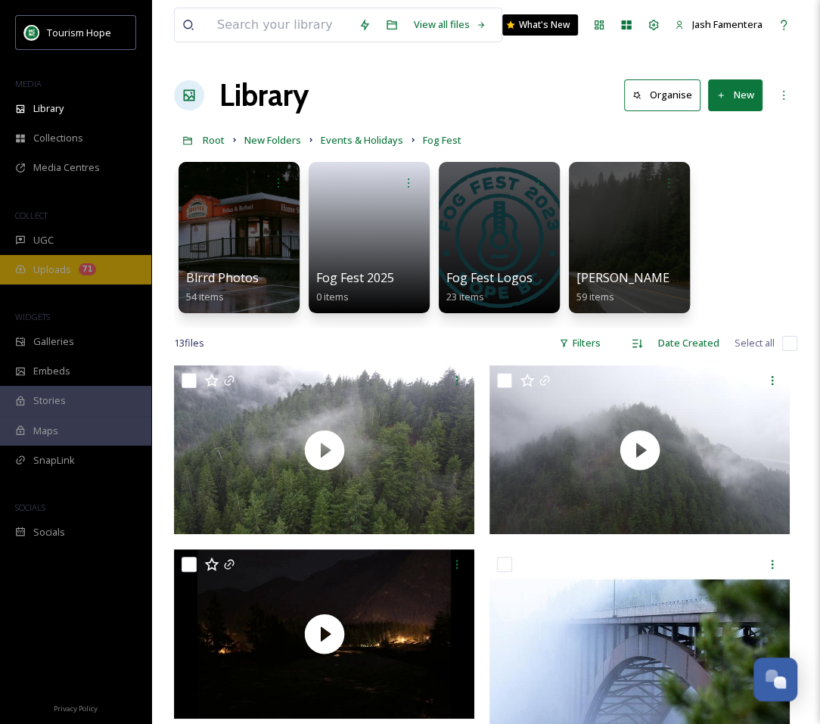
click at [55, 280] on div "Uploads 71" at bounding box center [75, 270] width 151 height 30
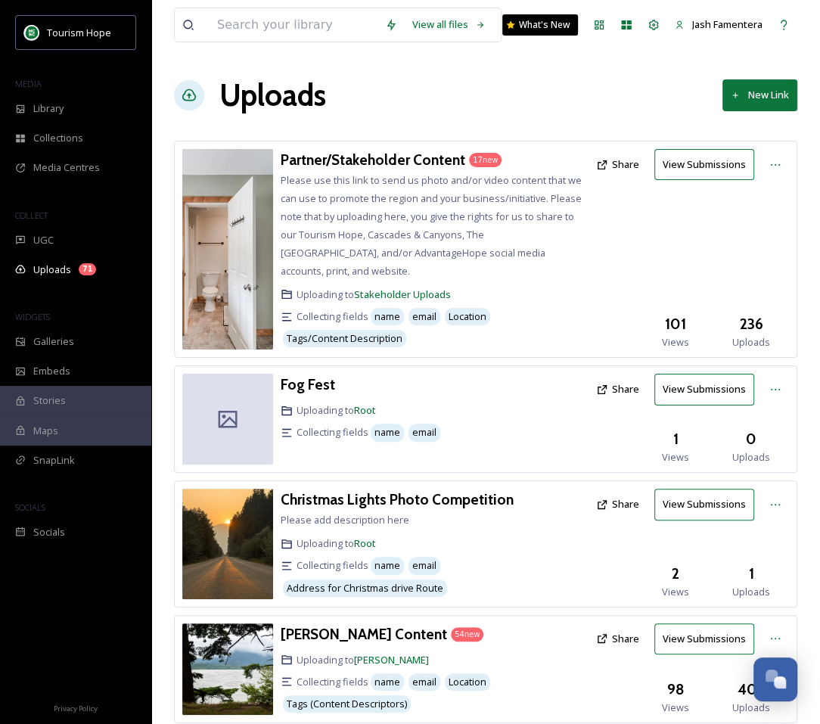
click at [239, 237] on img at bounding box center [227, 249] width 91 height 201
click at [361, 157] on h3 "Partner/Stakeholder Content" at bounding box center [373, 160] width 185 height 18
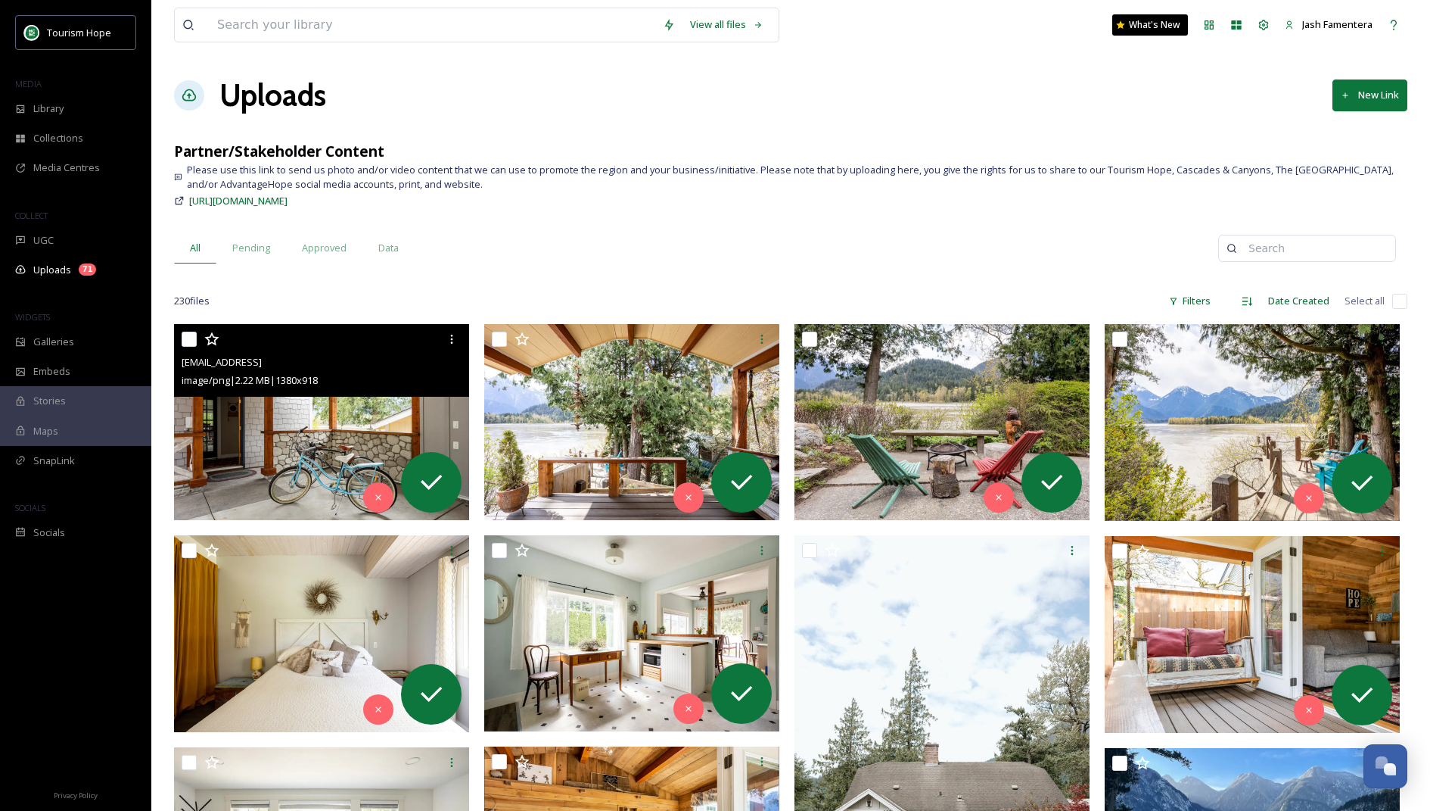
click at [180, 334] on div "[EMAIL_ADDRESS] image/png | 2.22 MB | 1380 x 918" at bounding box center [321, 360] width 295 height 73
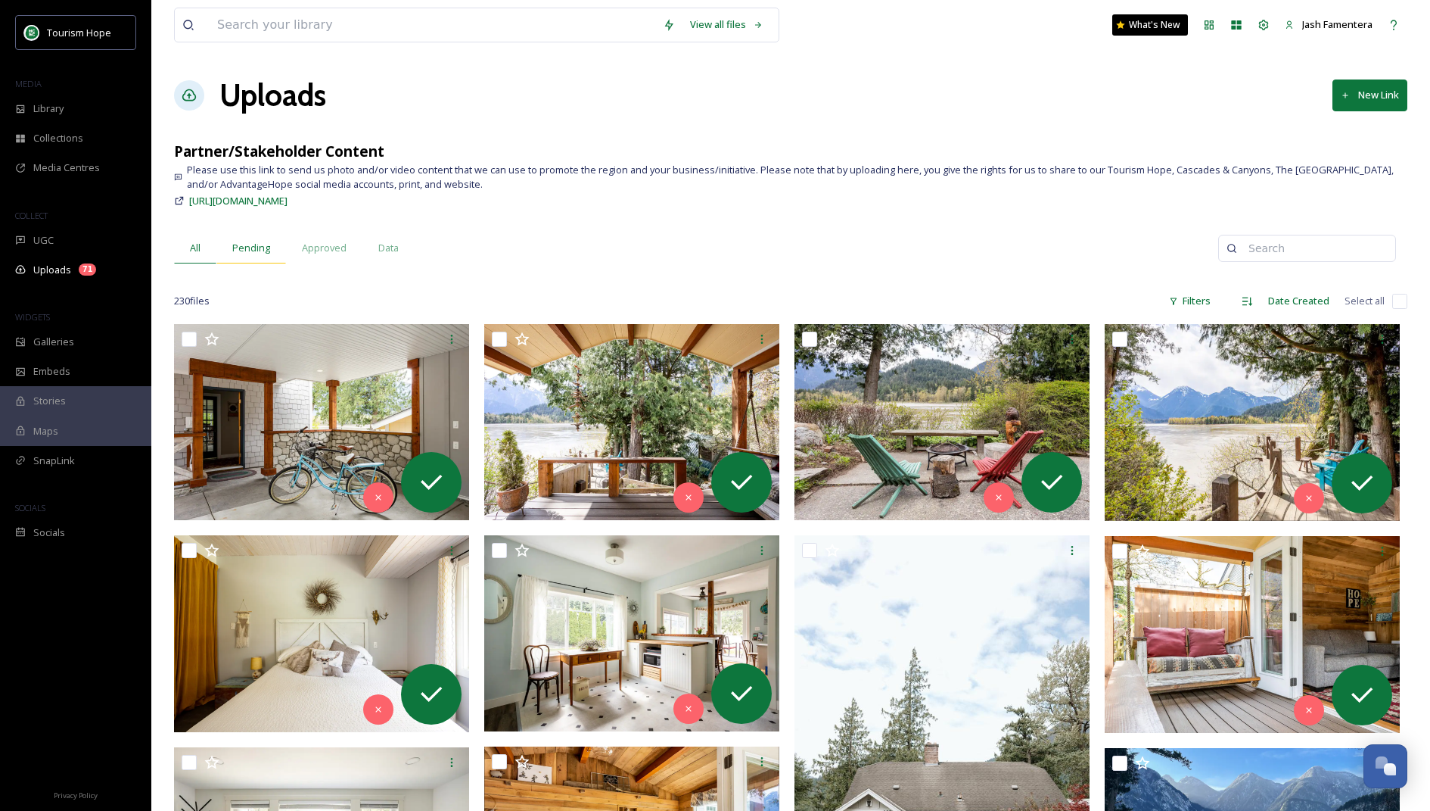
click at [275, 246] on div "Pending" at bounding box center [251, 247] width 70 height 31
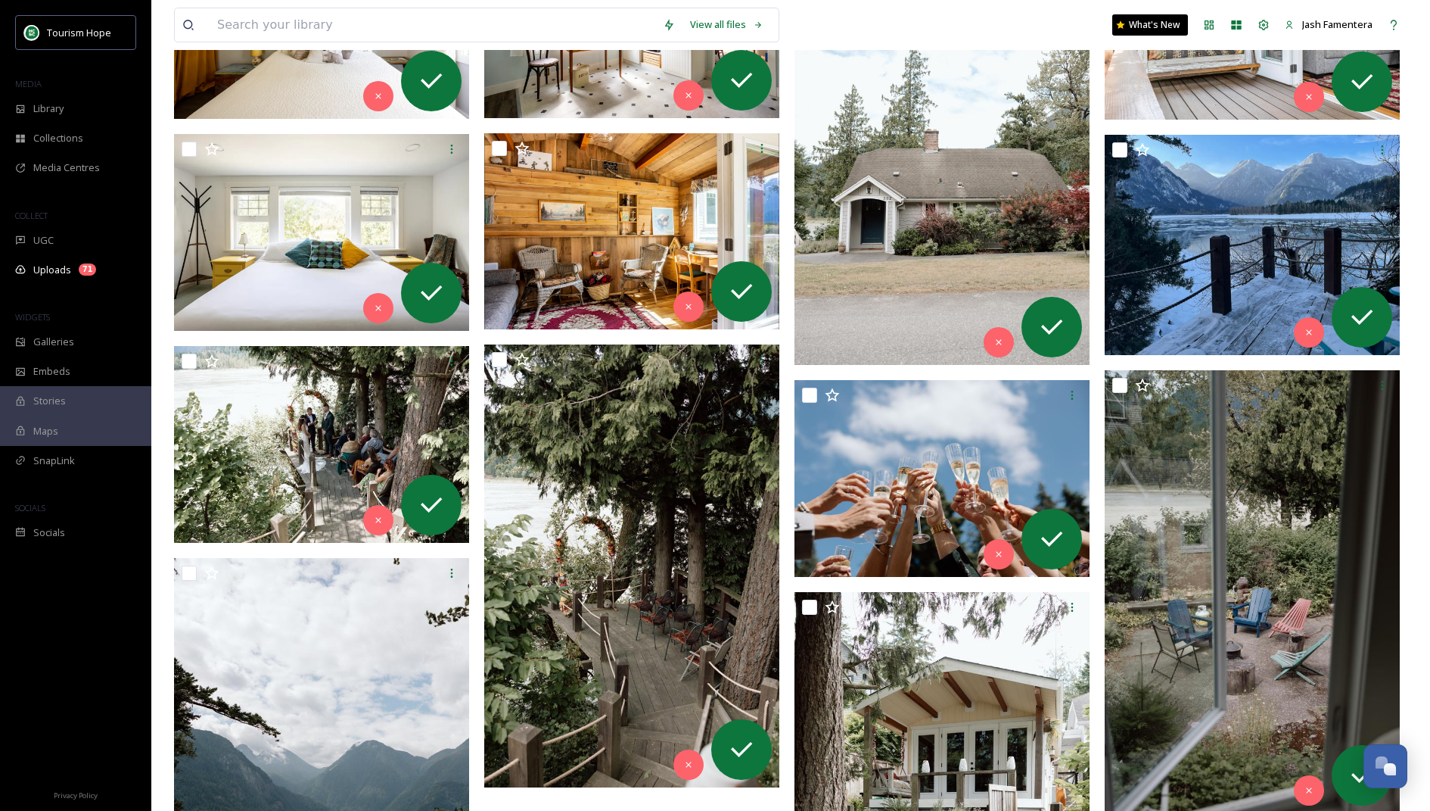
scroll to position [861, 0]
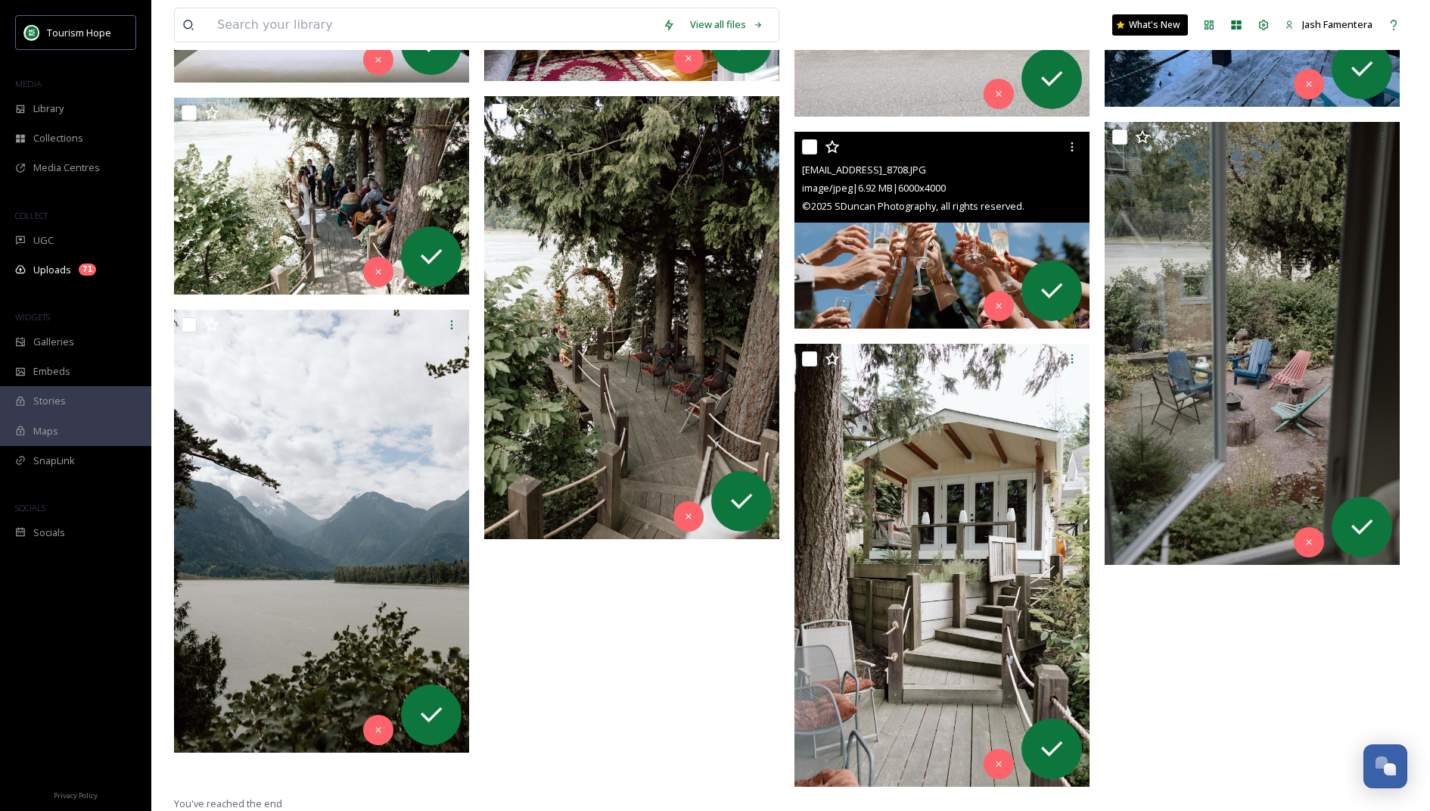
click at [820, 254] on img at bounding box center [942, 230] width 295 height 197
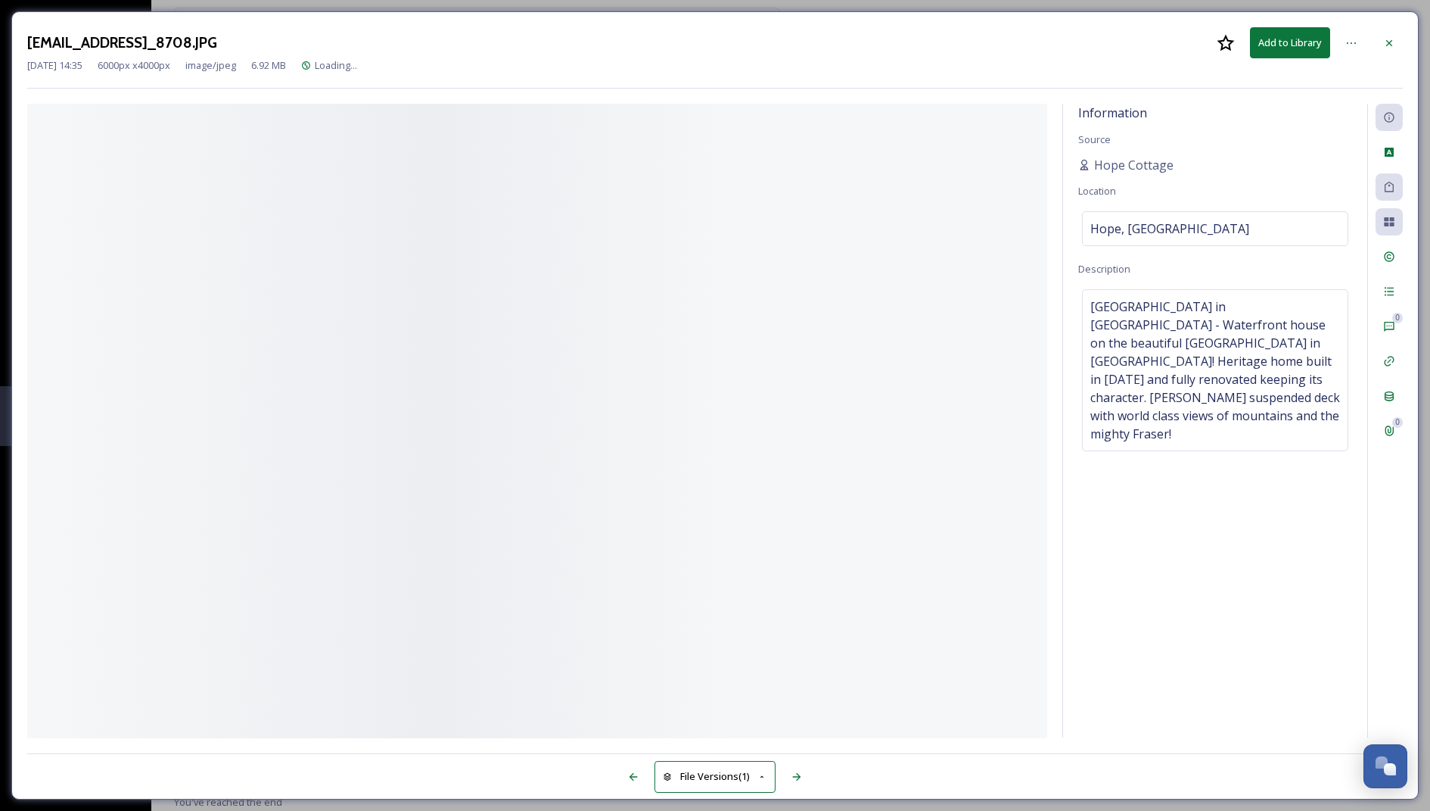
scroll to position [827, 0]
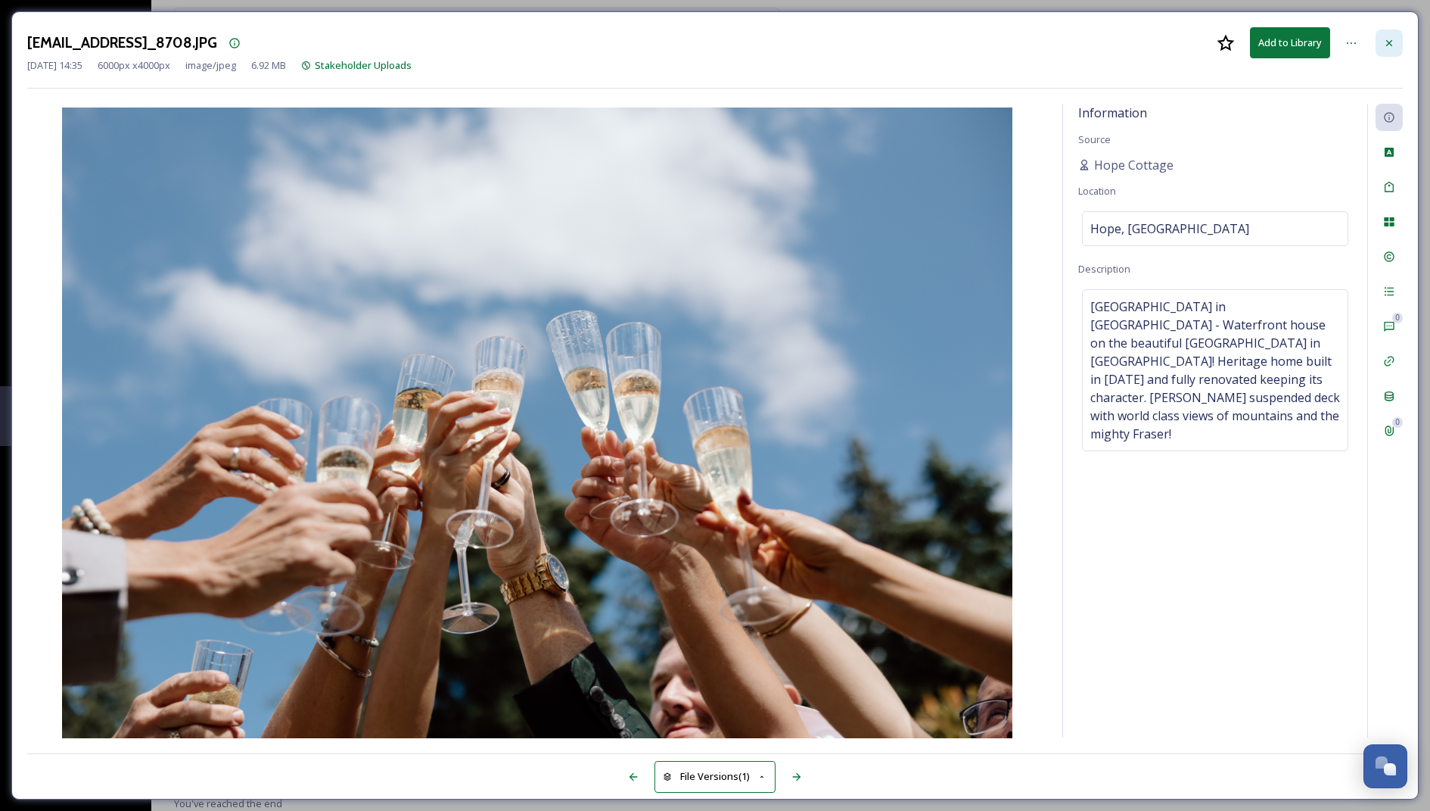
click at [820, 46] on div at bounding box center [1389, 43] width 27 height 27
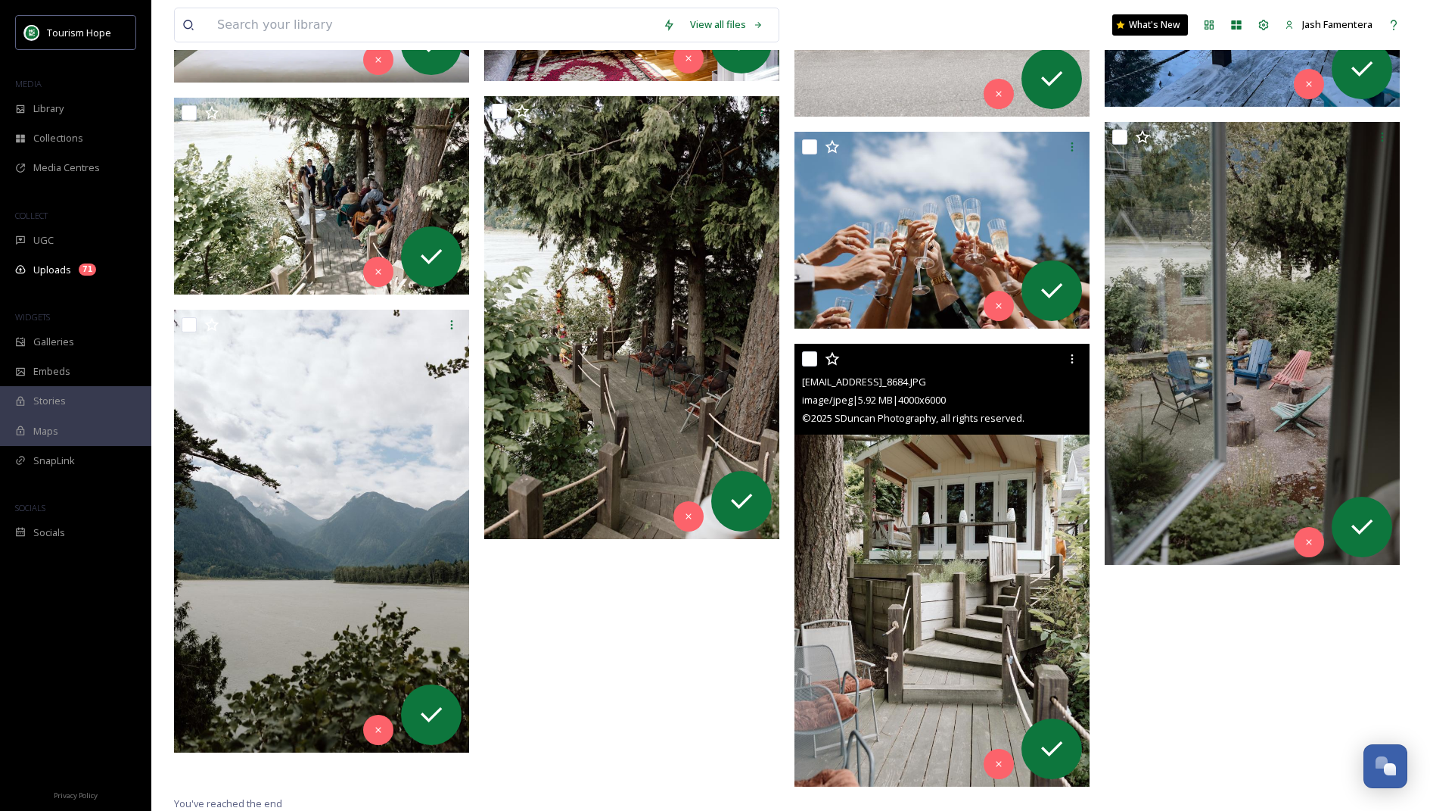
click at [820, 593] on img at bounding box center [942, 565] width 295 height 443
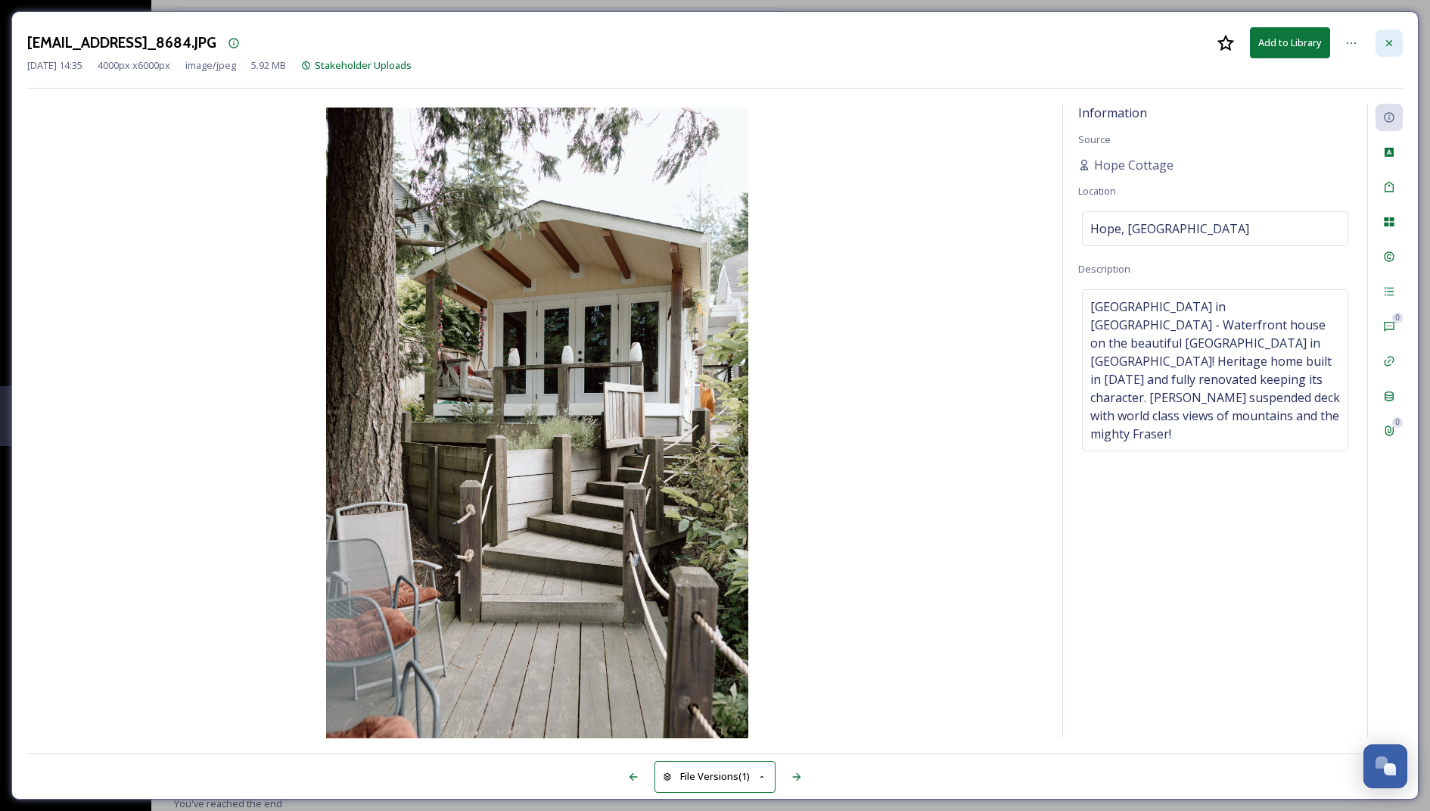
click at [820, 43] on div at bounding box center [1389, 43] width 27 height 27
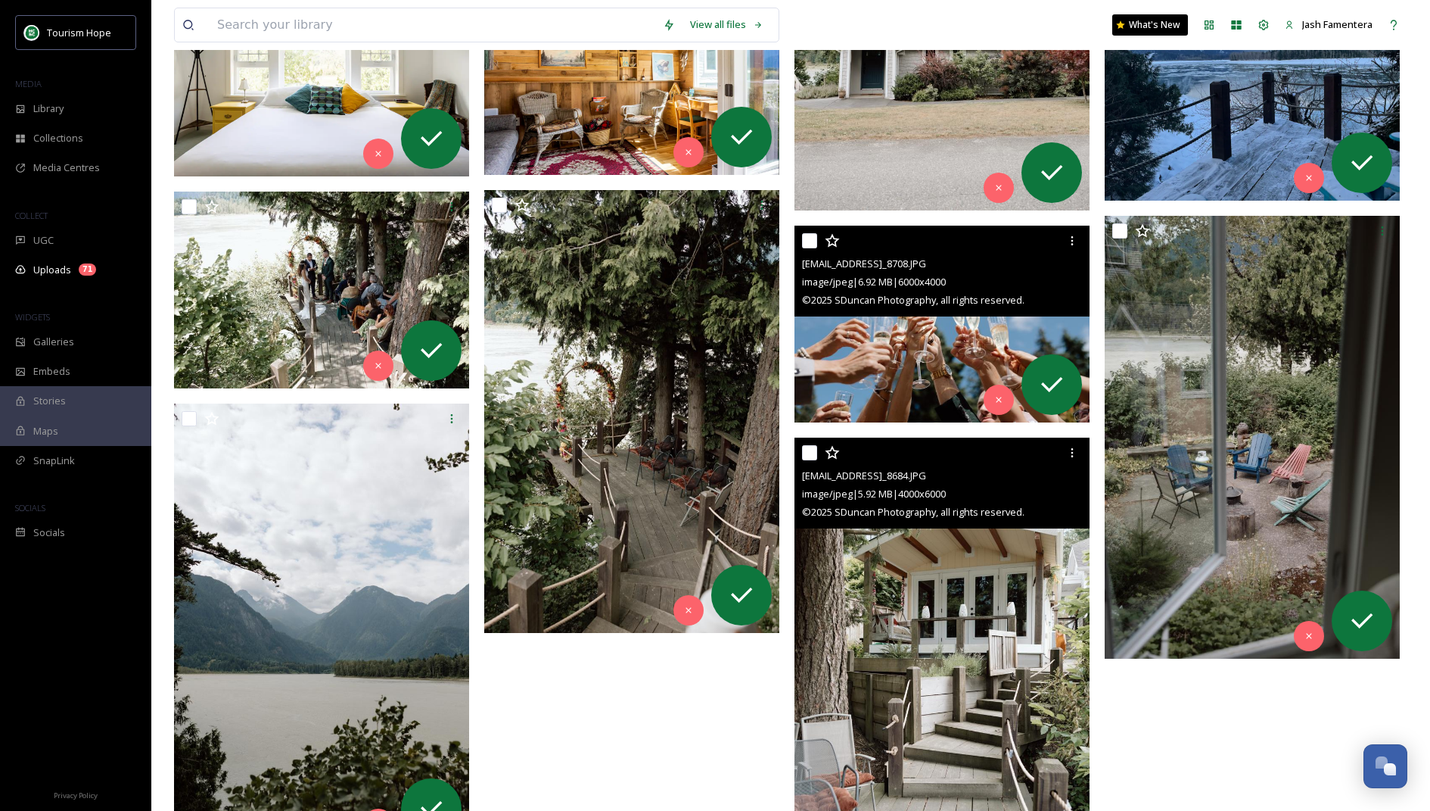
scroll to position [861, 0]
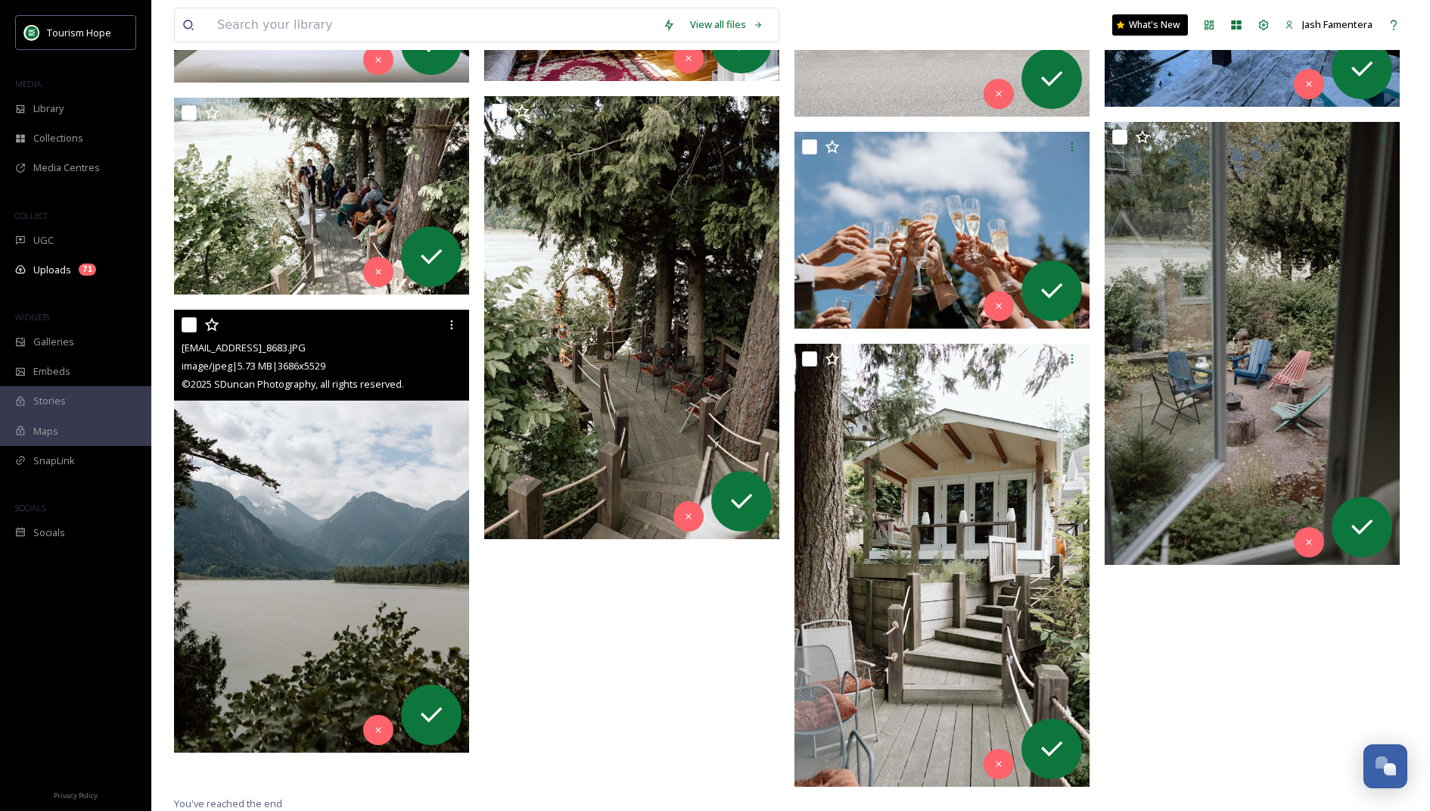
click at [310, 494] on img at bounding box center [321, 531] width 295 height 443
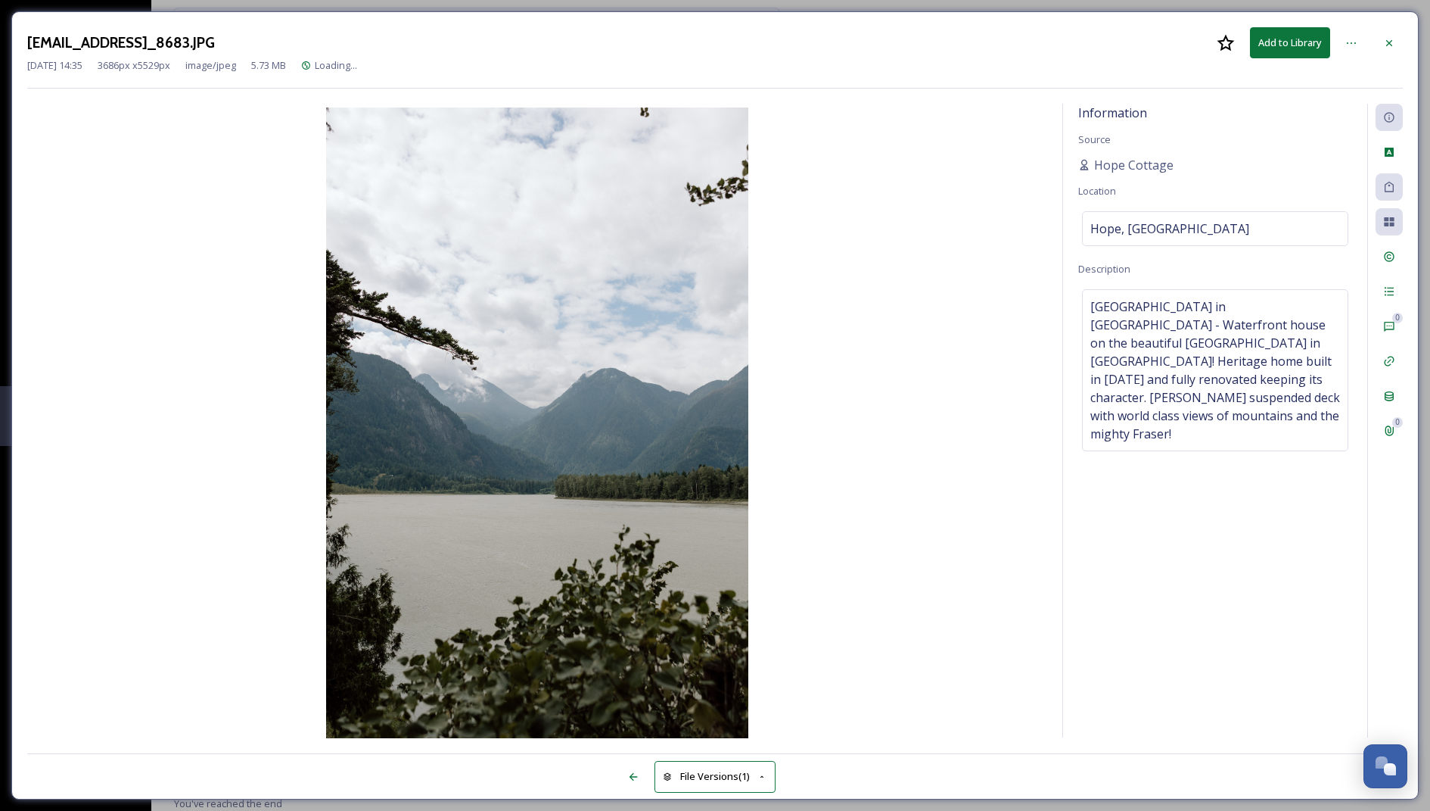
click at [820, 45] on icon at bounding box center [1390, 42] width 6 height 6
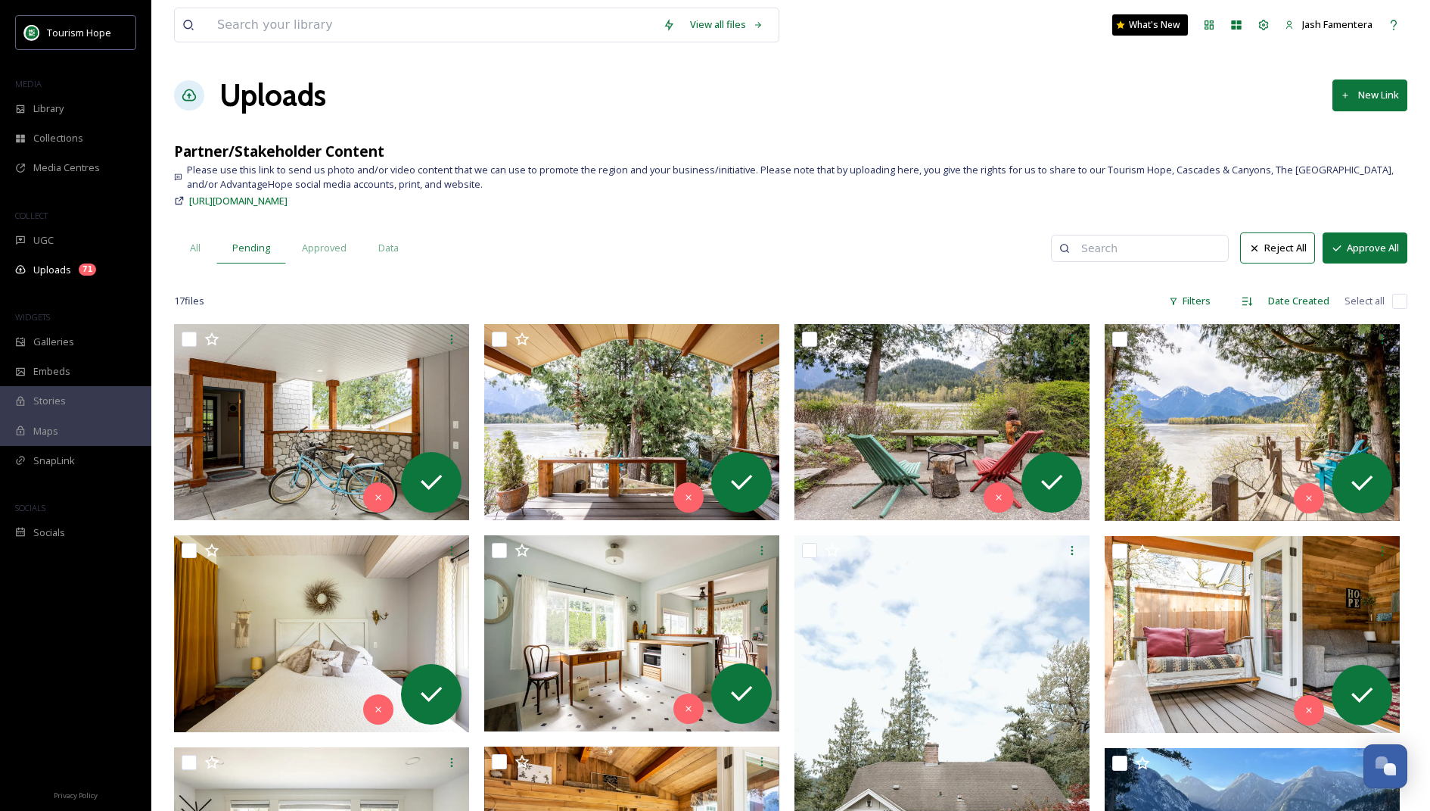
click at [820, 301] on input "checkbox" at bounding box center [1400, 301] width 15 height 15
checkbox input "true"
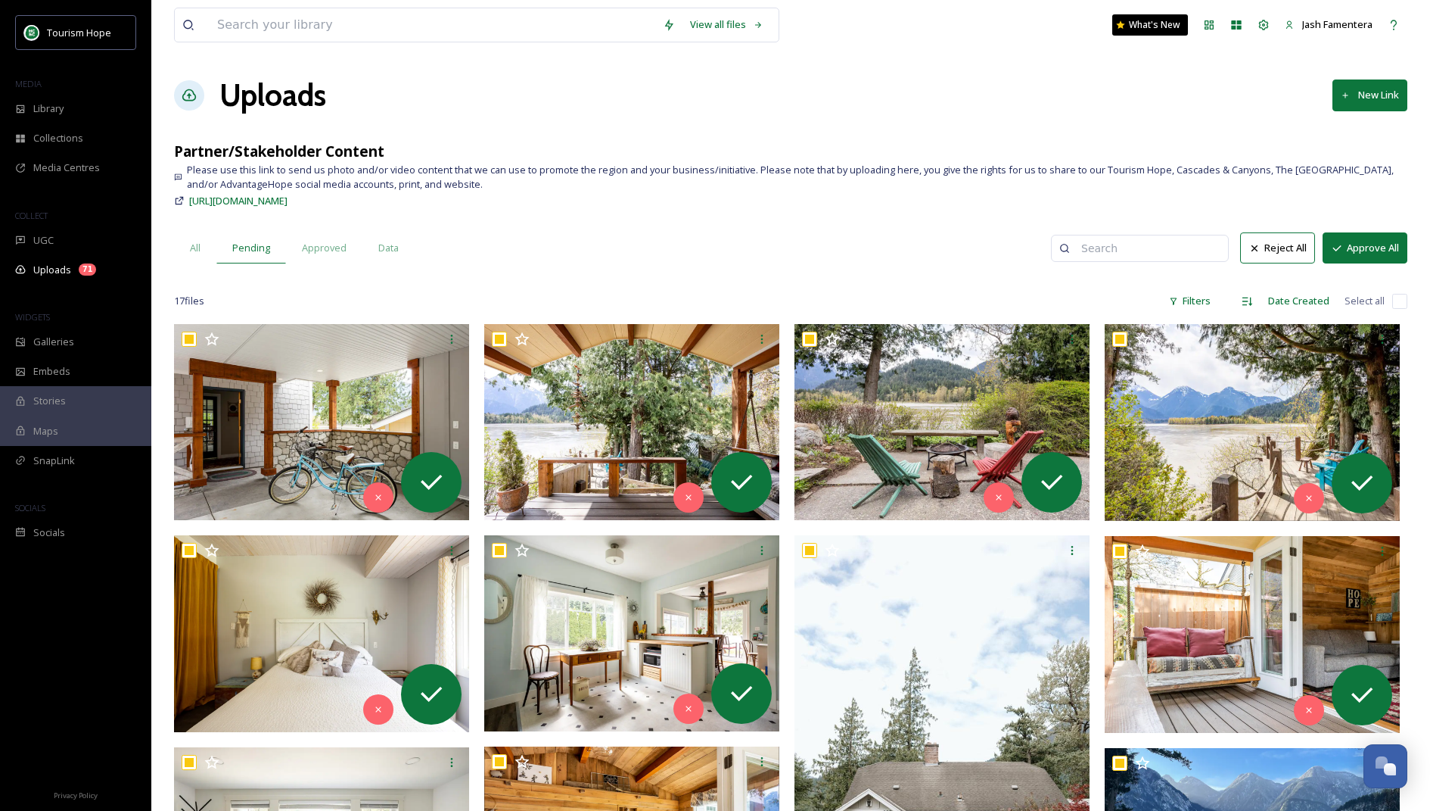
checkbox input "true"
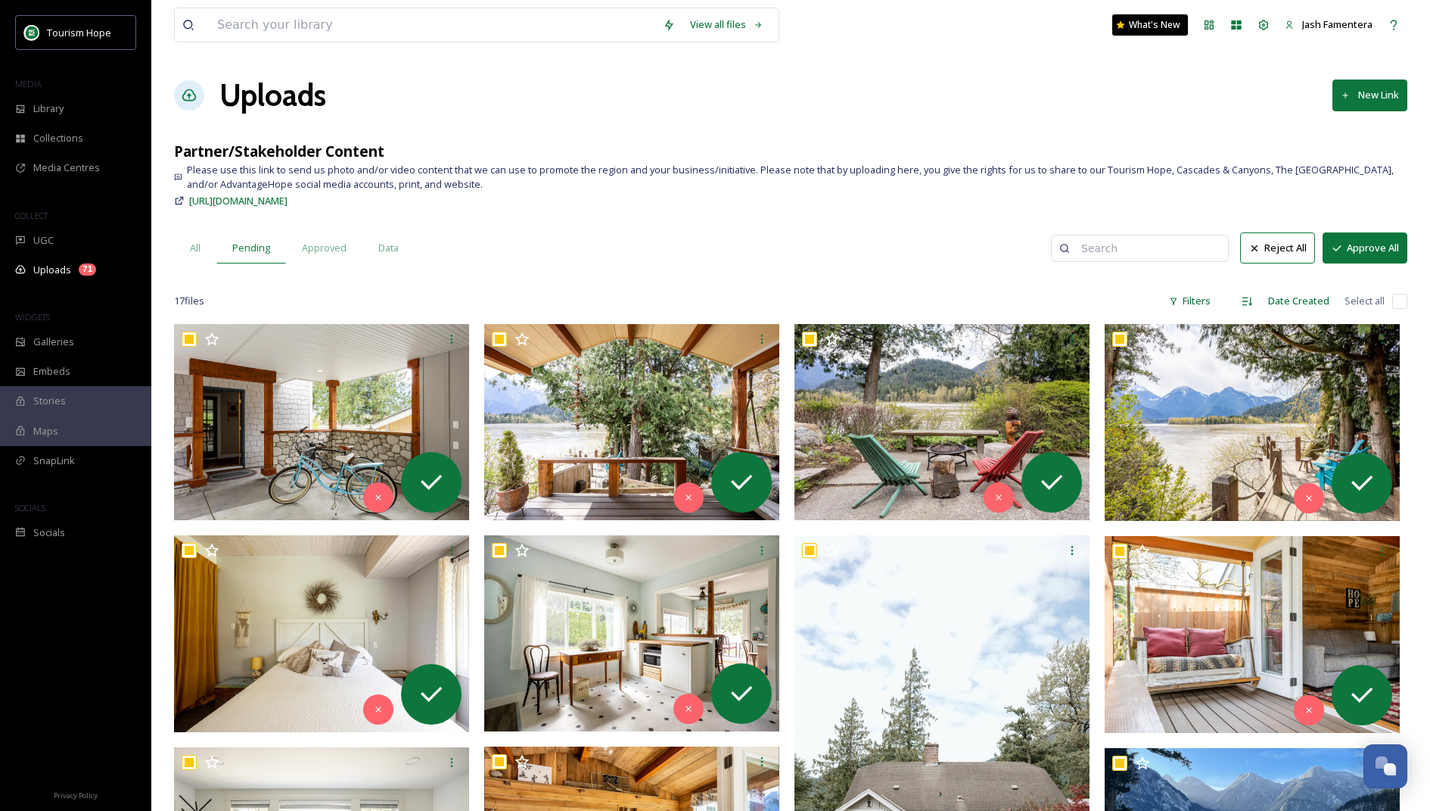
checkbox input "true"
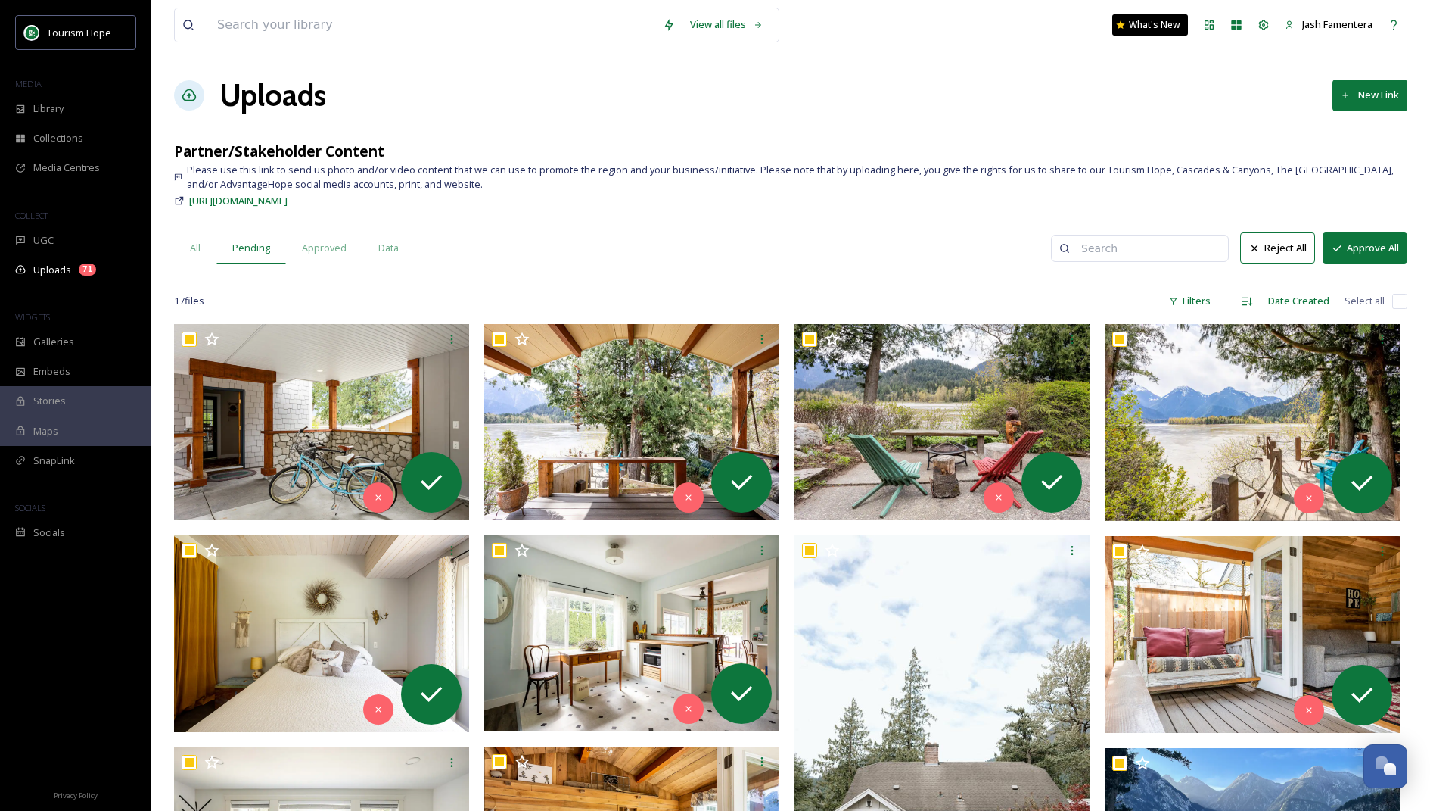
checkbox input "true"
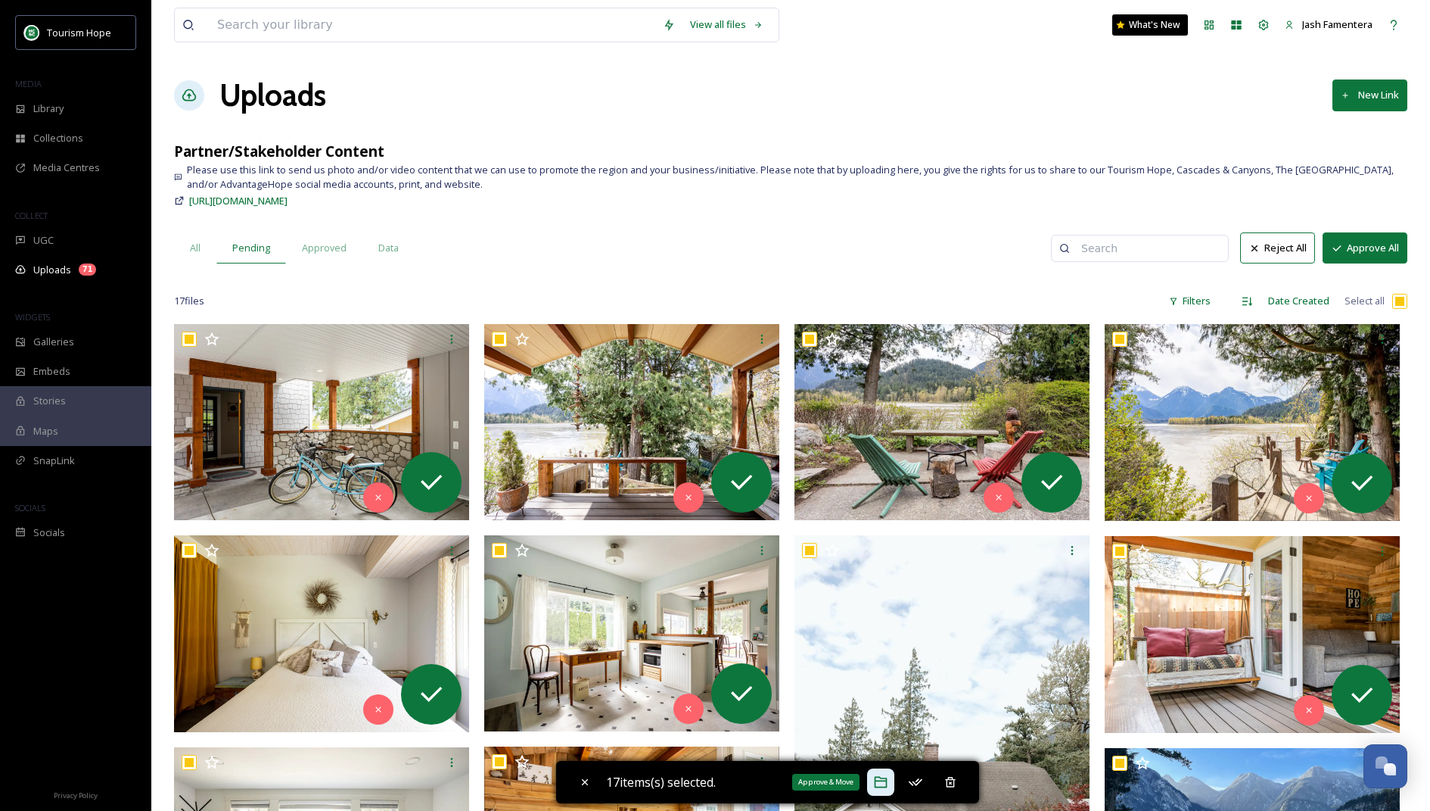
click at [820, 724] on div "Approve & Move" at bounding box center [880, 781] width 27 height 27
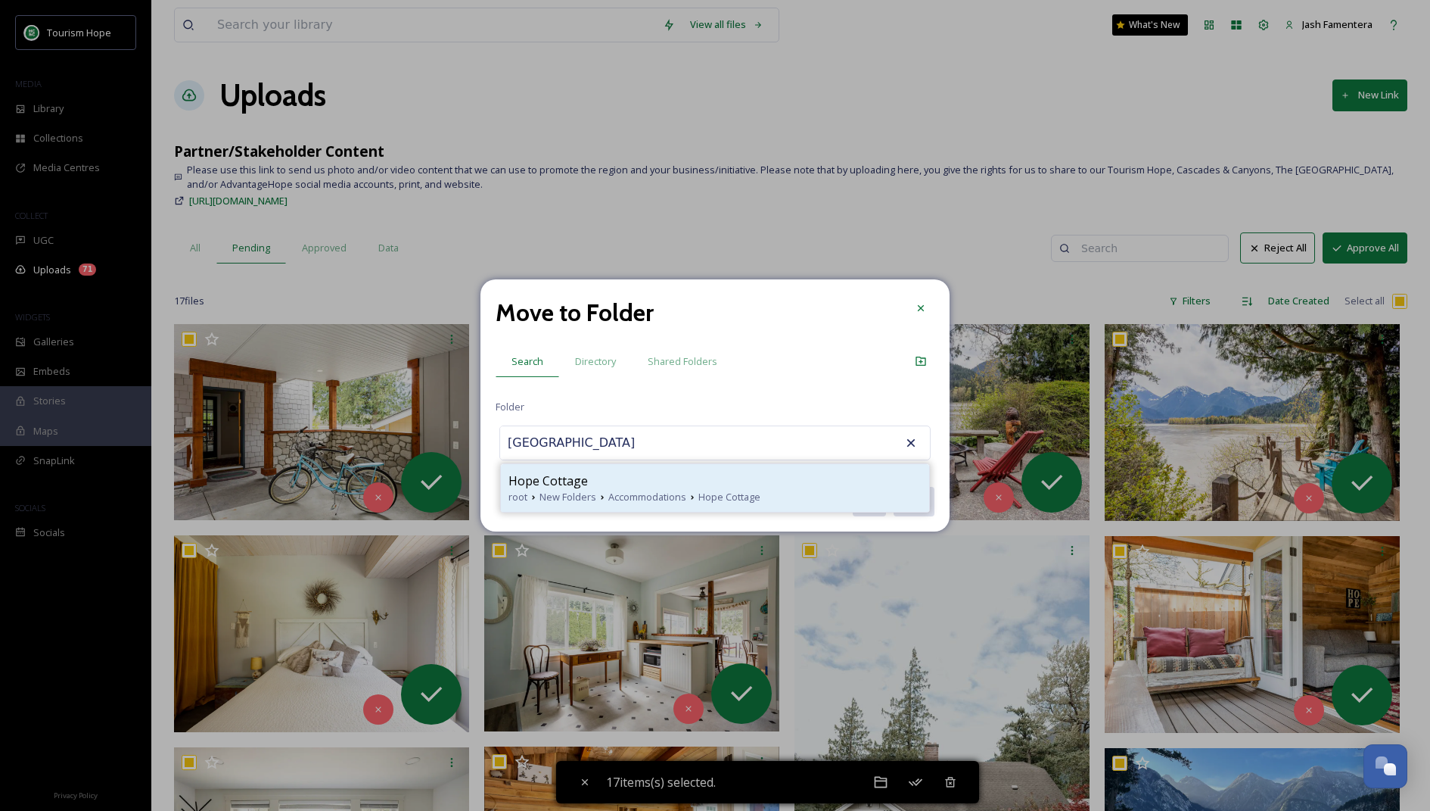
click at [654, 503] on span "Accommodations" at bounding box center [647, 497] width 78 height 14
type input "Hope Cottage"
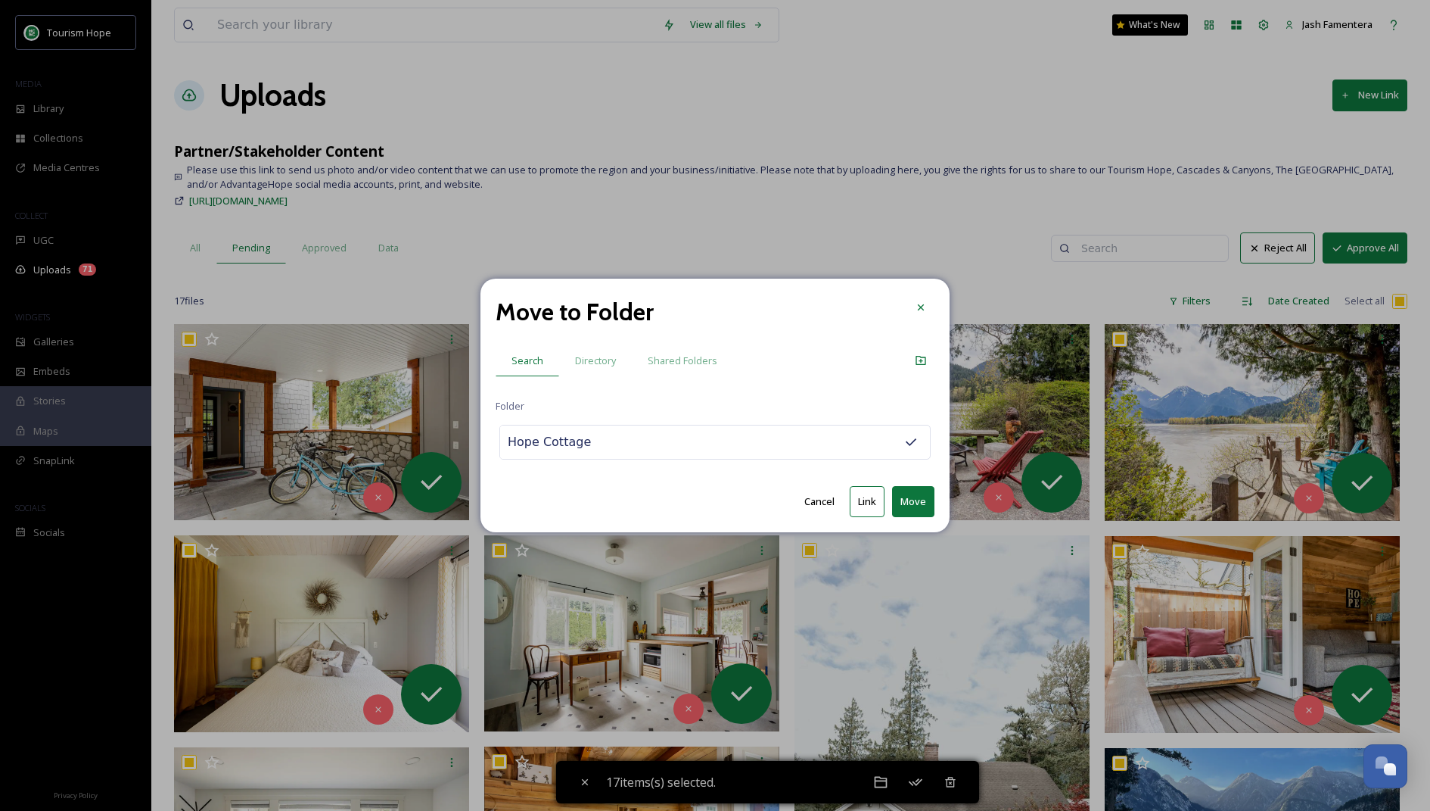
click at [820, 504] on button "Move" at bounding box center [913, 501] width 42 height 31
checkbox input "false"
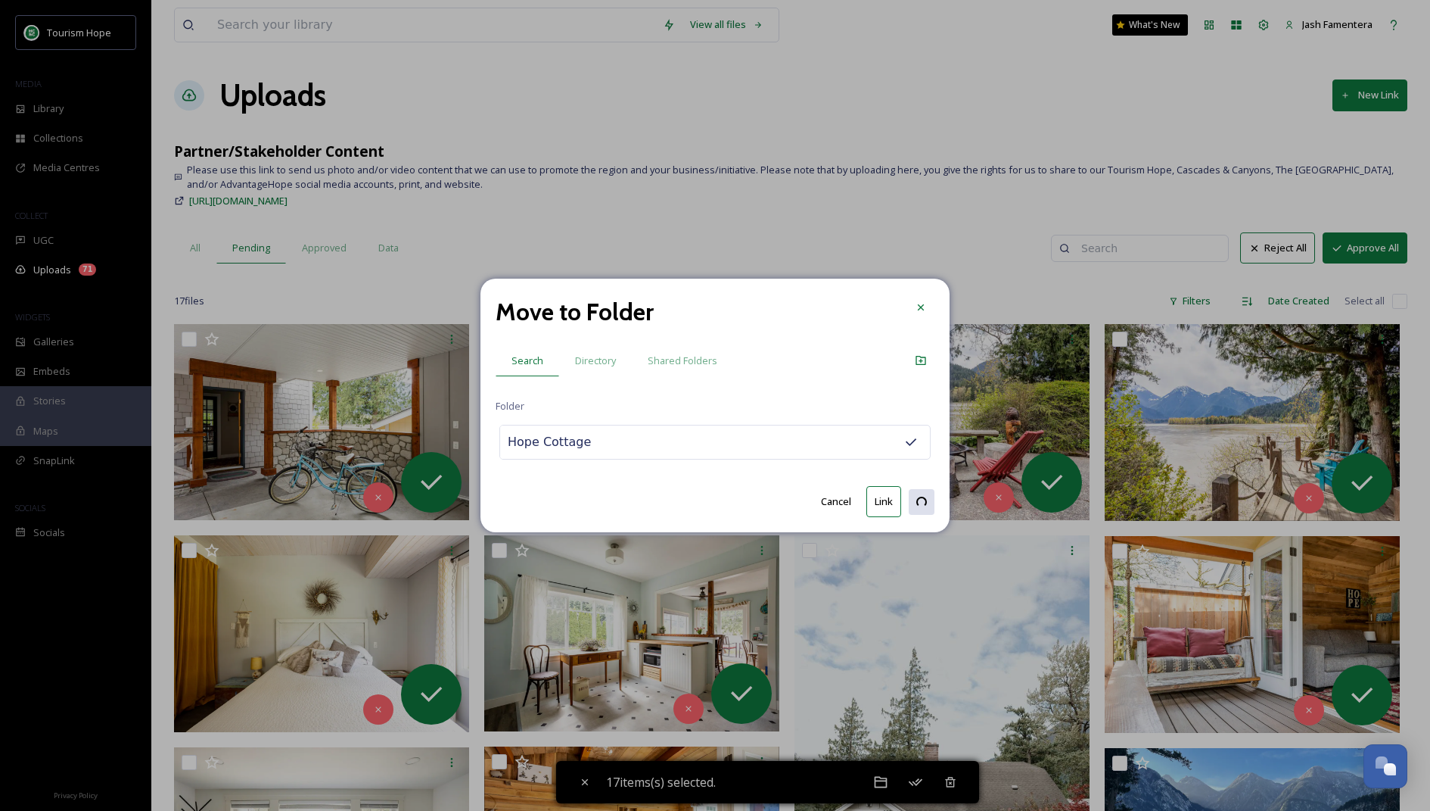
checkbox input "false"
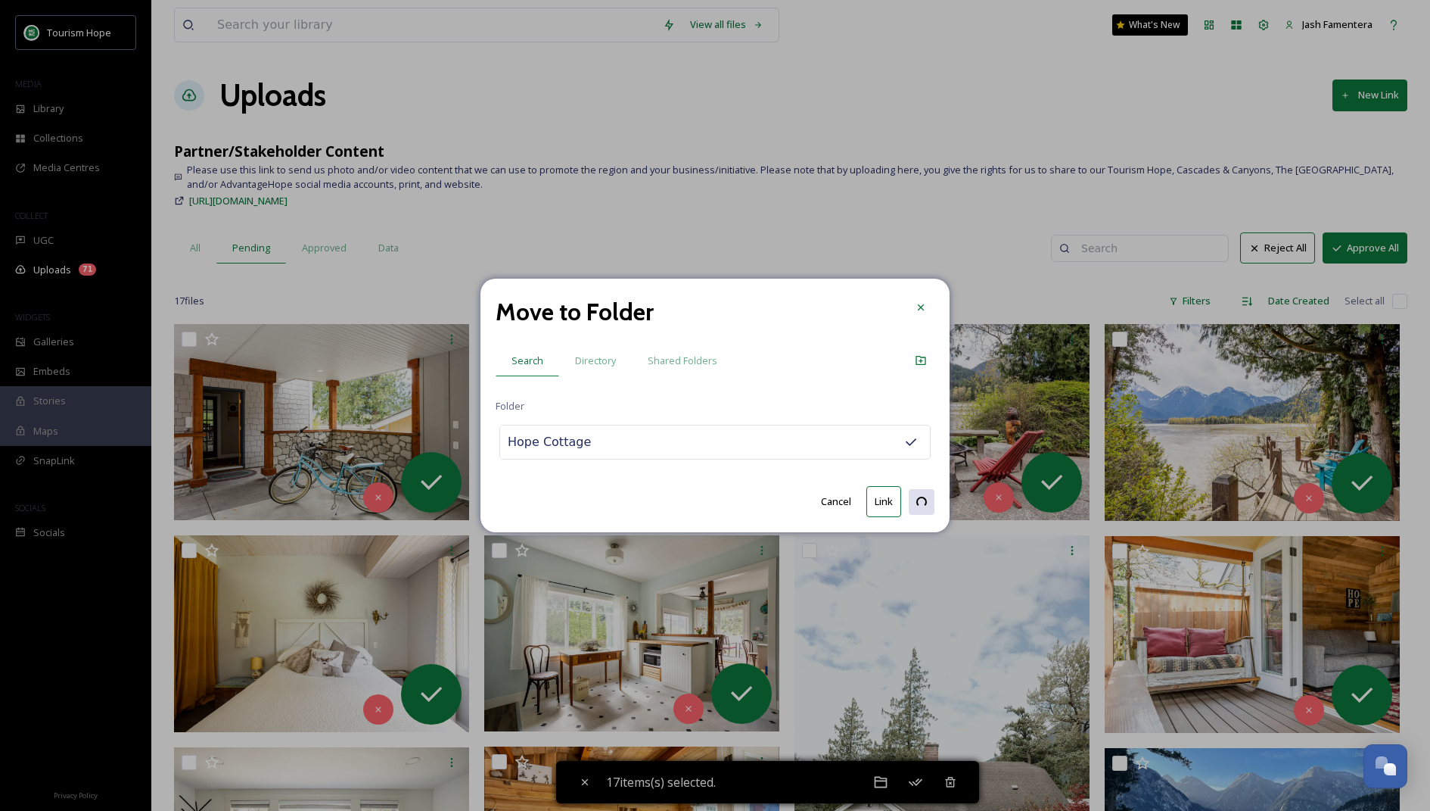
checkbox input "false"
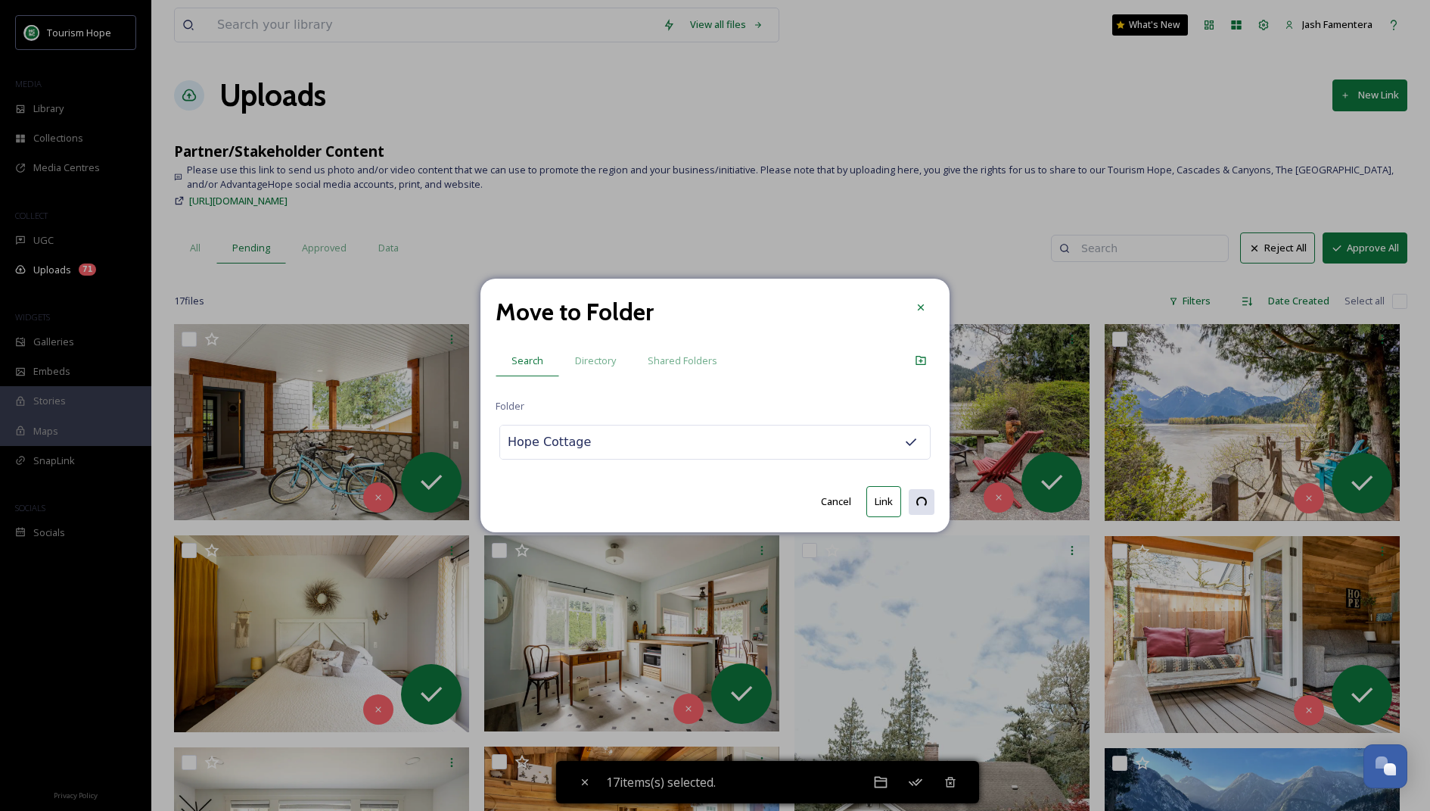
checkbox input "false"
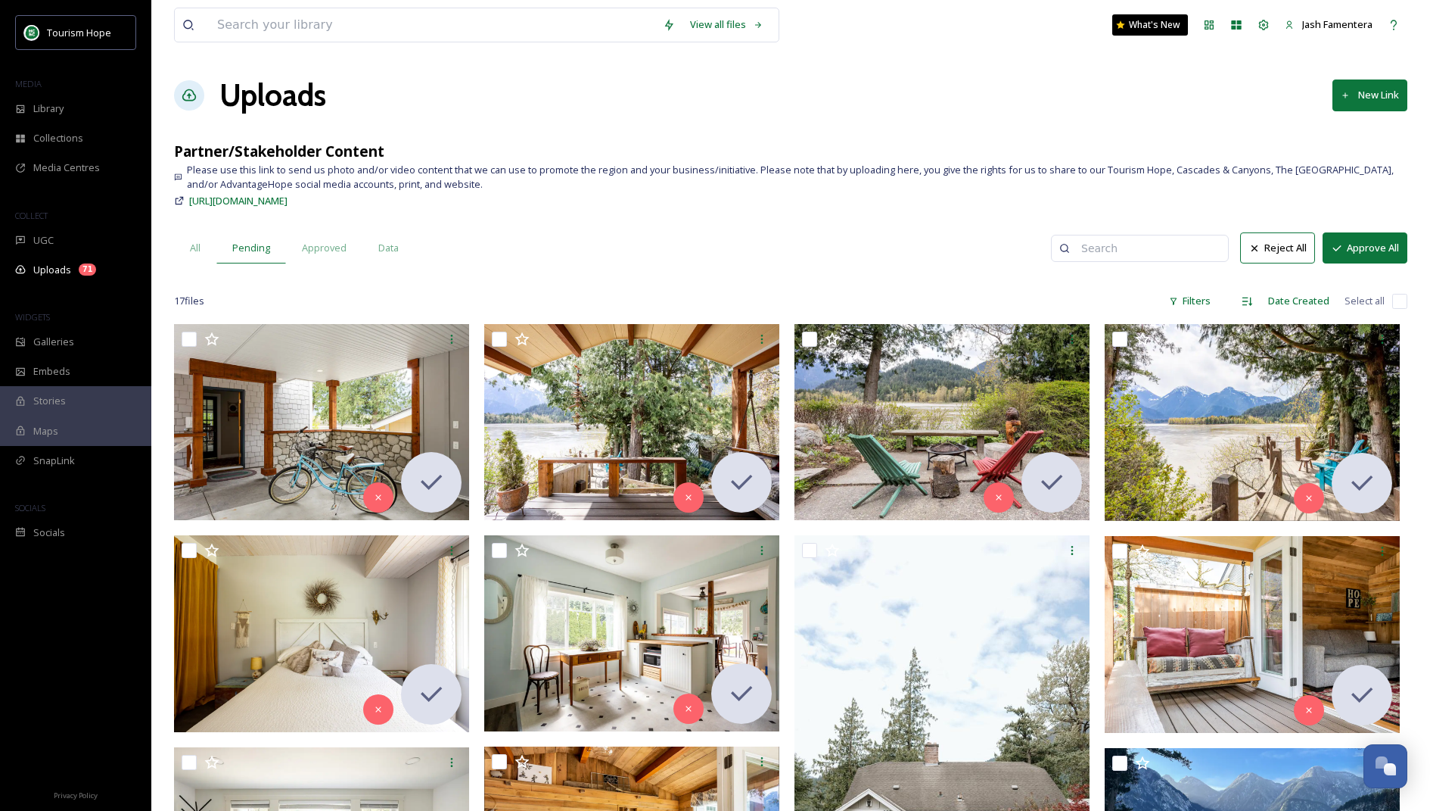
click at [820, 245] on icon at bounding box center [1337, 248] width 12 height 12
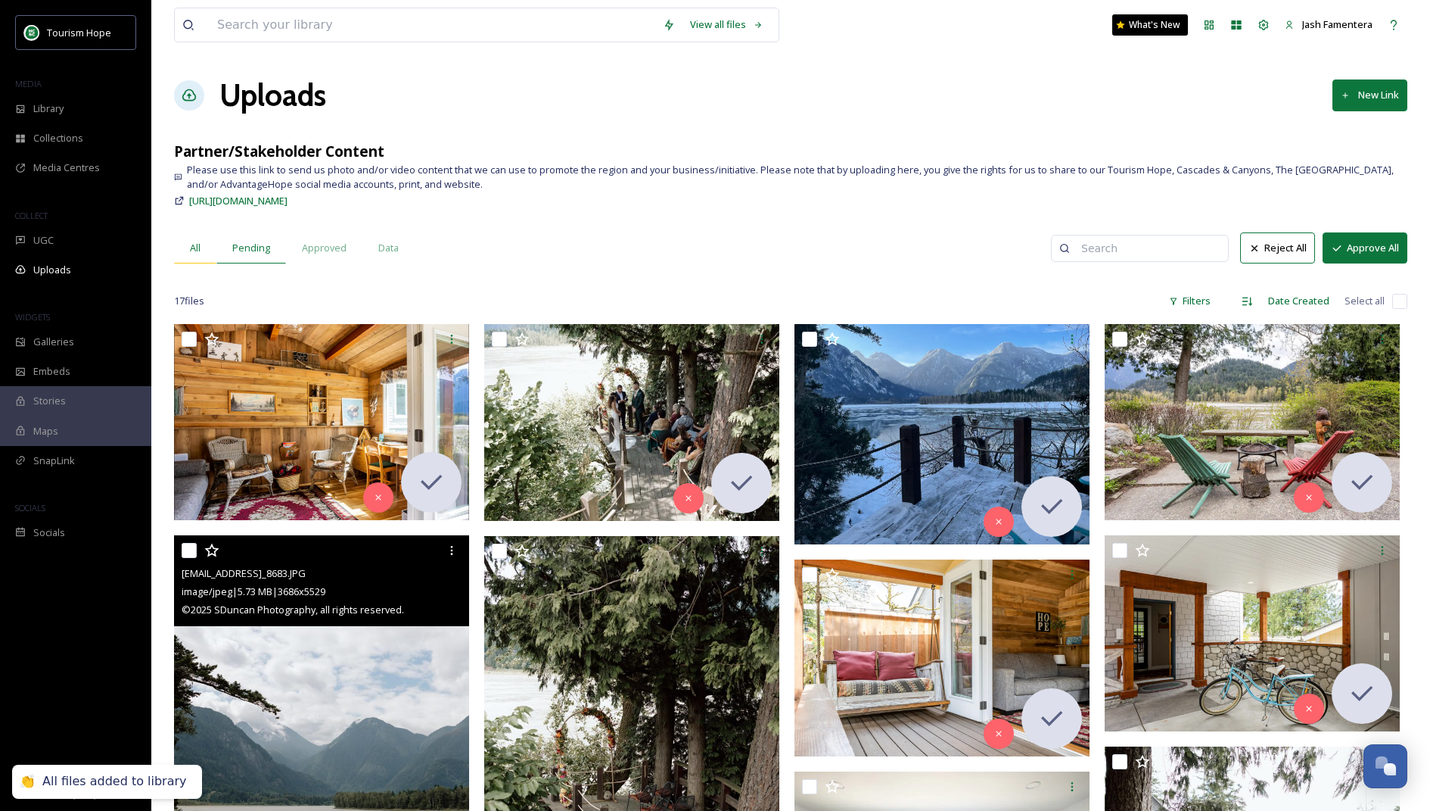
click at [185, 239] on div "All" at bounding box center [195, 247] width 42 height 31
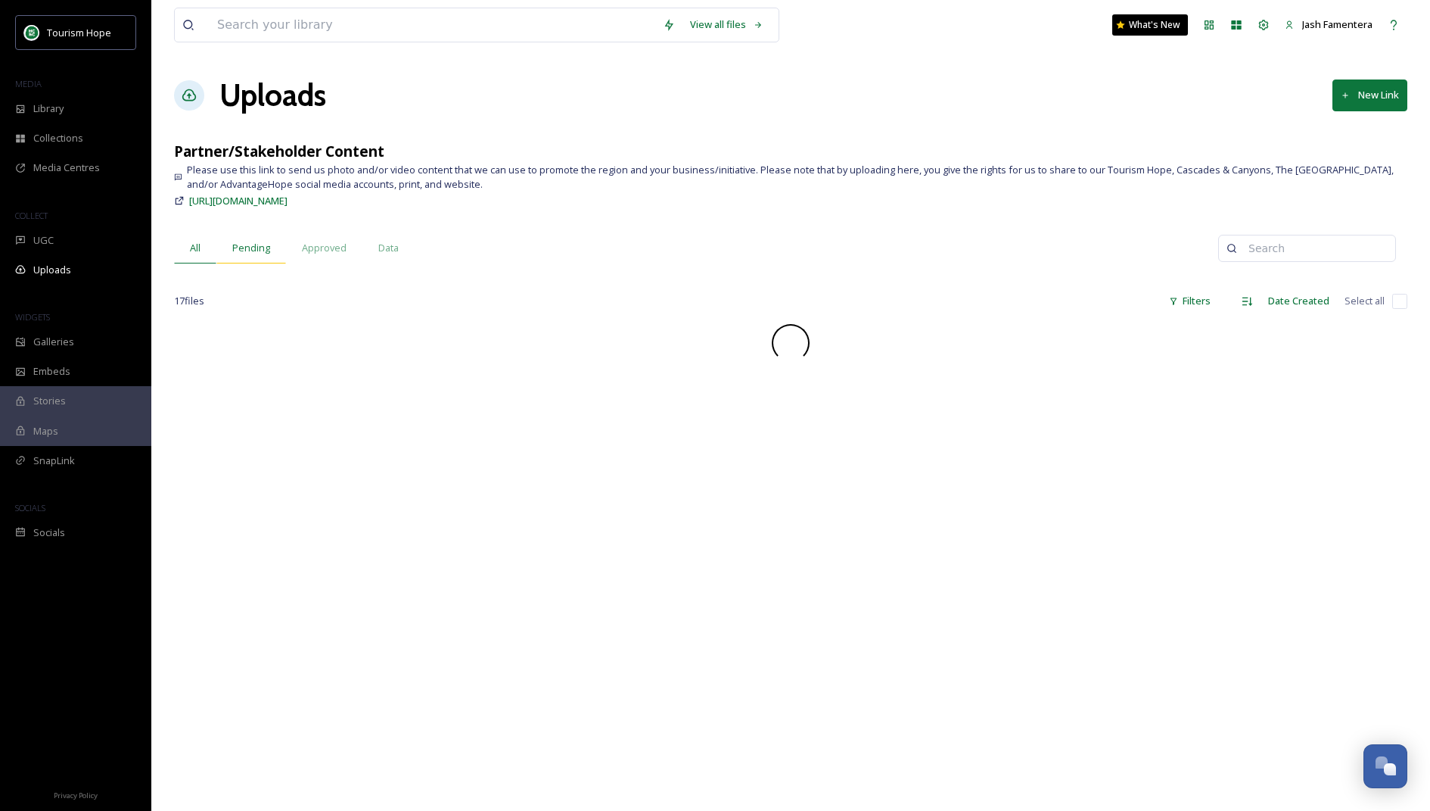
click at [255, 251] on span "Pending" at bounding box center [251, 248] width 38 height 14
click at [186, 252] on div "All" at bounding box center [195, 247] width 42 height 31
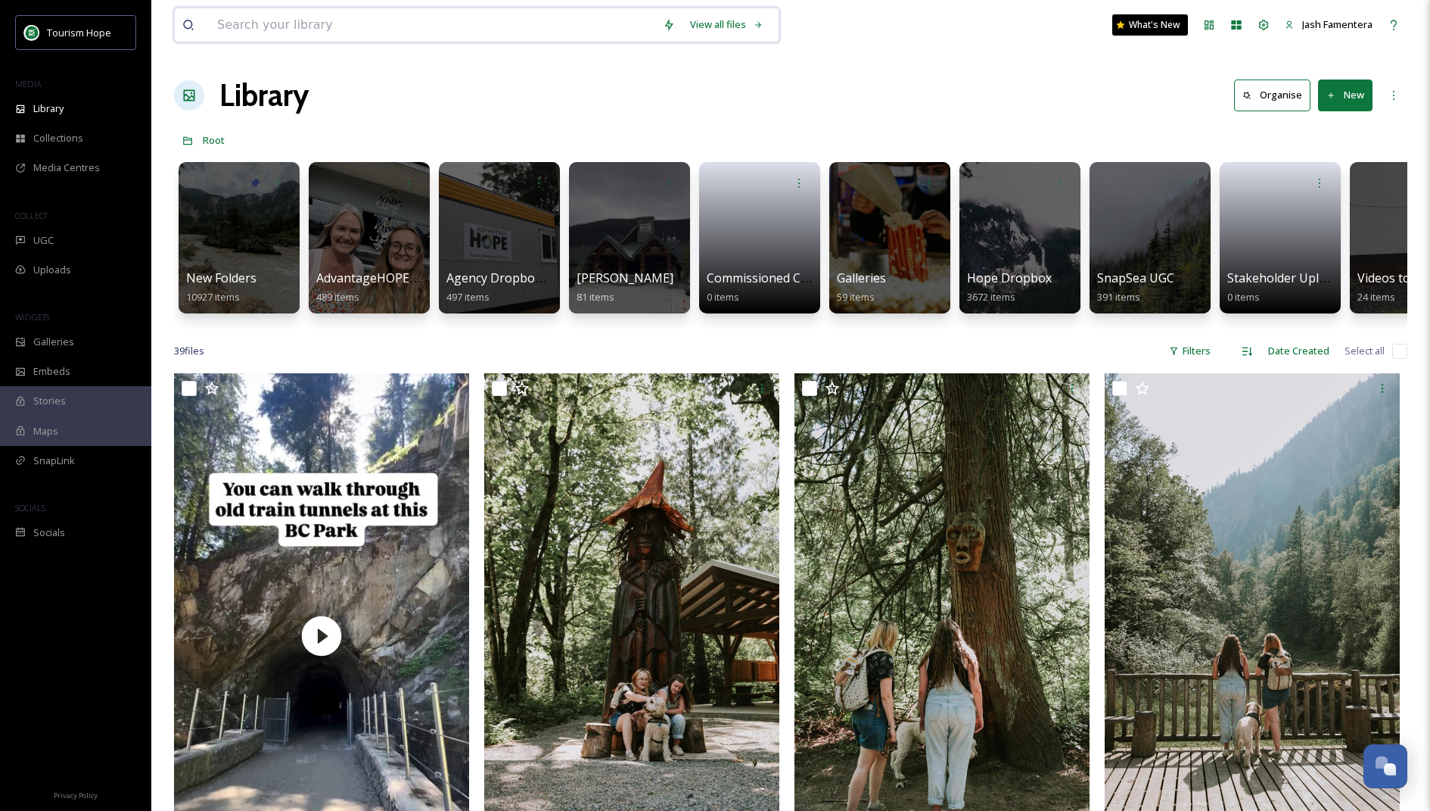
click at [389, 18] on input at bounding box center [433, 24] width 446 height 33
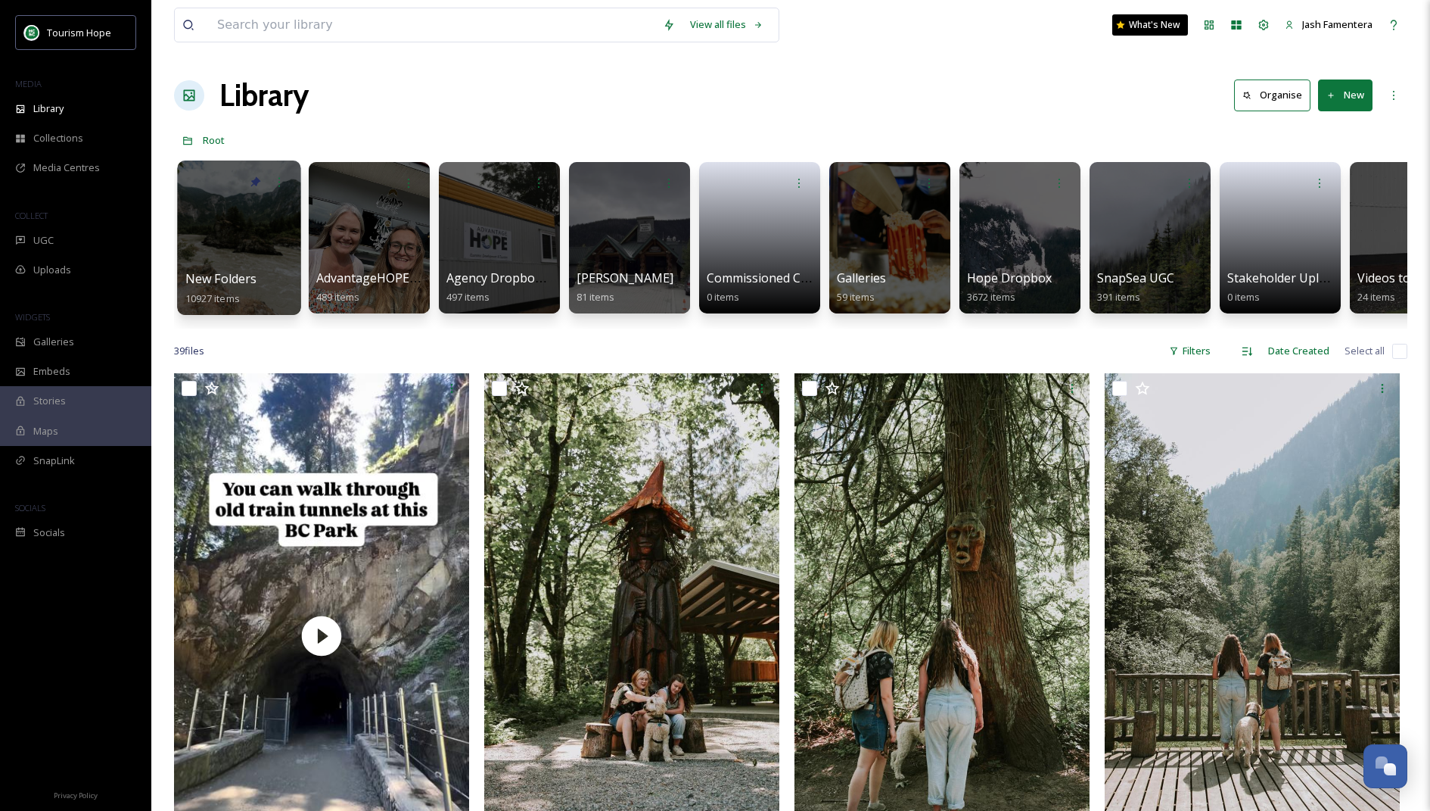
click at [198, 206] on div at bounding box center [238, 237] width 123 height 154
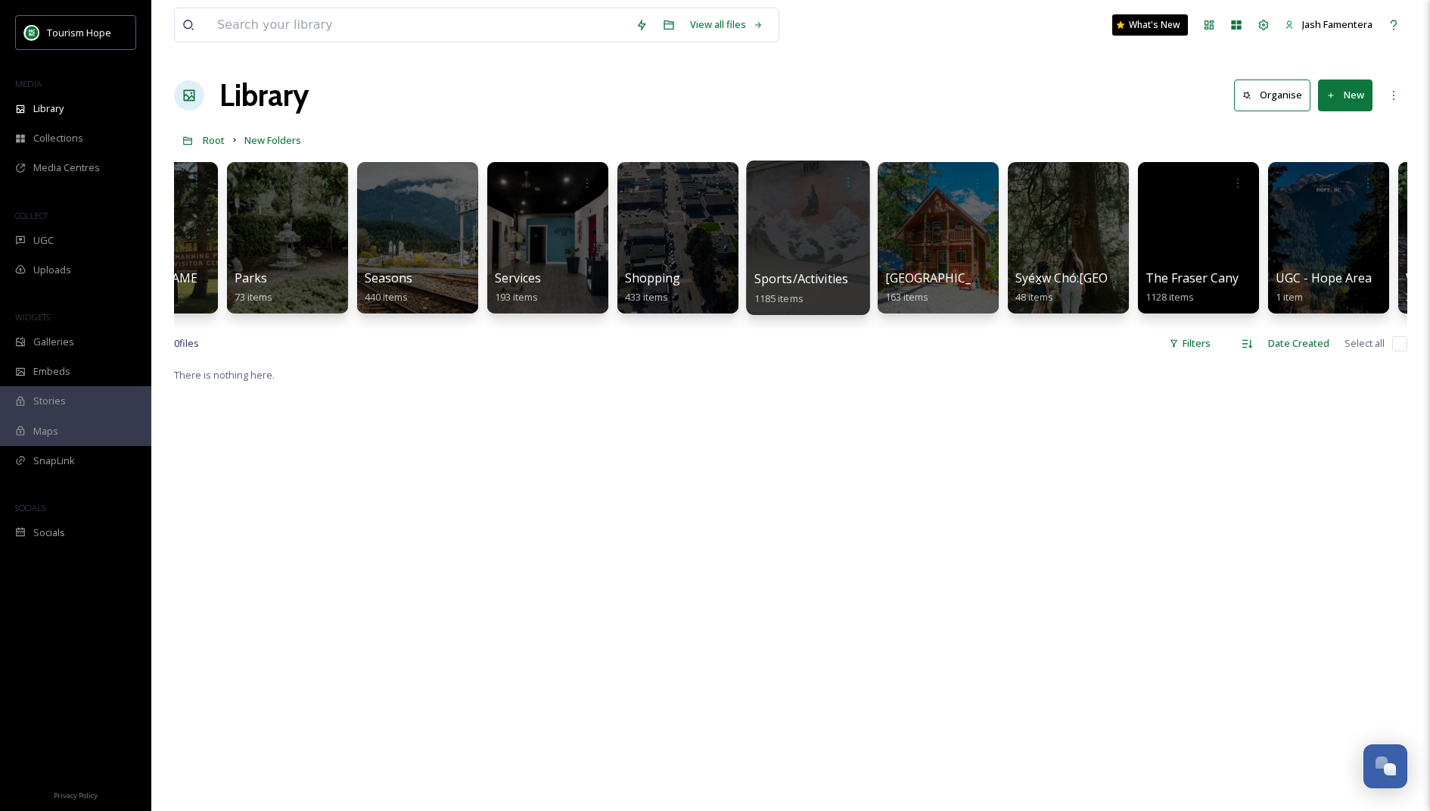
scroll to position [0, 1645]
click at [824, 266] on div at bounding box center [806, 237] width 123 height 154
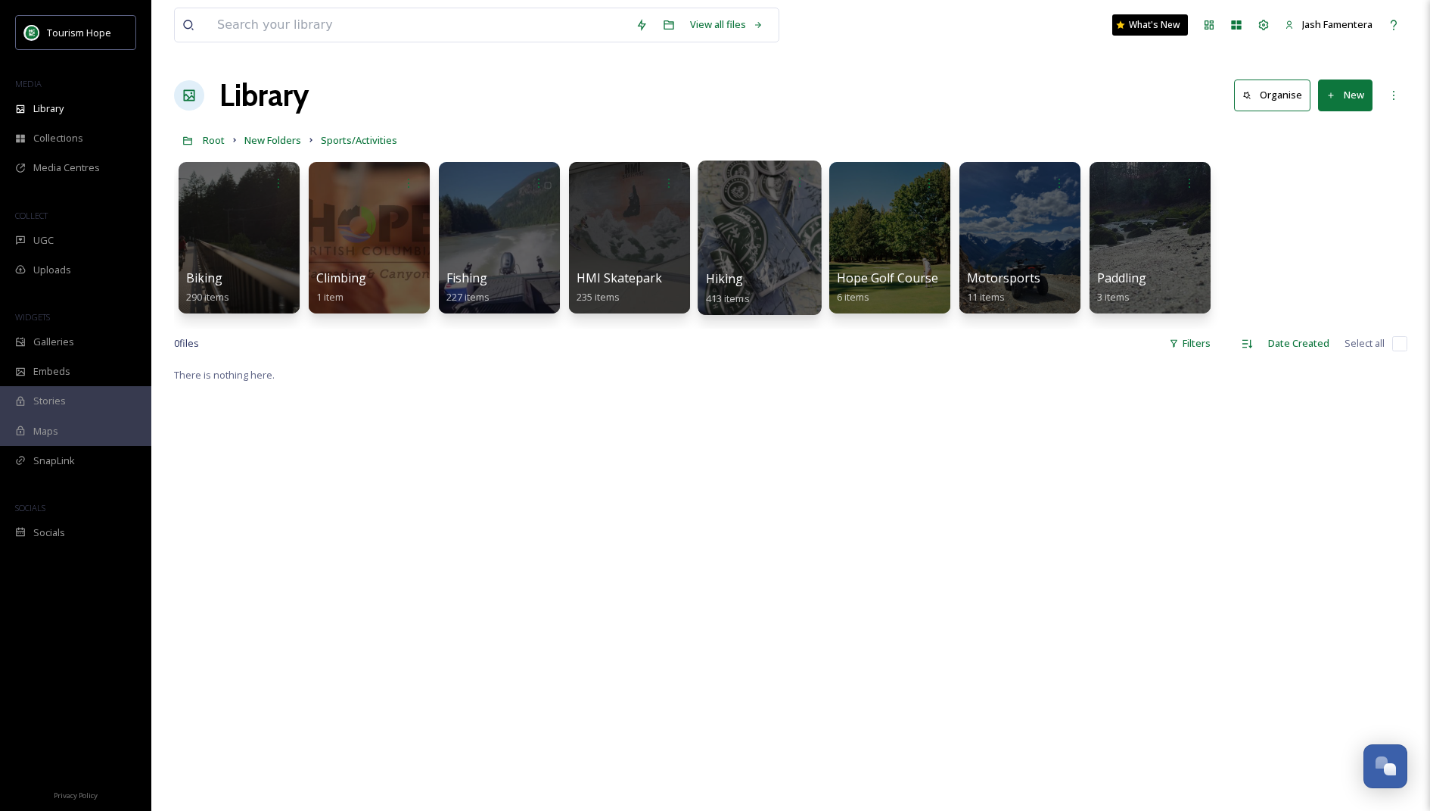
click at [734, 242] on div at bounding box center [759, 237] width 123 height 154
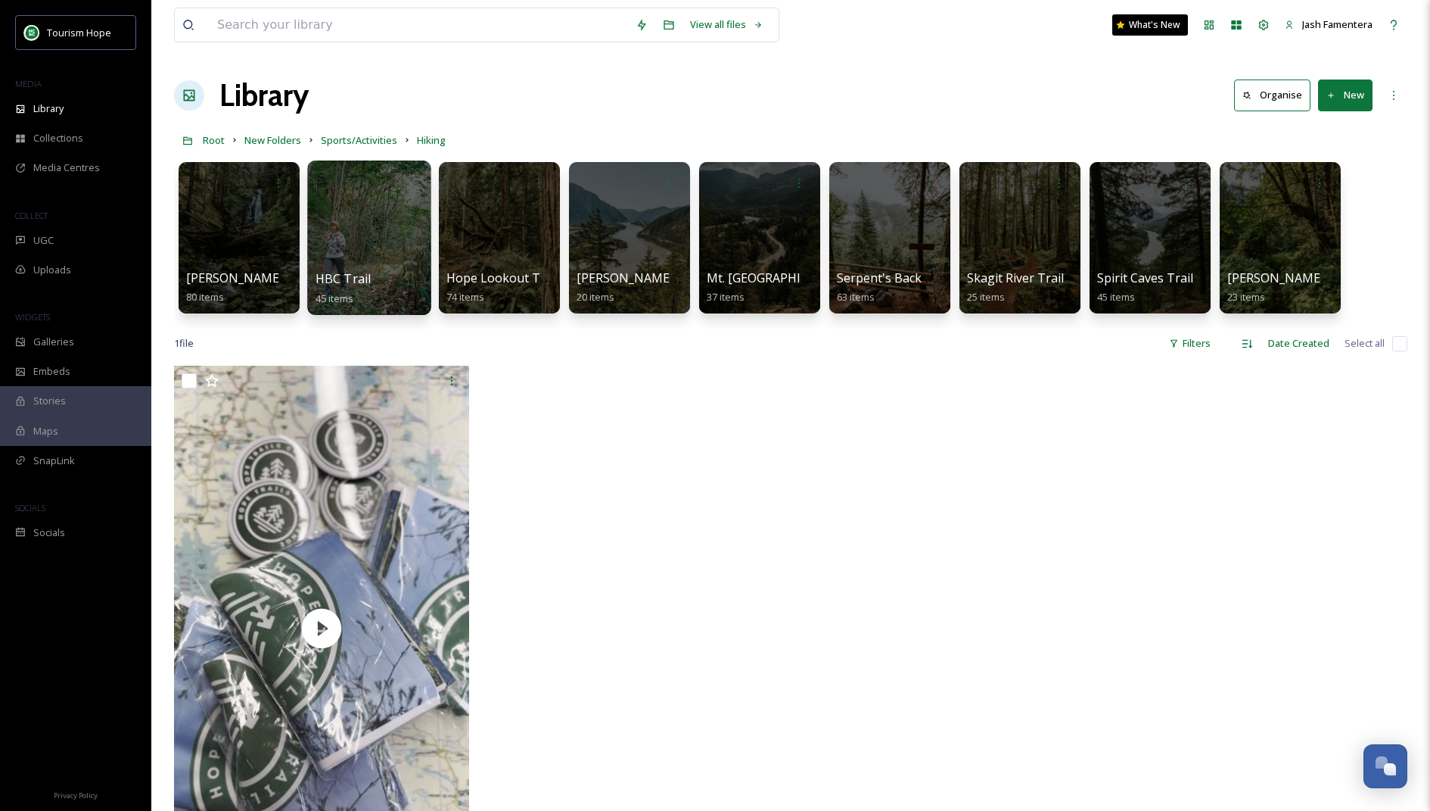
click at [383, 246] on div at bounding box center [368, 237] width 123 height 154
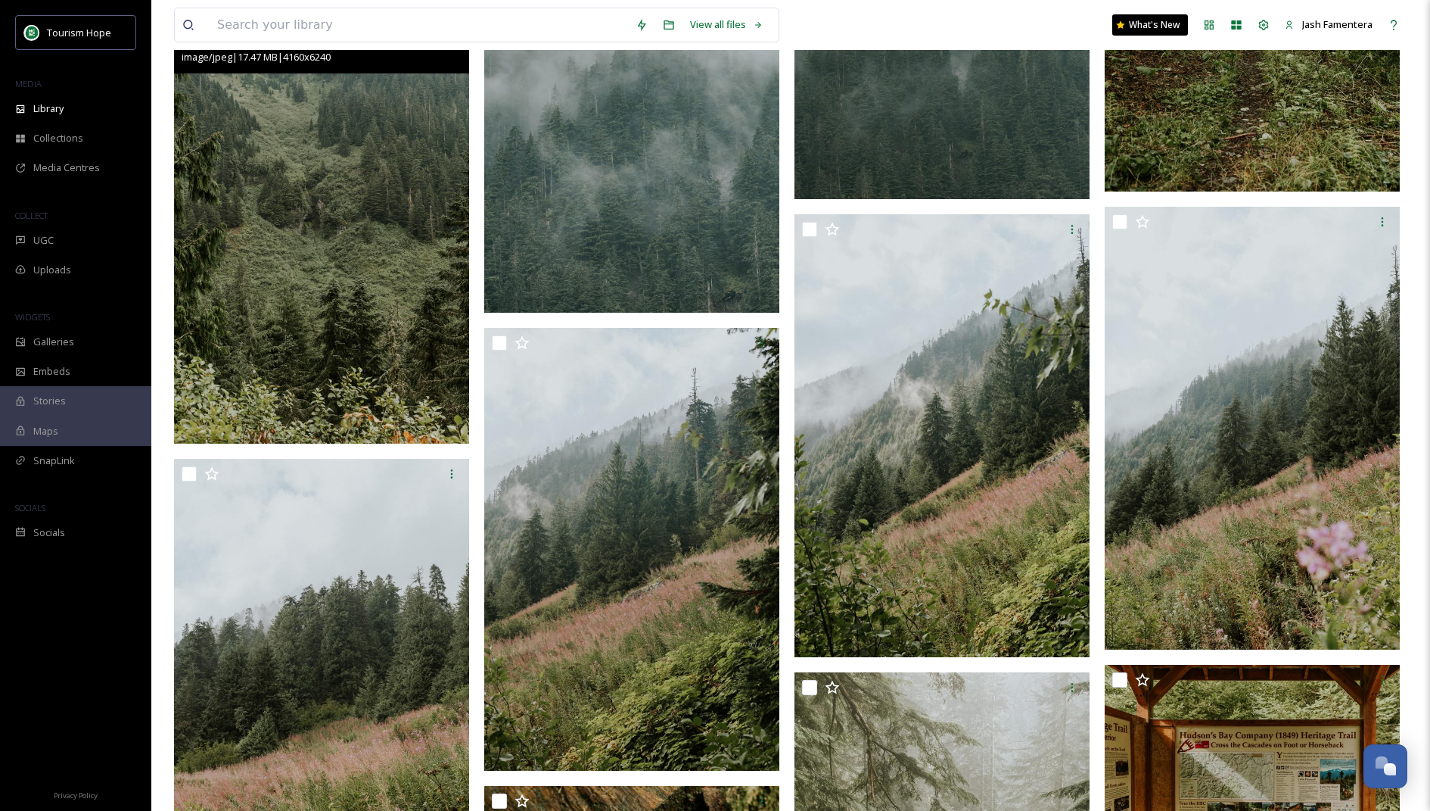
scroll to position [1710, 0]
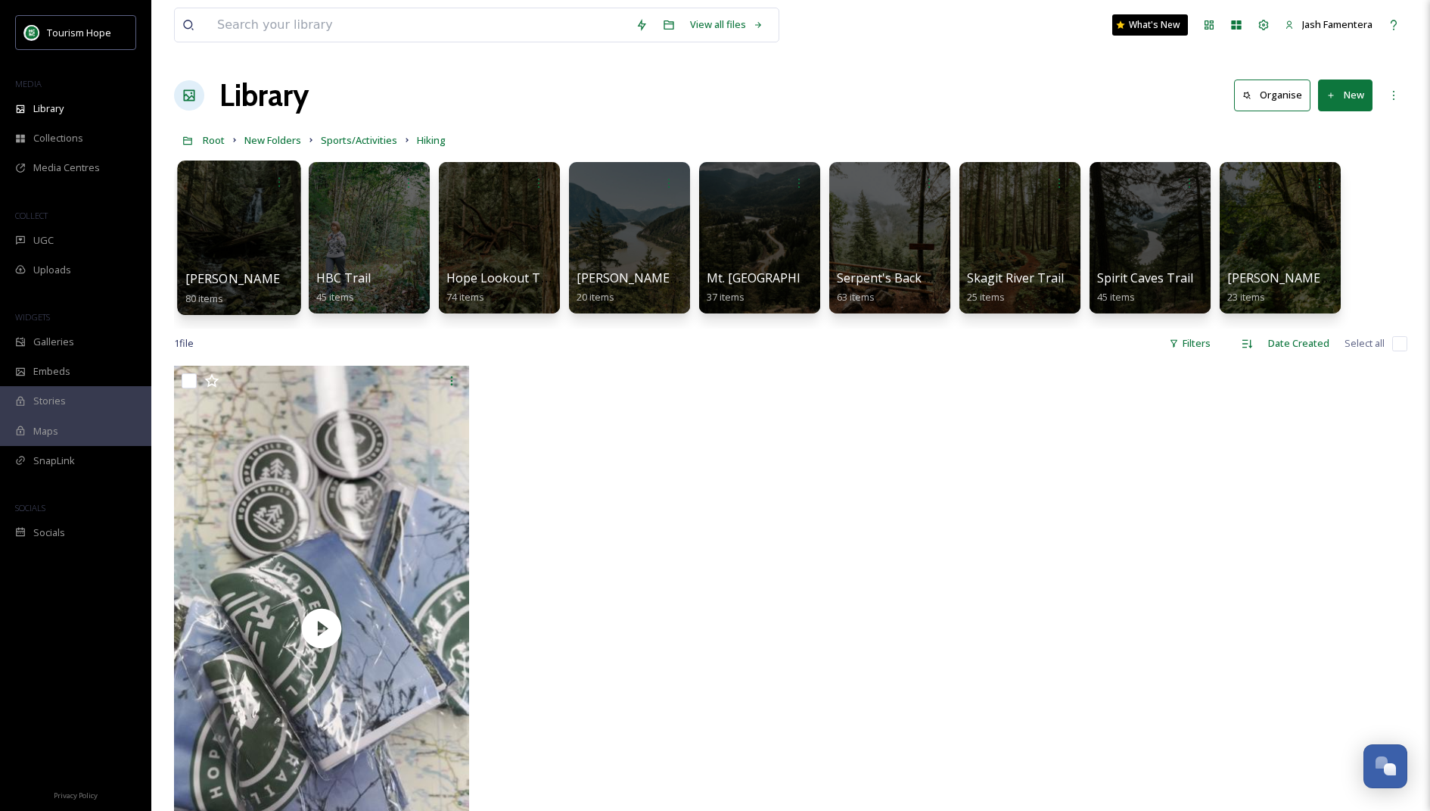
click at [229, 194] on div at bounding box center [239, 182] width 108 height 28
click at [375, 244] on div at bounding box center [368, 237] width 123 height 154
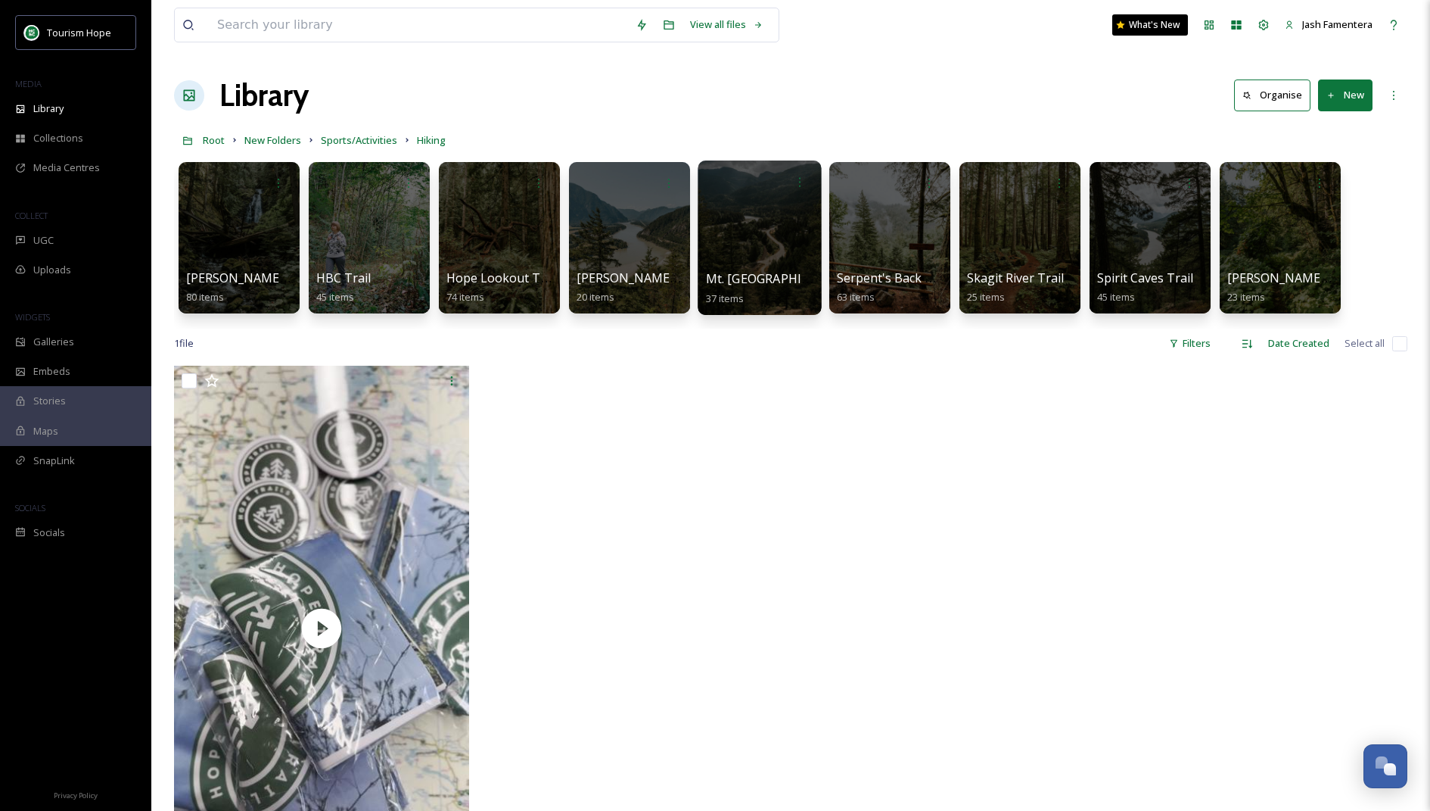
click at [743, 265] on div at bounding box center [759, 237] width 123 height 154
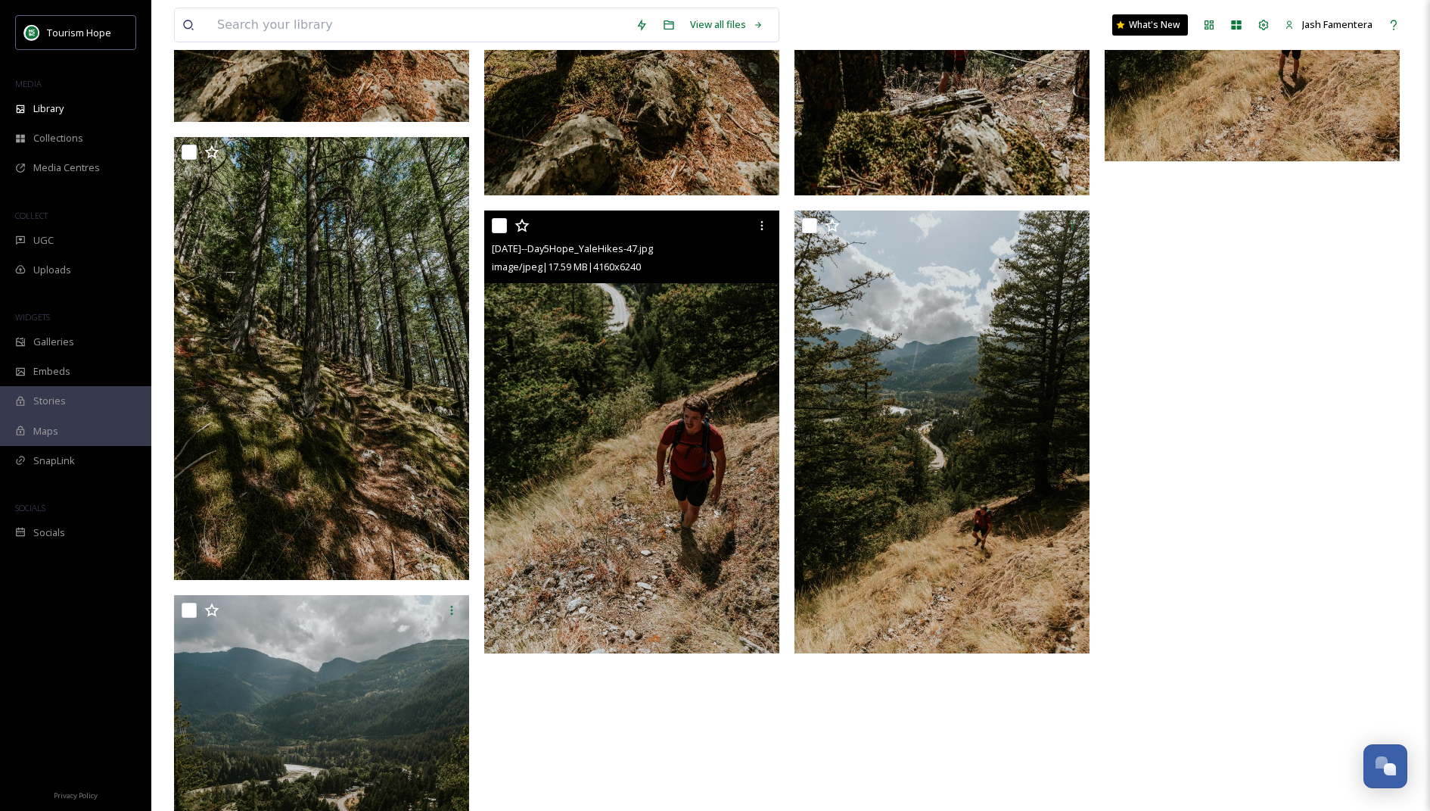
scroll to position [3641, 0]
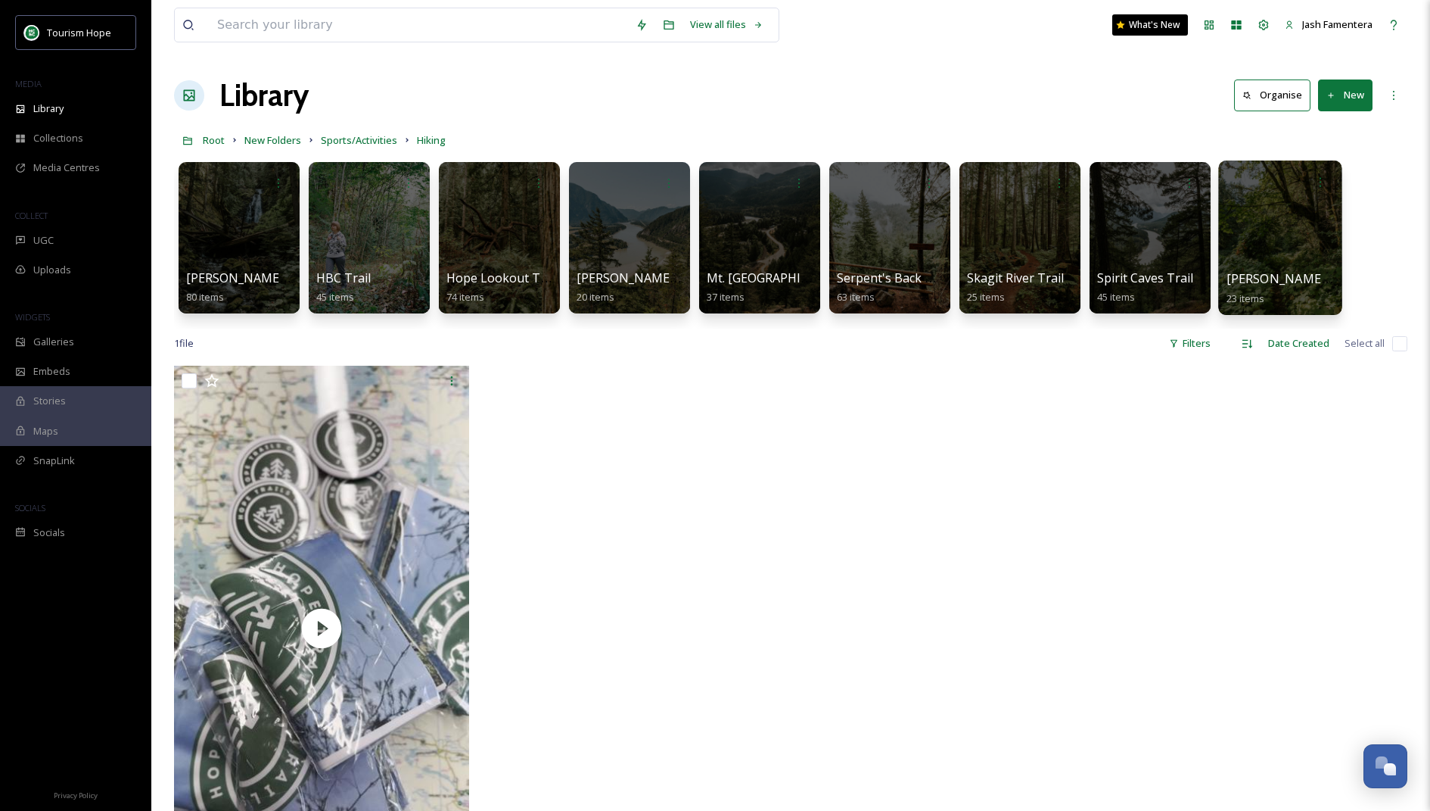
click at [1256, 229] on div at bounding box center [1280, 237] width 123 height 154
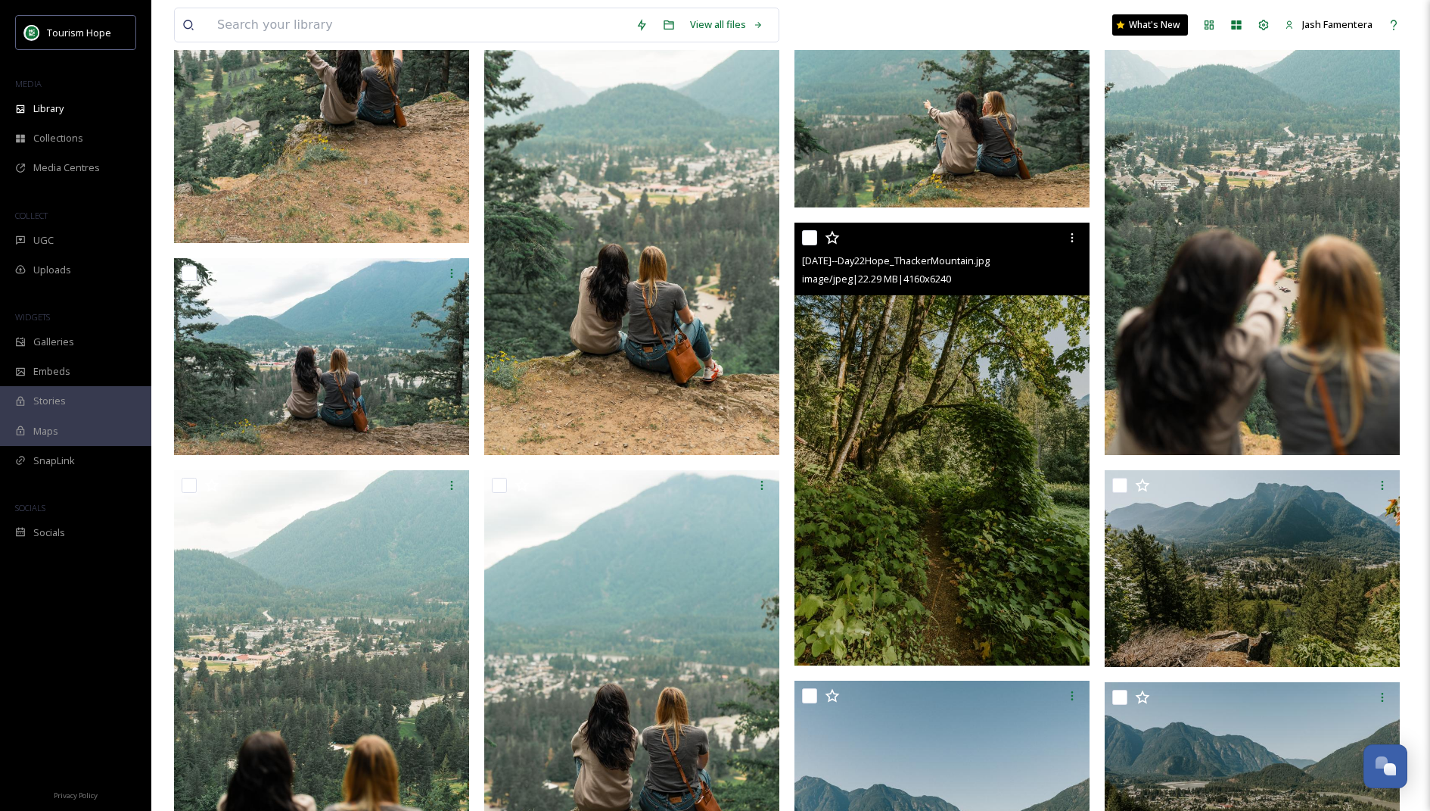
scroll to position [821, 0]
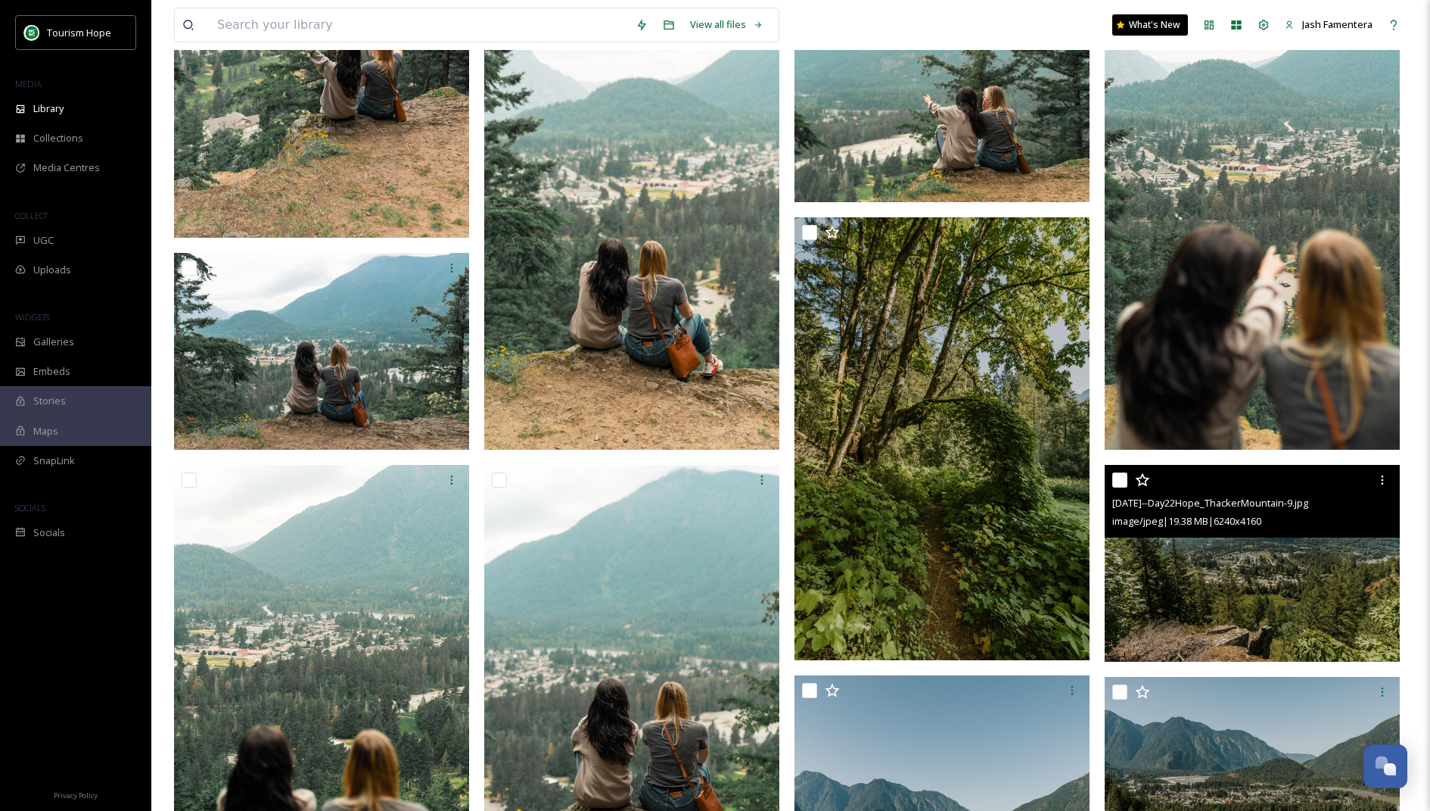
click at [1147, 563] on img at bounding box center [1252, 563] width 295 height 197
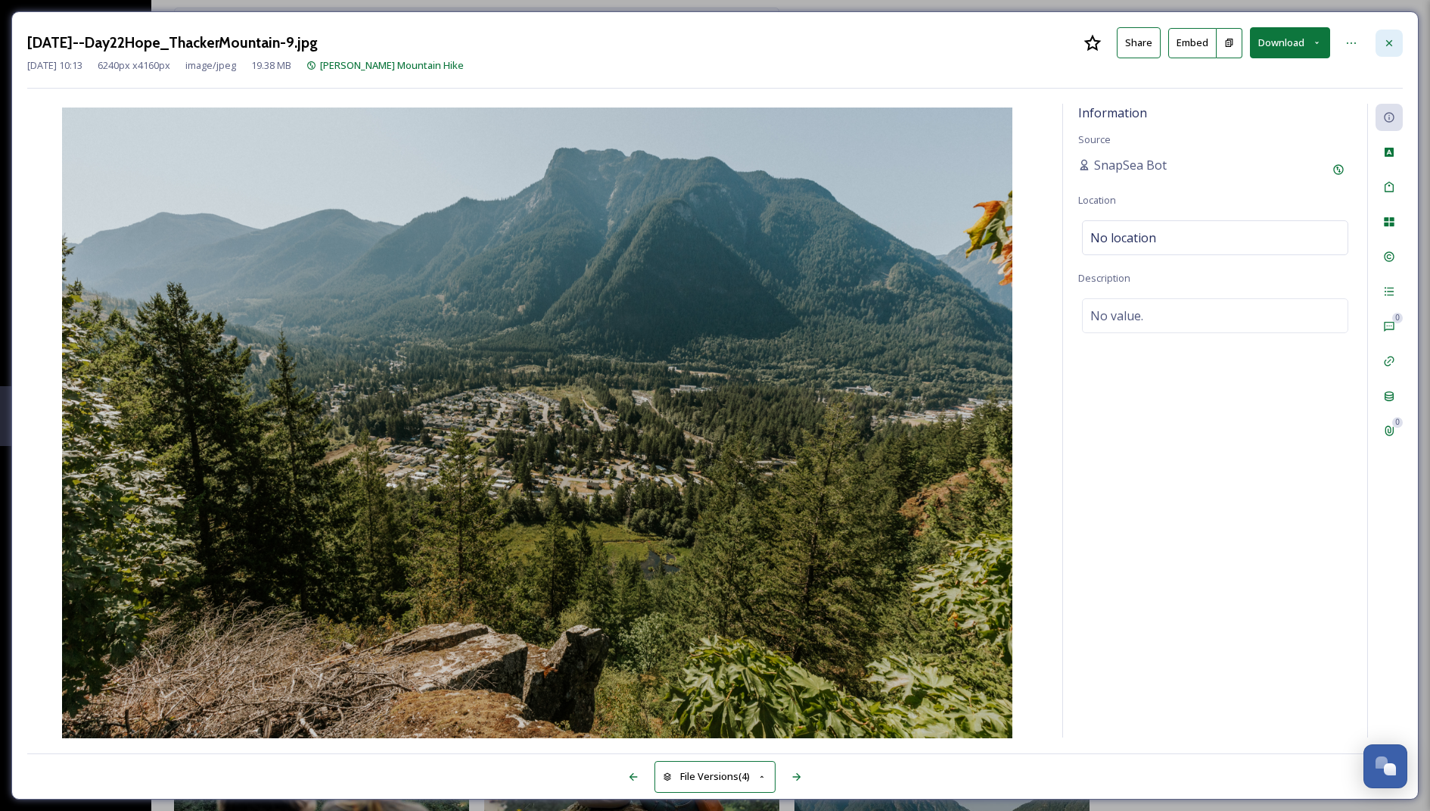
click at [1399, 46] on div at bounding box center [1389, 43] width 27 height 27
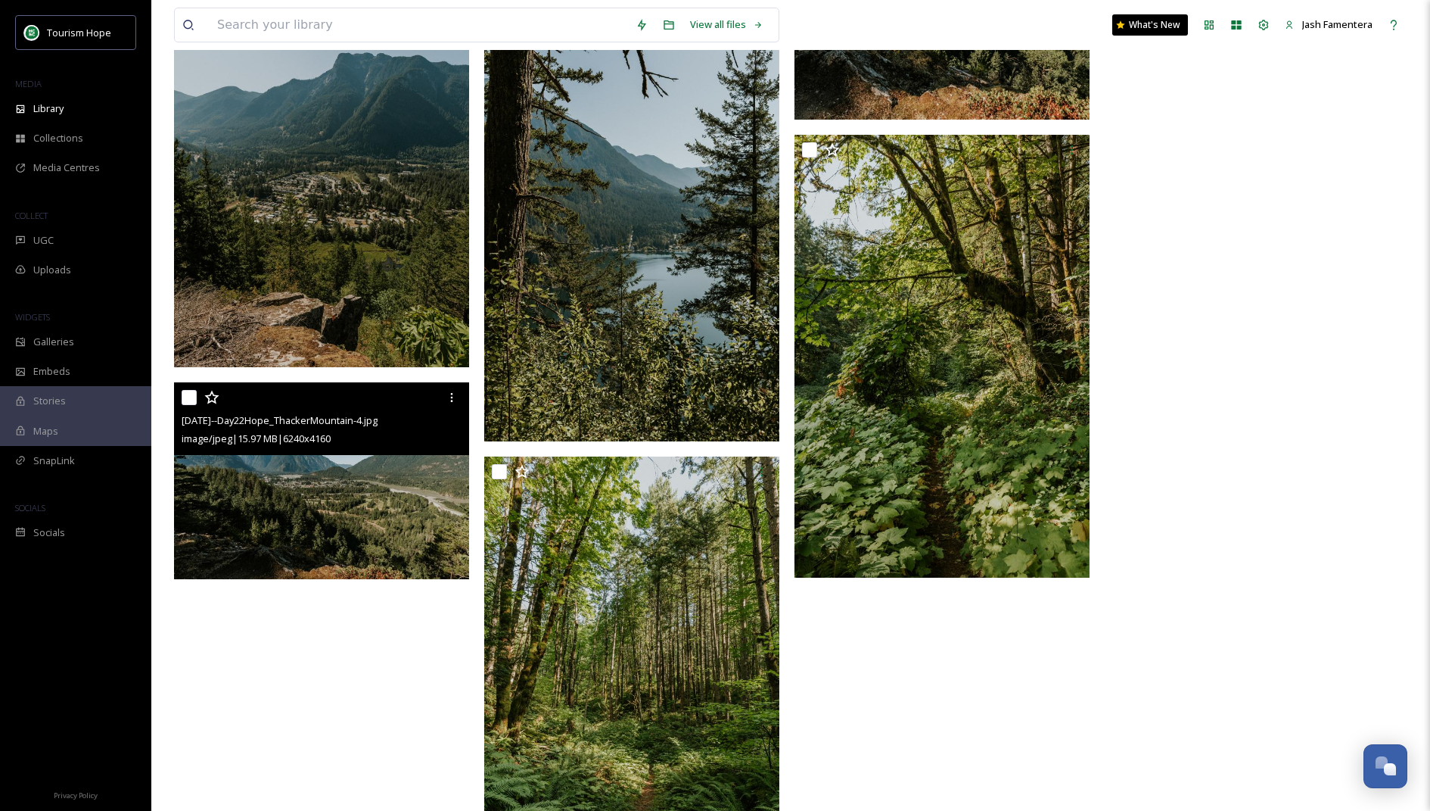
scroll to position [1730, 0]
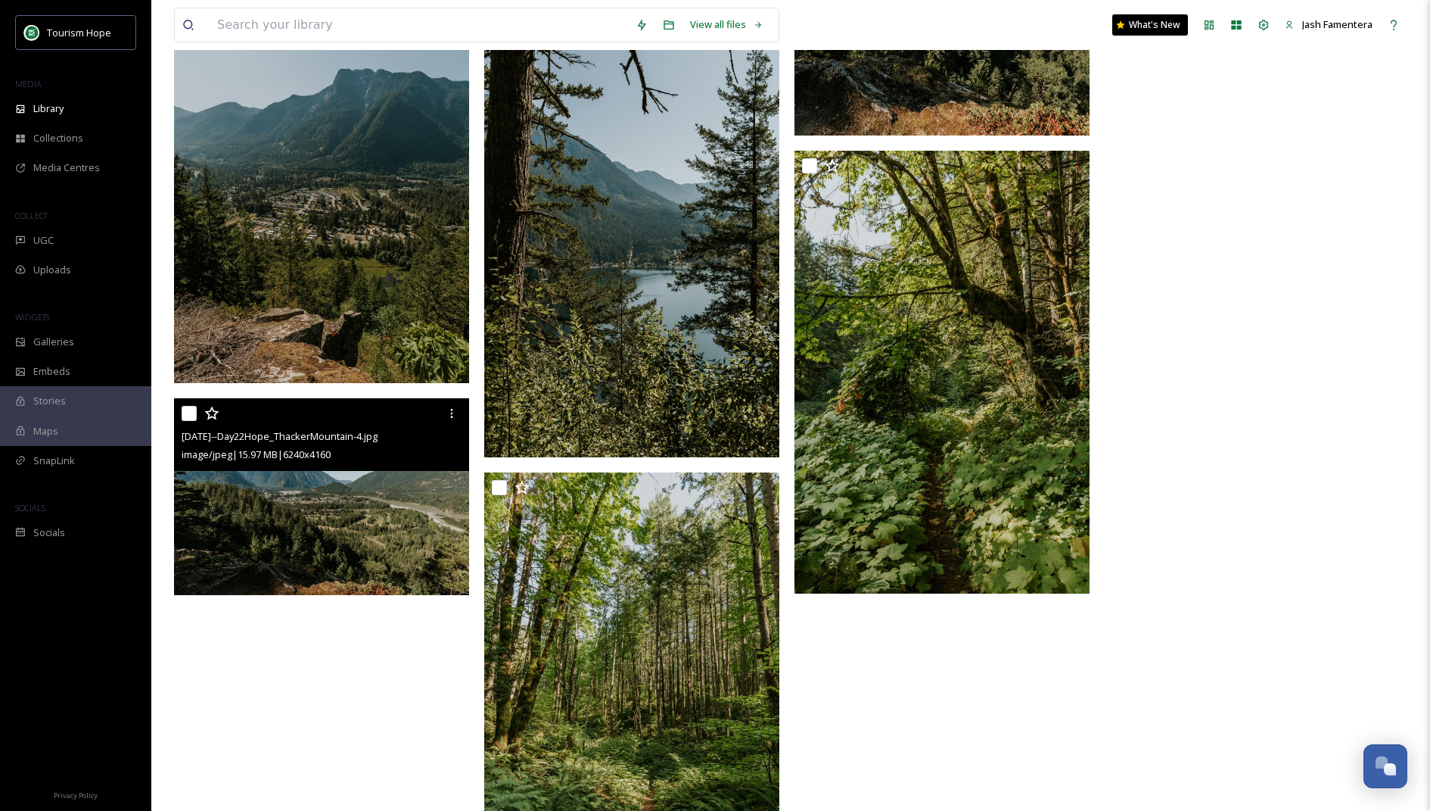
click at [316, 527] on img at bounding box center [321, 496] width 295 height 197
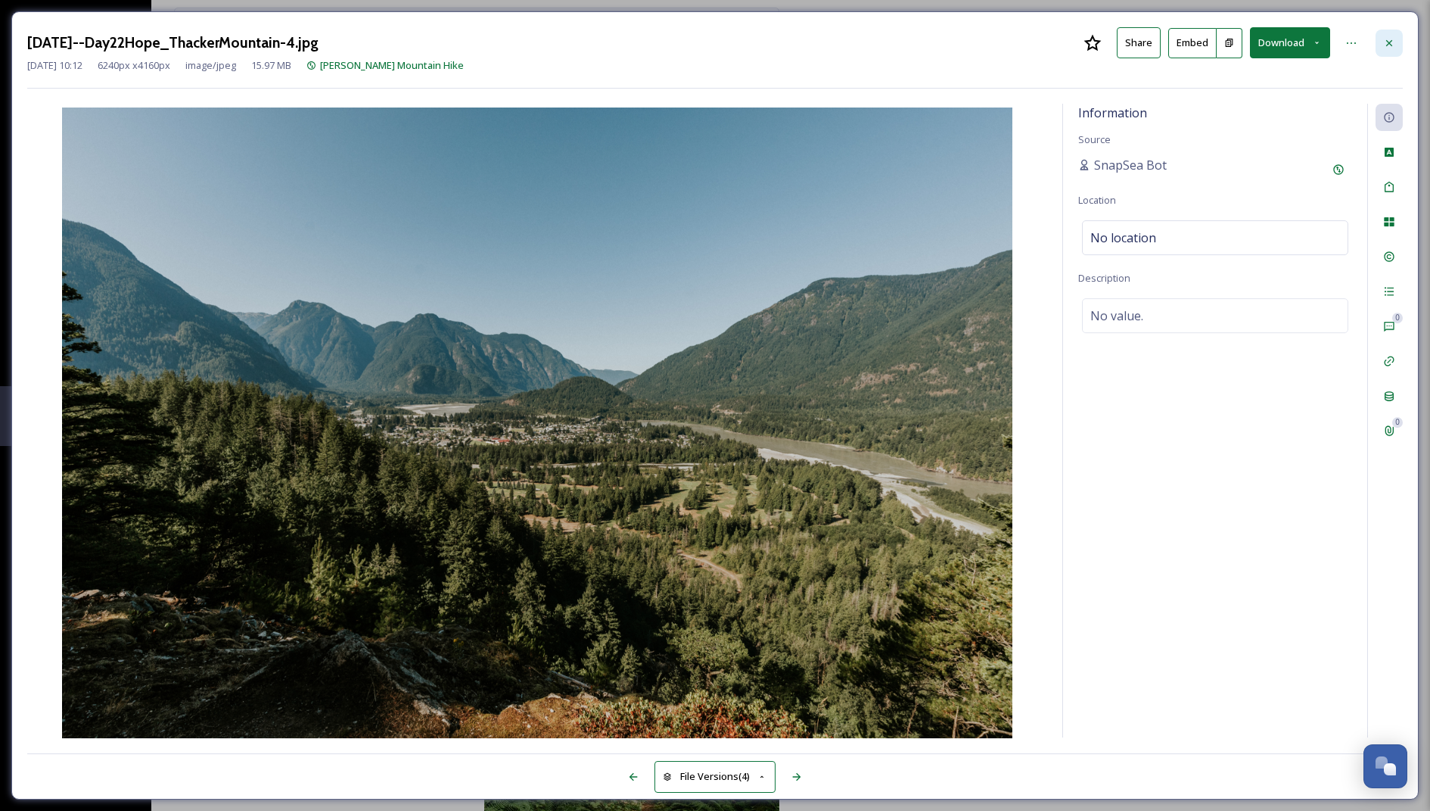
click at [1384, 39] on icon at bounding box center [1389, 43] width 12 height 12
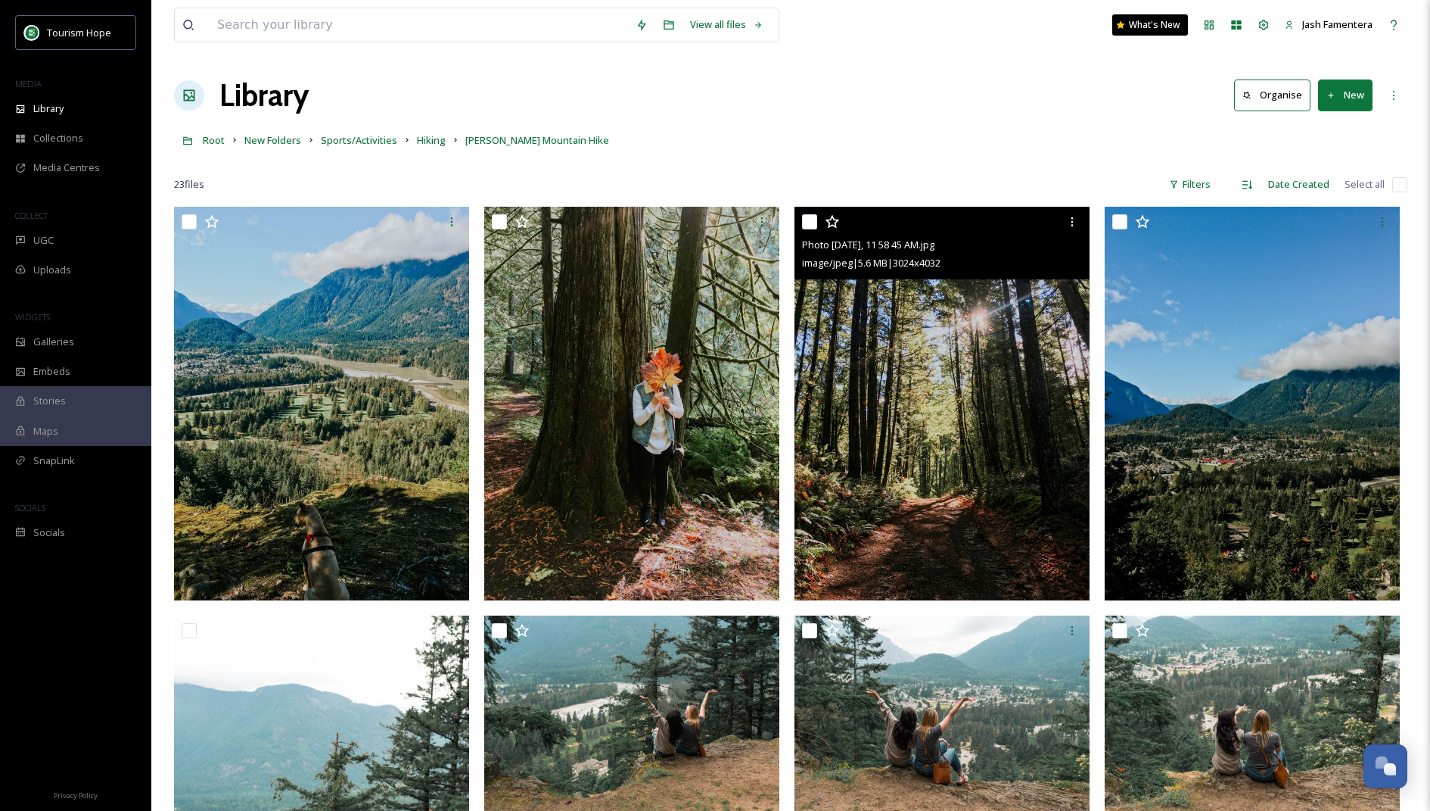
click at [960, 437] on img at bounding box center [942, 404] width 295 height 394
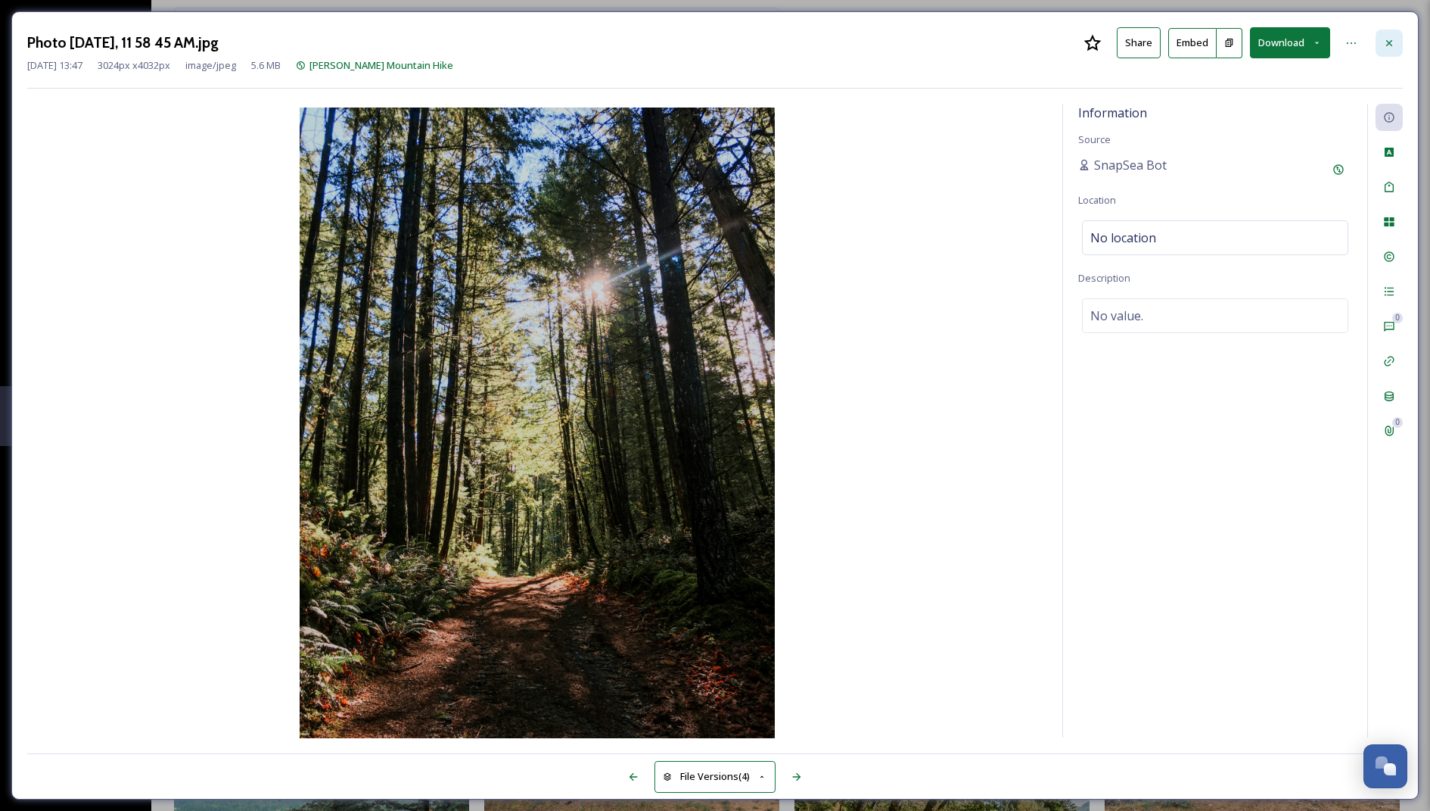
click at [1377, 40] on div at bounding box center [1389, 43] width 27 height 27
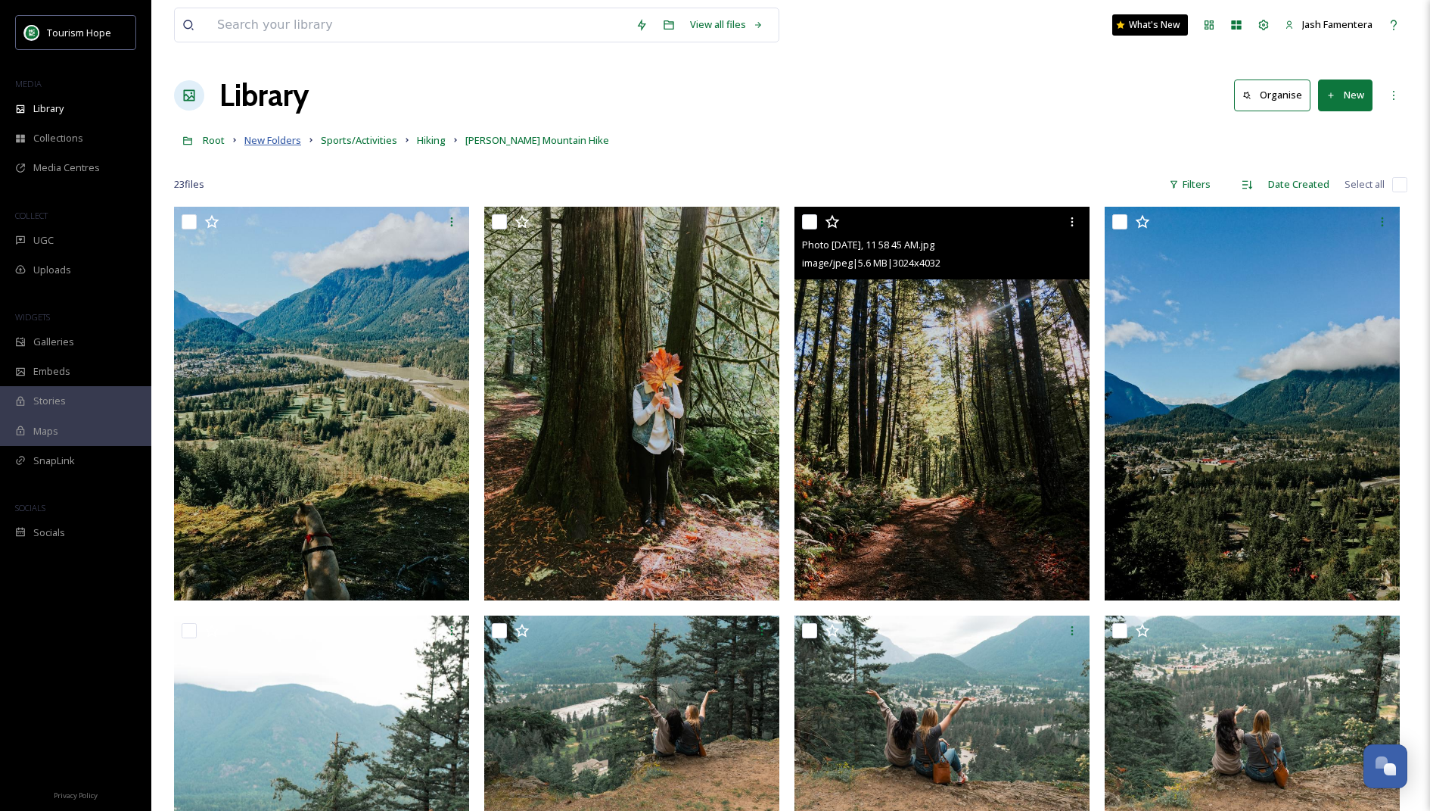
click at [254, 140] on span "New Folders" at bounding box center [272, 140] width 57 height 14
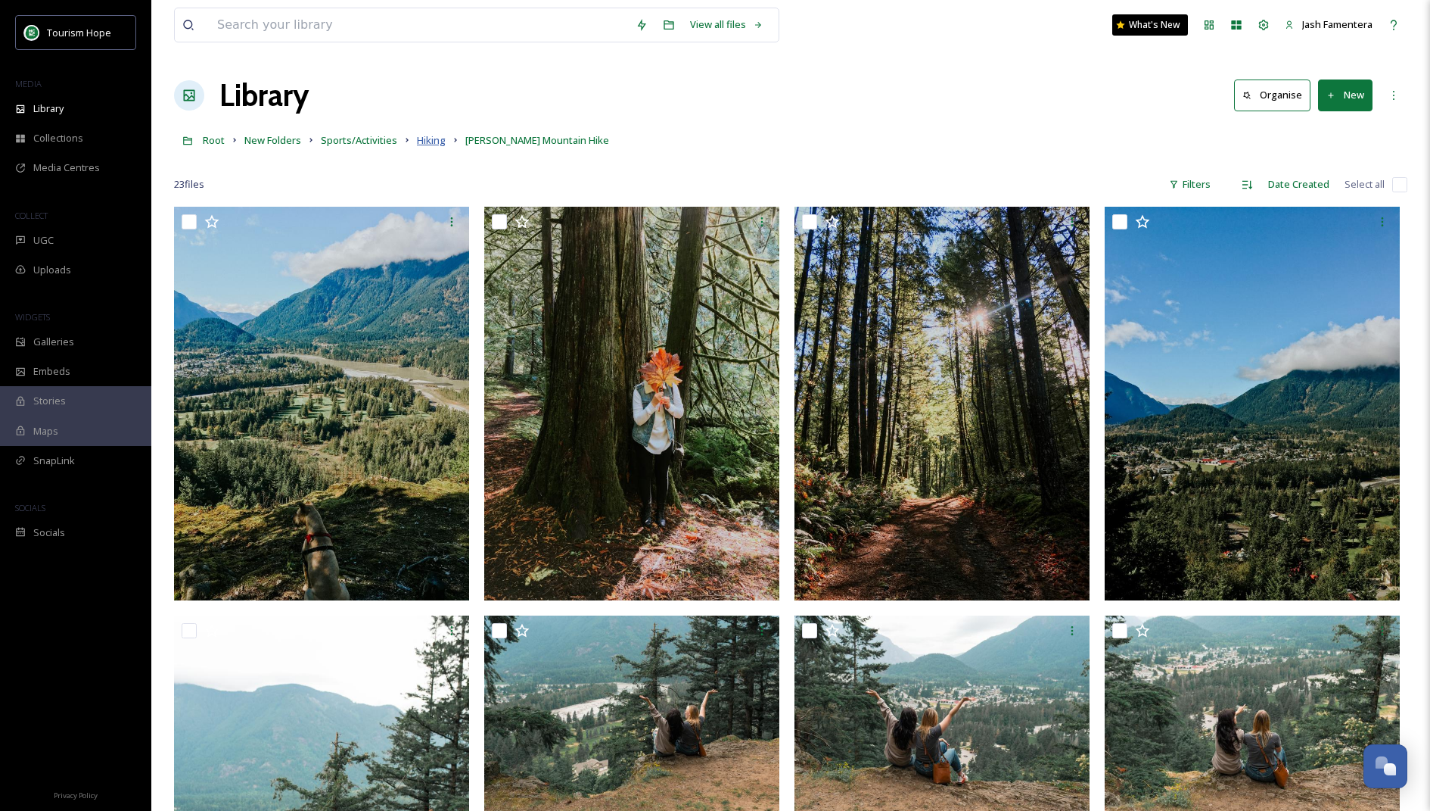
click at [435, 142] on span "Hiking" at bounding box center [431, 140] width 29 height 14
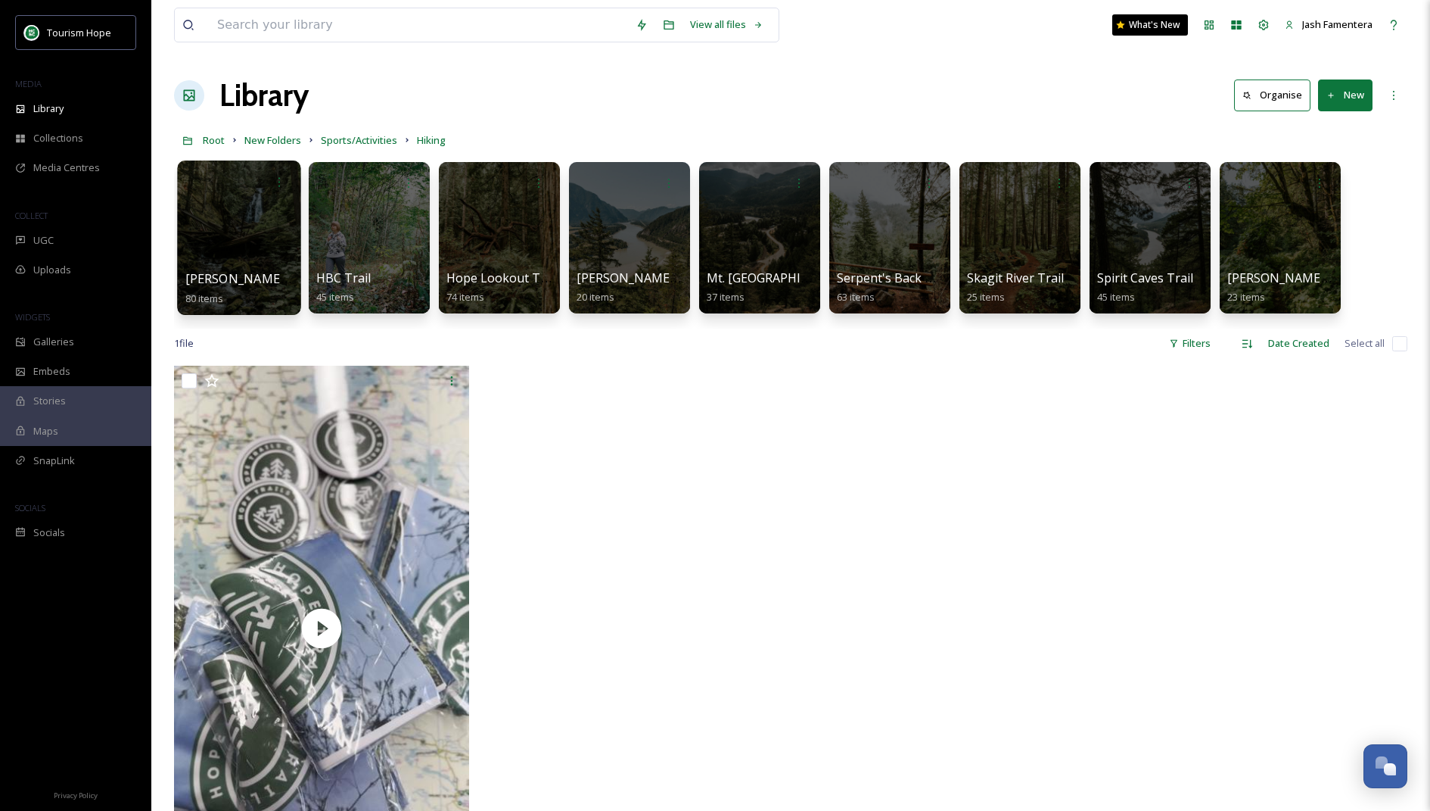
click at [224, 232] on div at bounding box center [238, 237] width 123 height 154
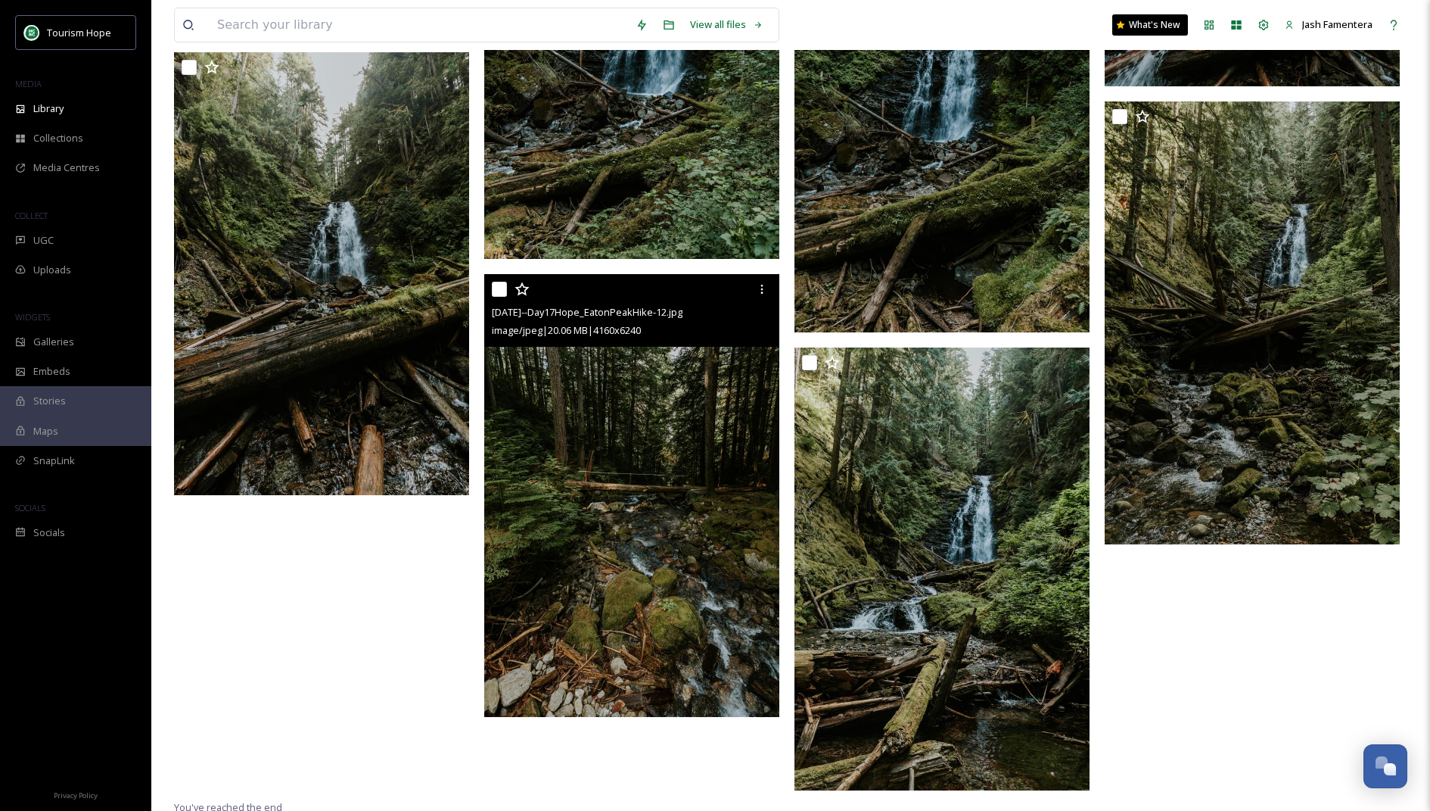
scroll to position [7875, 0]
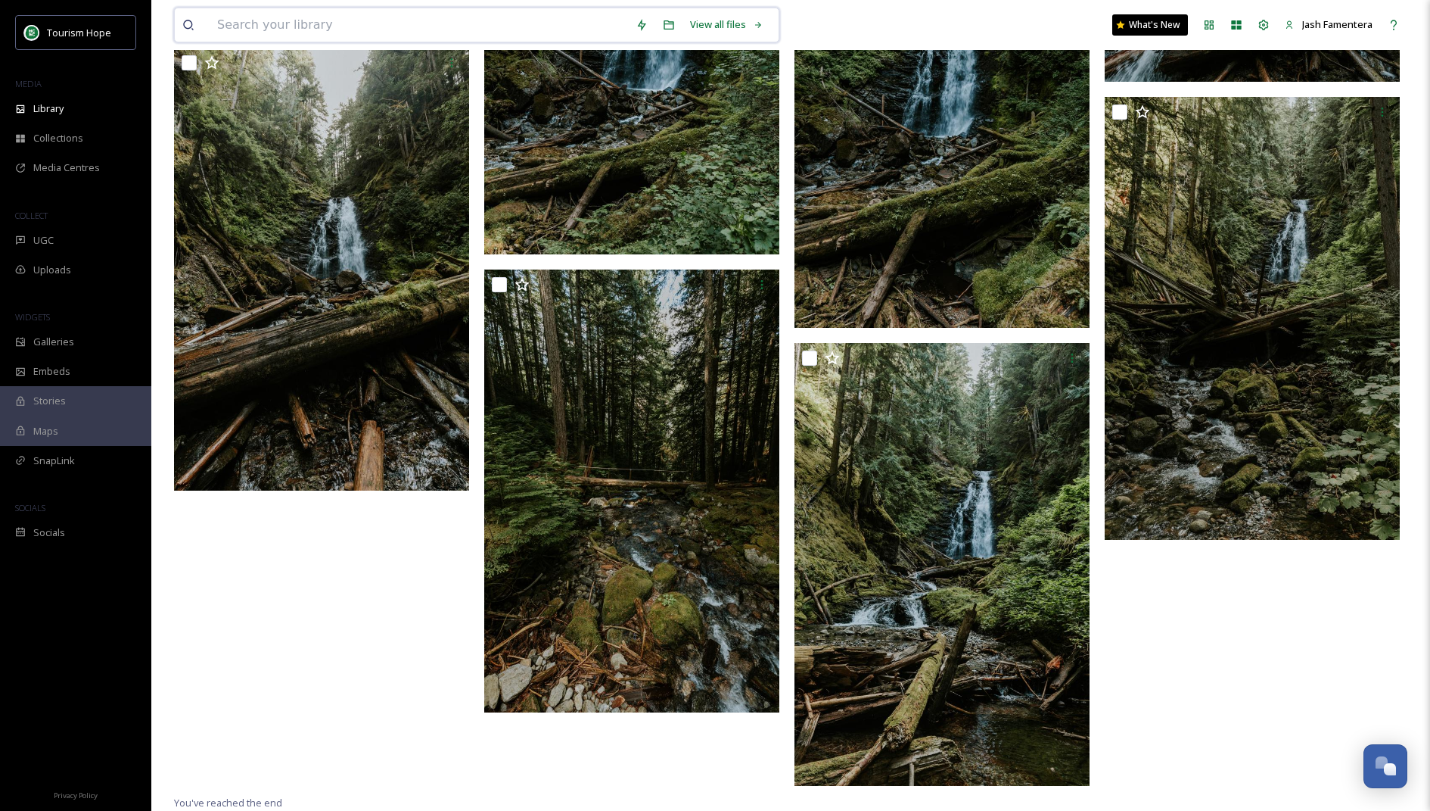
click at [247, 31] on input at bounding box center [419, 24] width 419 height 33
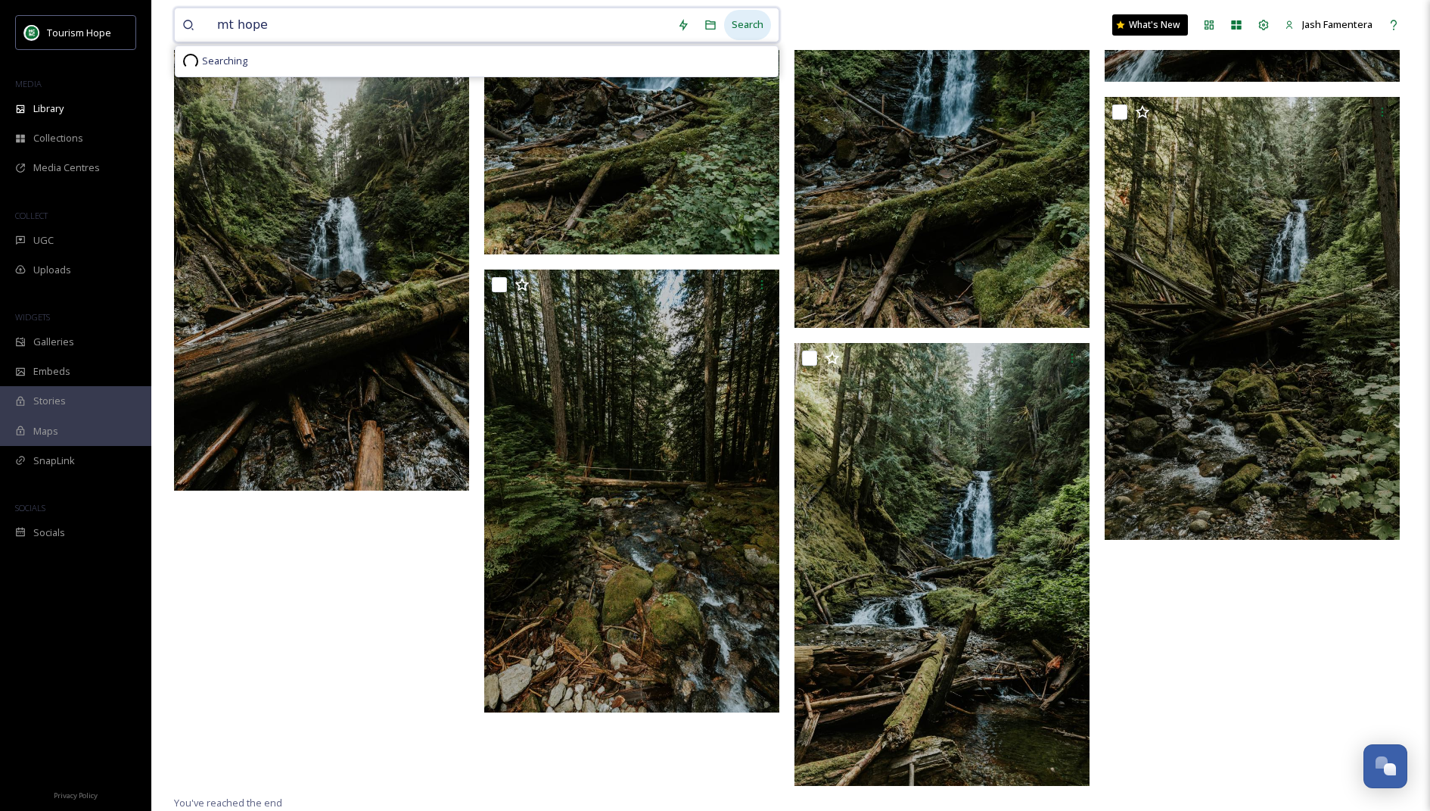
type input "mt hope"
click at [741, 17] on div "Search" at bounding box center [747, 25] width 47 height 30
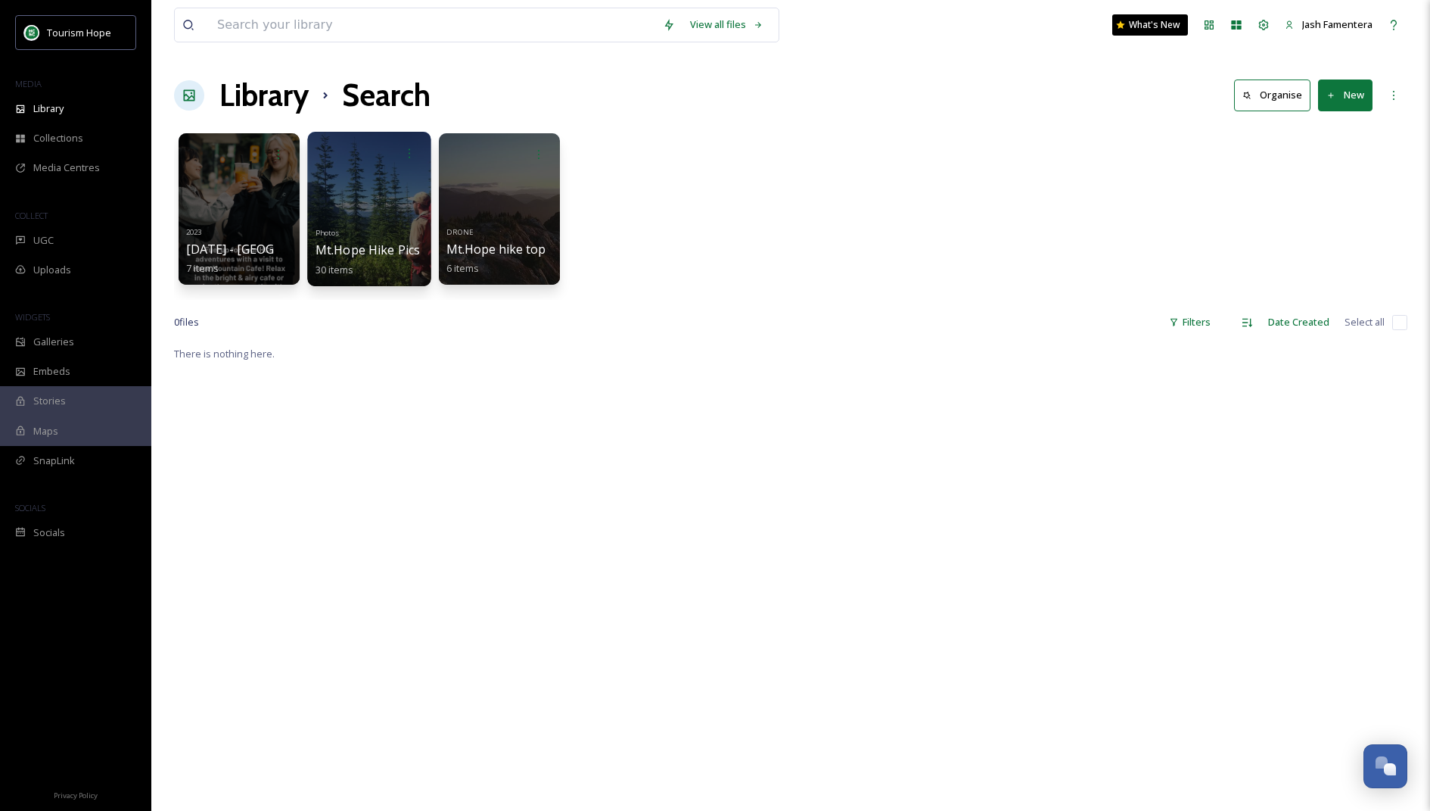
click at [355, 216] on div at bounding box center [368, 209] width 123 height 154
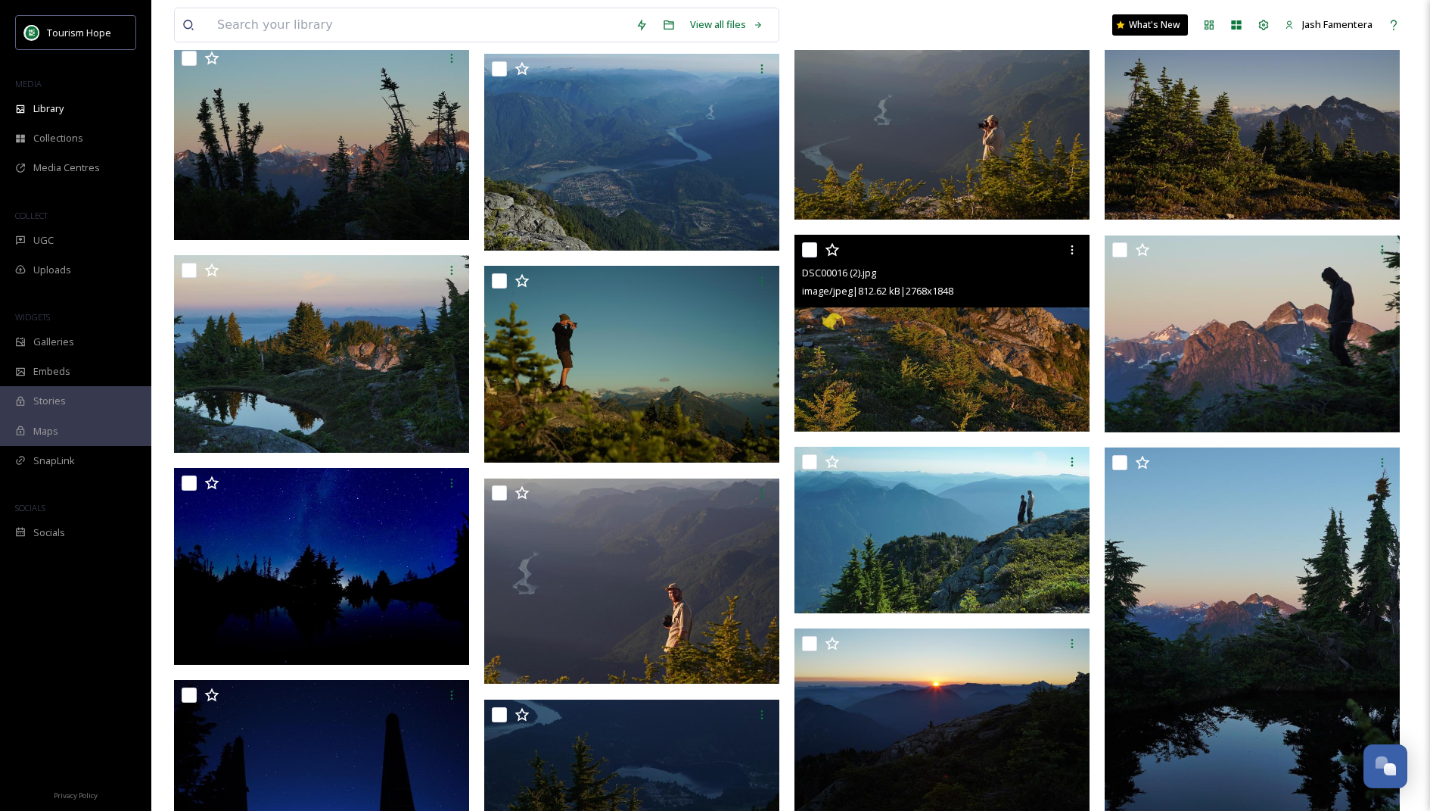
scroll to position [354, 0]
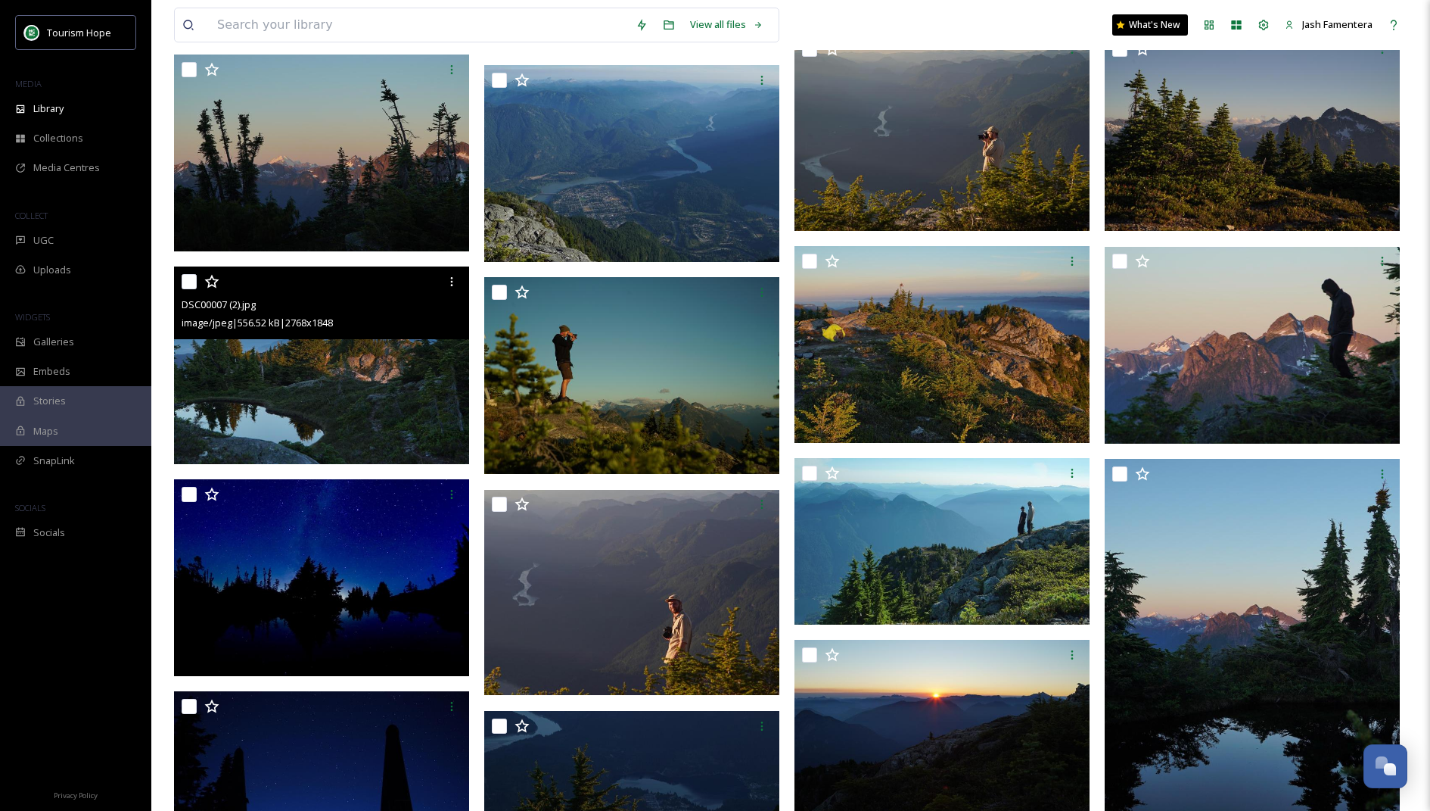
click at [281, 381] on img at bounding box center [321, 364] width 295 height 197
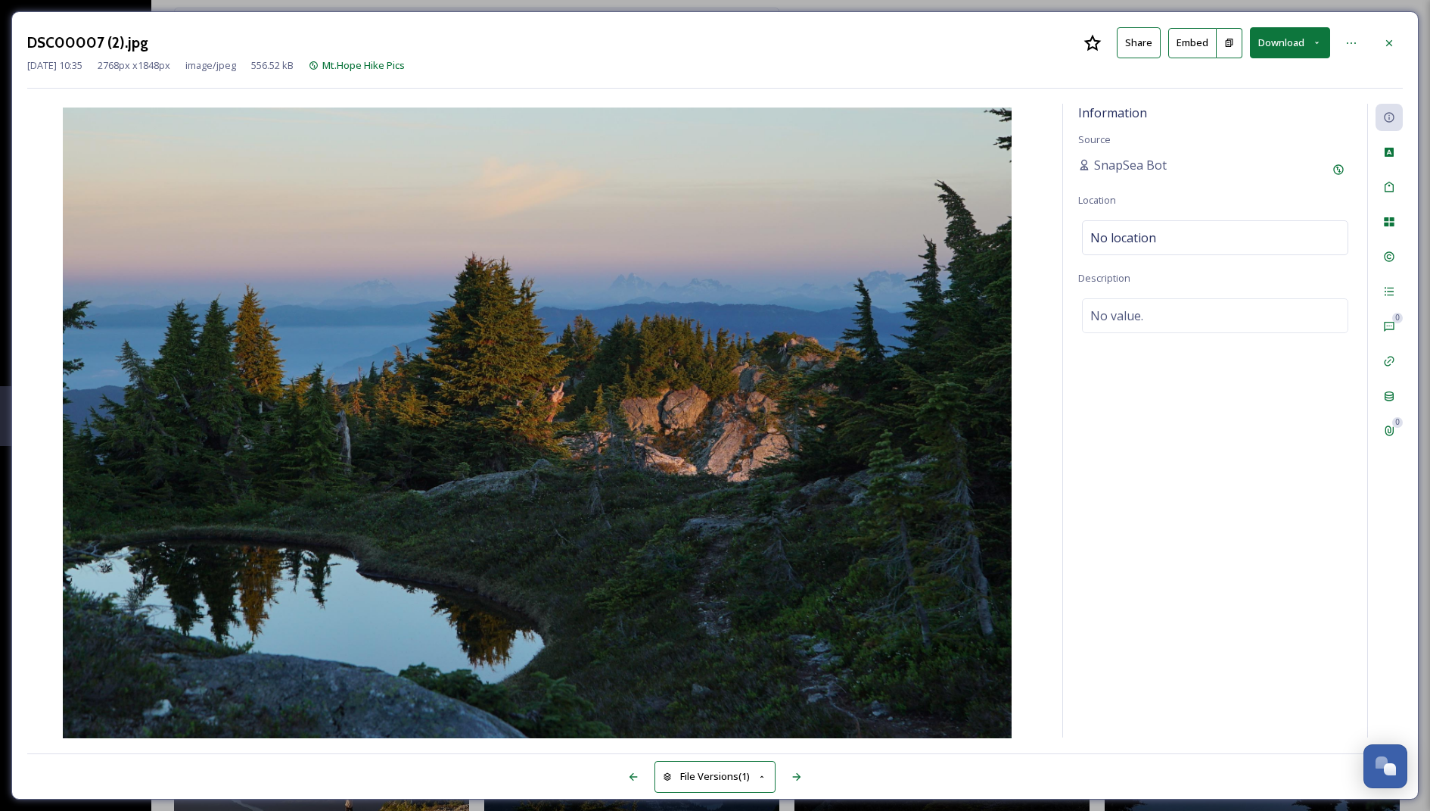
click at [1260, 48] on button "Download" at bounding box center [1290, 42] width 80 height 31
click at [1234, 86] on div "Download Original (2768 x 1848)" at bounding box center [1251, 78] width 158 height 30
